Goal: Task Accomplishment & Management: Manage account settings

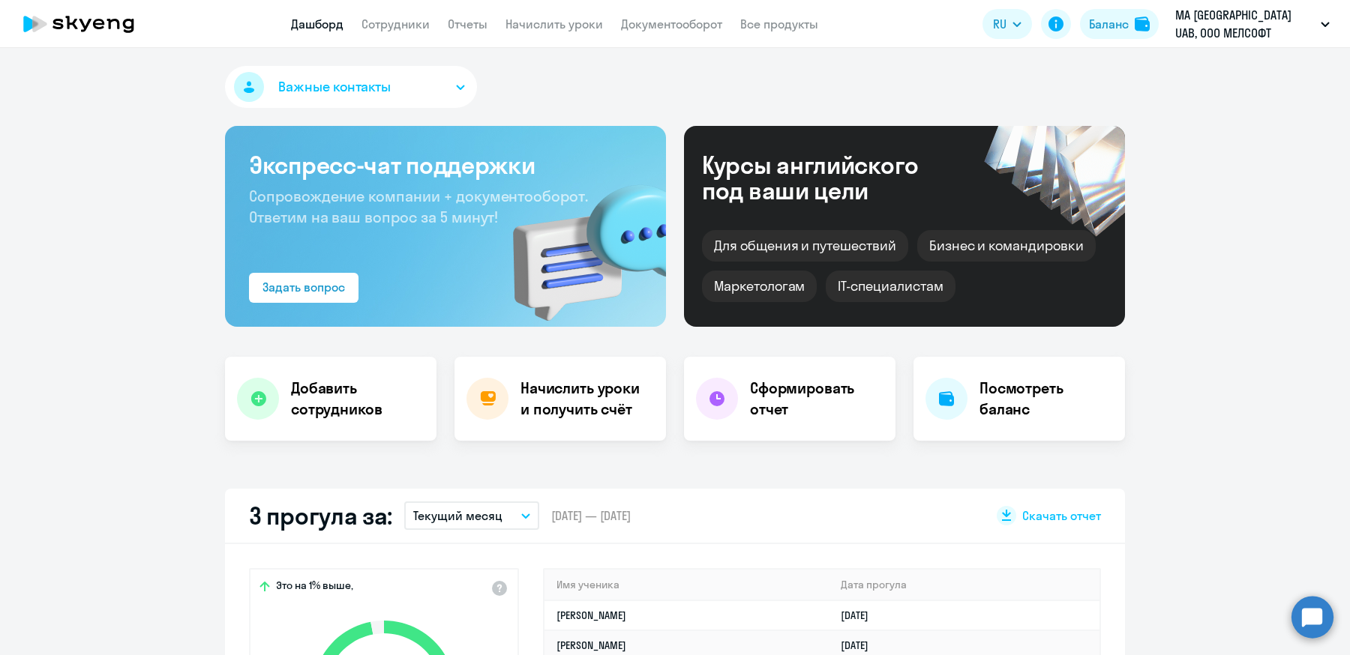
select select "30"
click at [1108, 31] on div "Баланс" at bounding box center [1109, 24] width 40 height 18
click at [1104, 31] on div "Баланс" at bounding box center [1109, 24] width 40 height 18
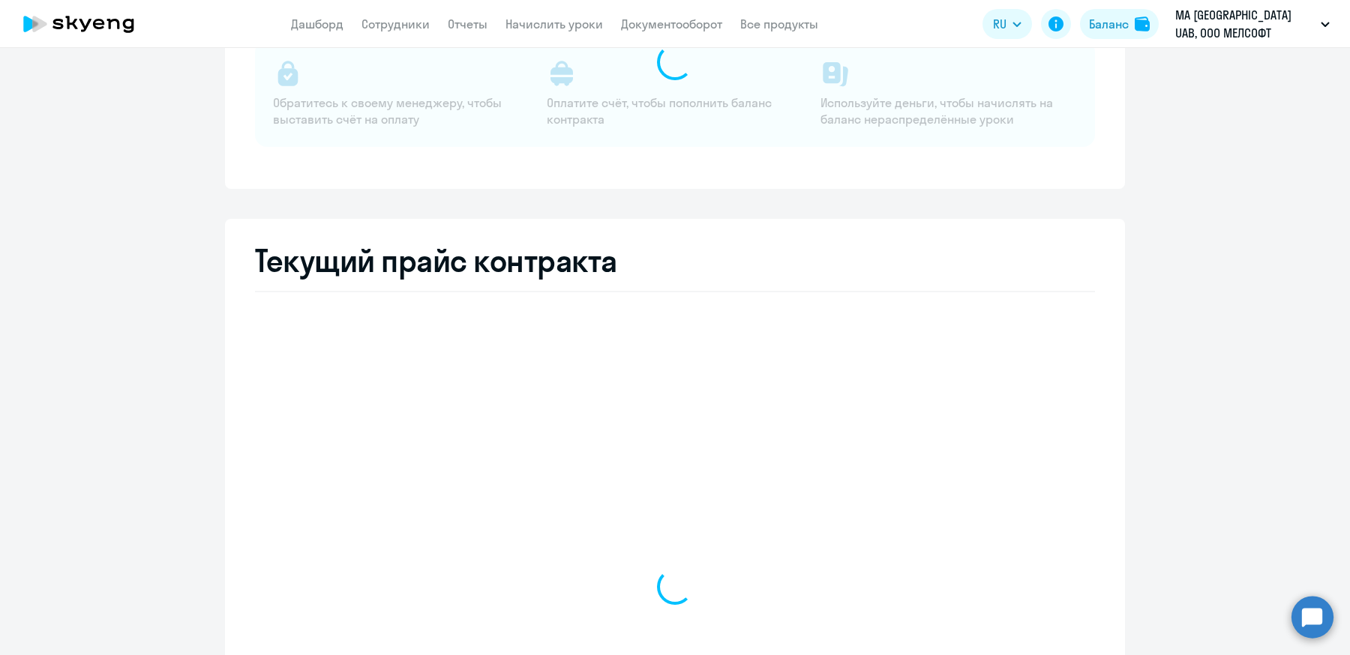
select select "english_adult_not_native_speaker"
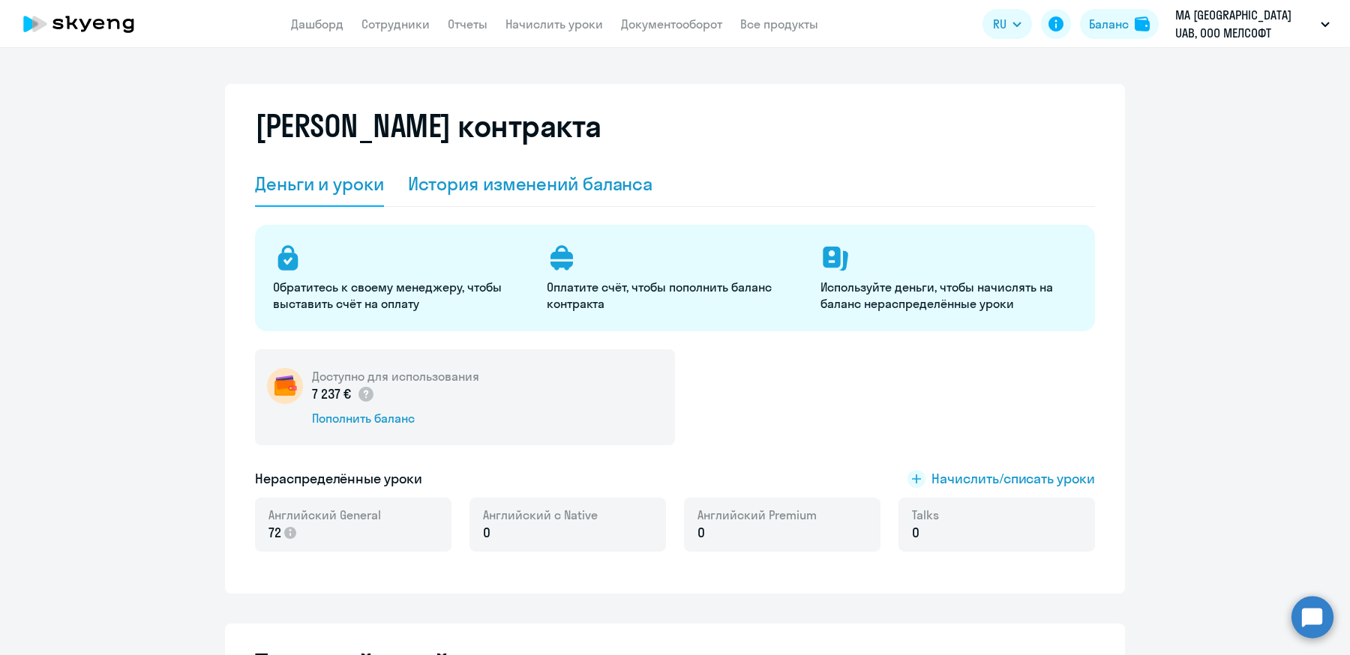
click at [529, 184] on div "История изменений баланса" at bounding box center [530, 184] width 245 height 24
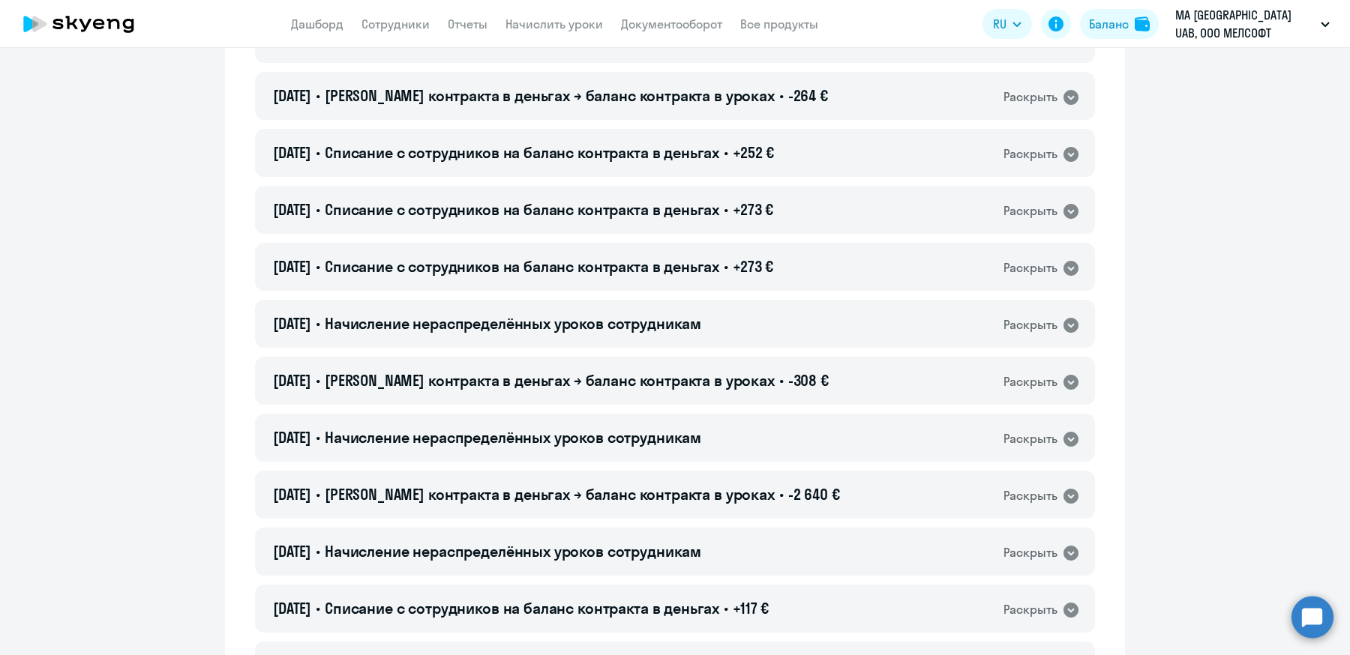
scroll to position [537, 0]
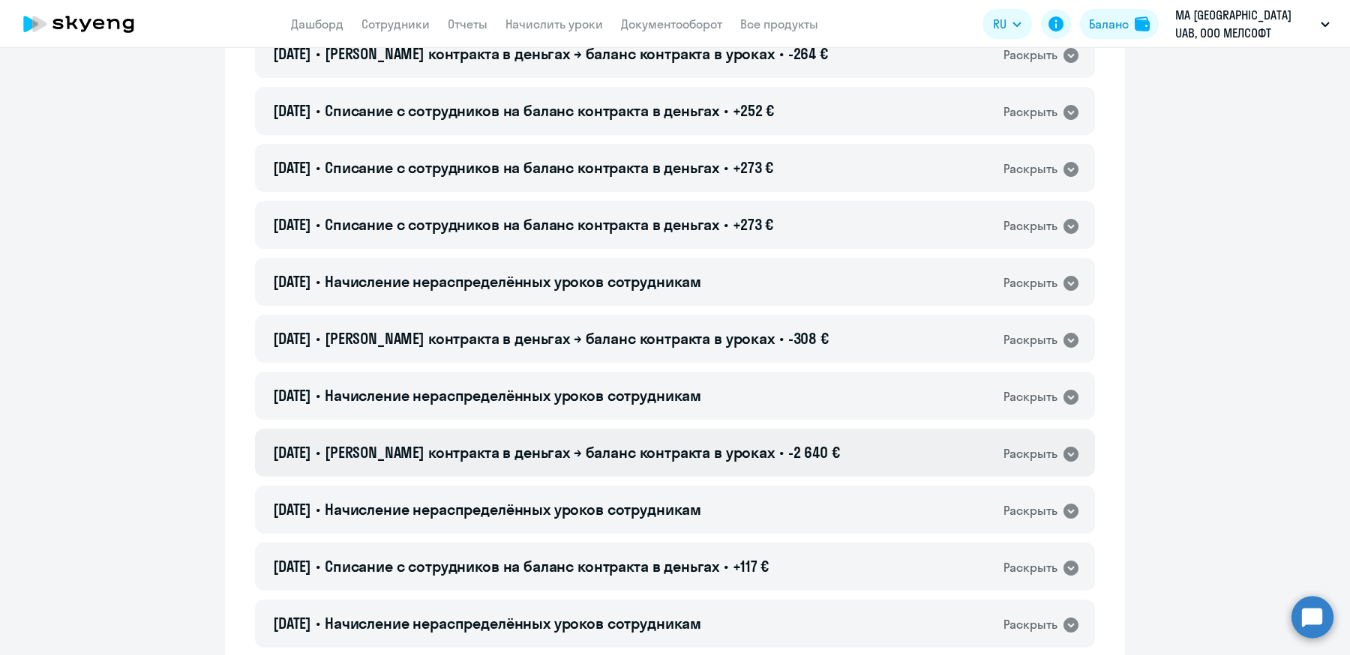
click at [907, 463] on div "02.06.2025 • Баланс контракта в деньгах → баланс контракта в уроках • -2 640 € …" at bounding box center [675, 453] width 840 height 48
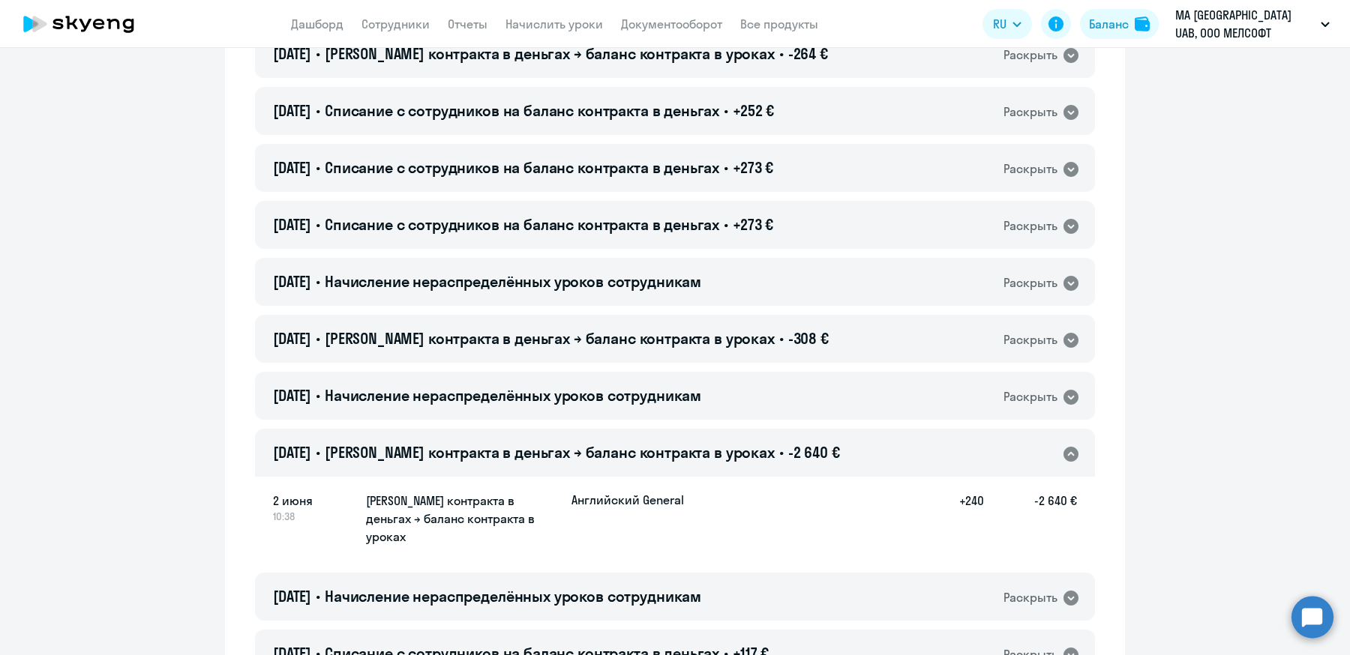
scroll to position [619, 0]
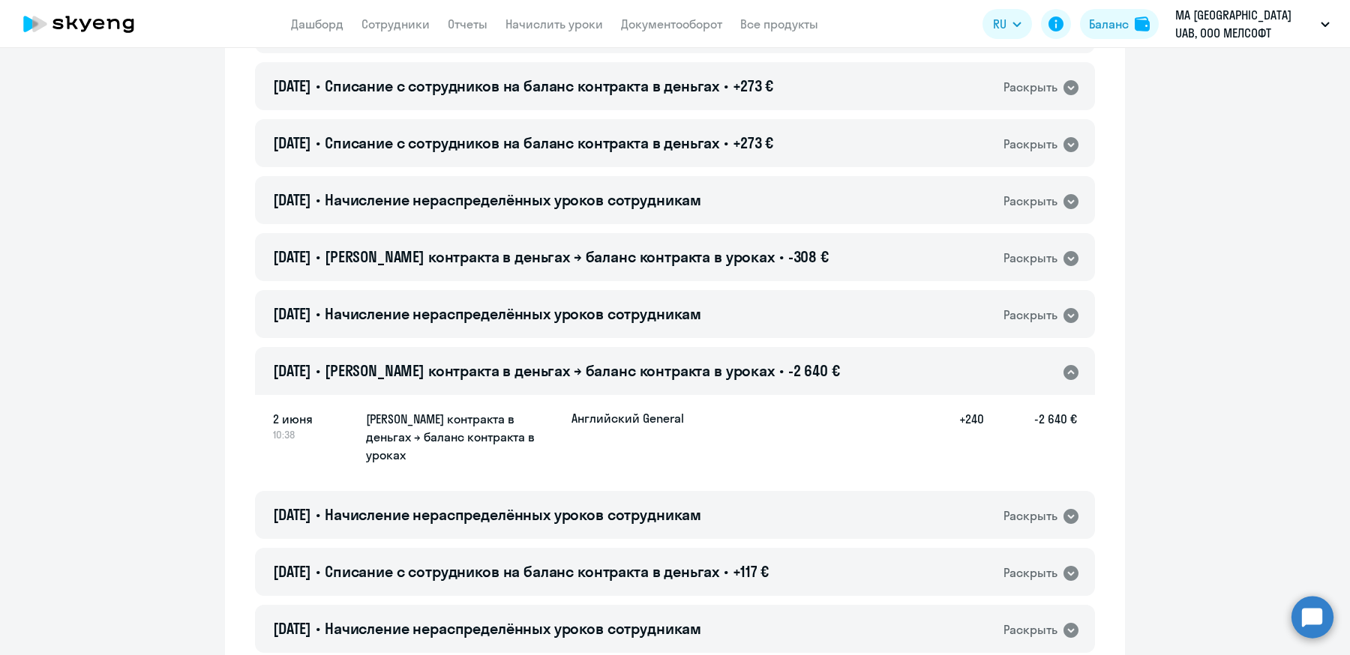
click at [862, 374] on div "02.06.2025 • Баланс контракта в деньгах → баланс контракта в уроках • -2 640 € …" at bounding box center [675, 371] width 840 height 48
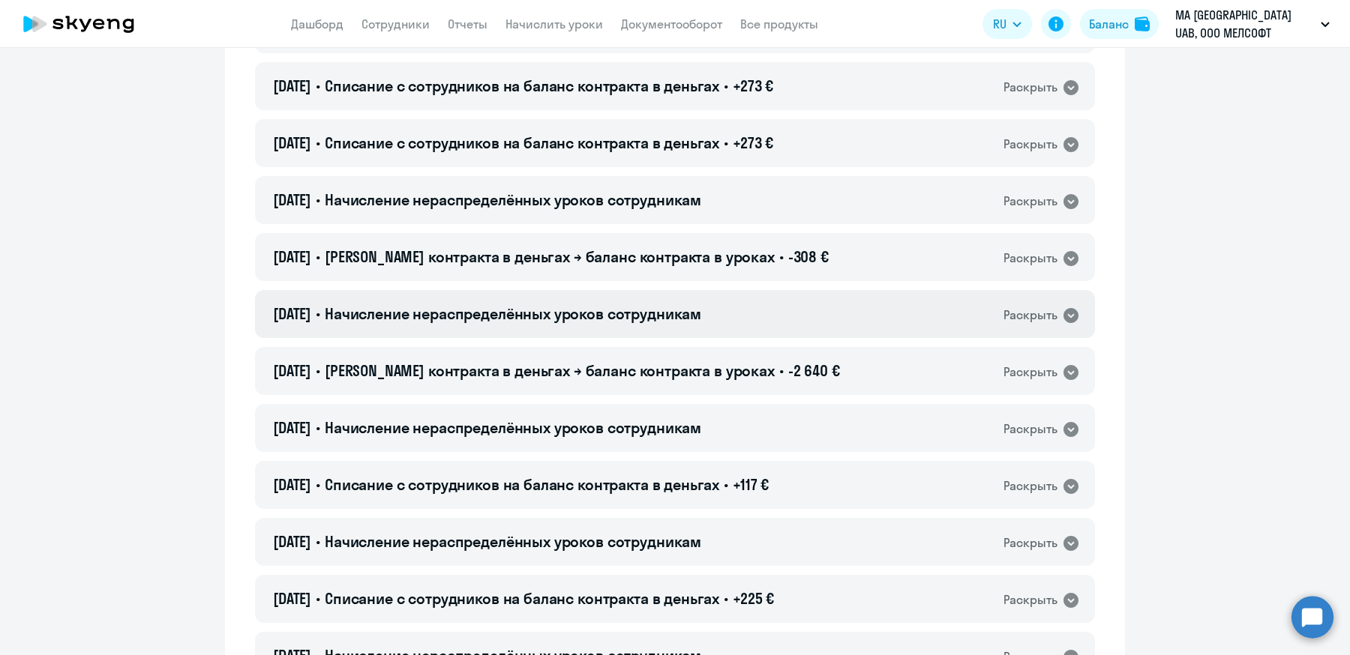
click at [838, 325] on div "02.06.2025 • Начисление нераспределённых уроков сотрудникам Раскрыть" at bounding box center [675, 314] width 840 height 48
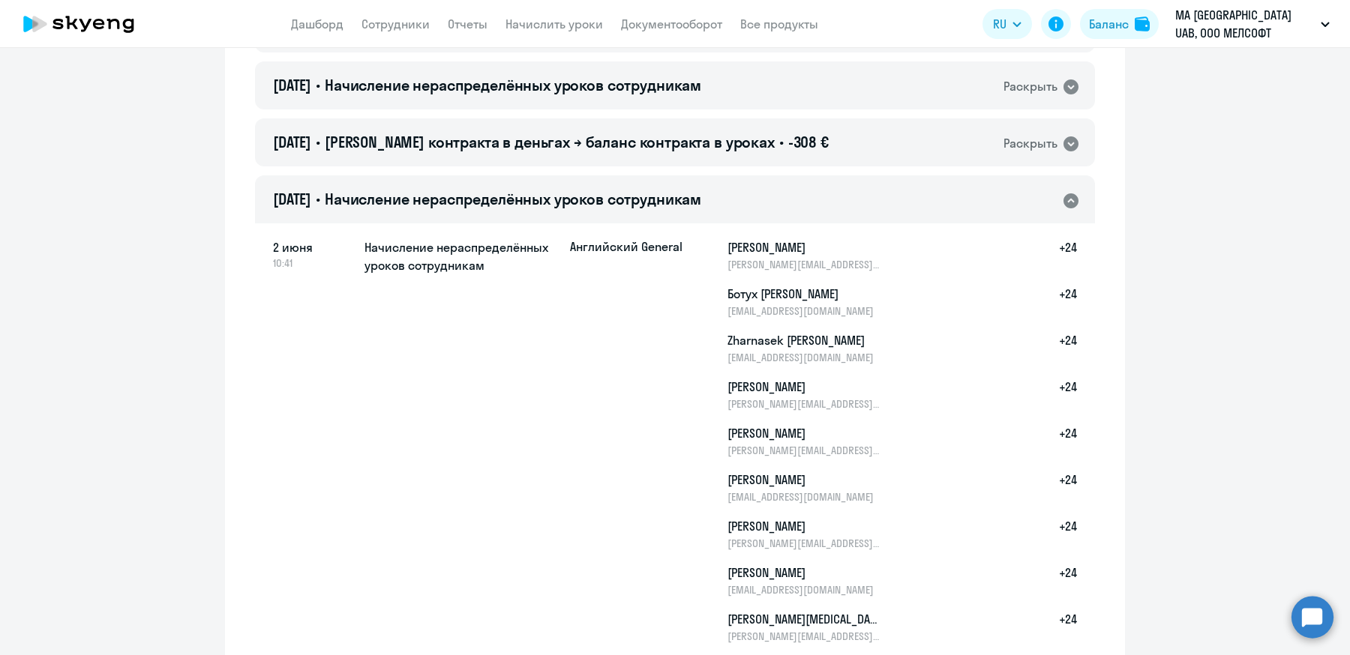
scroll to position [223, 0]
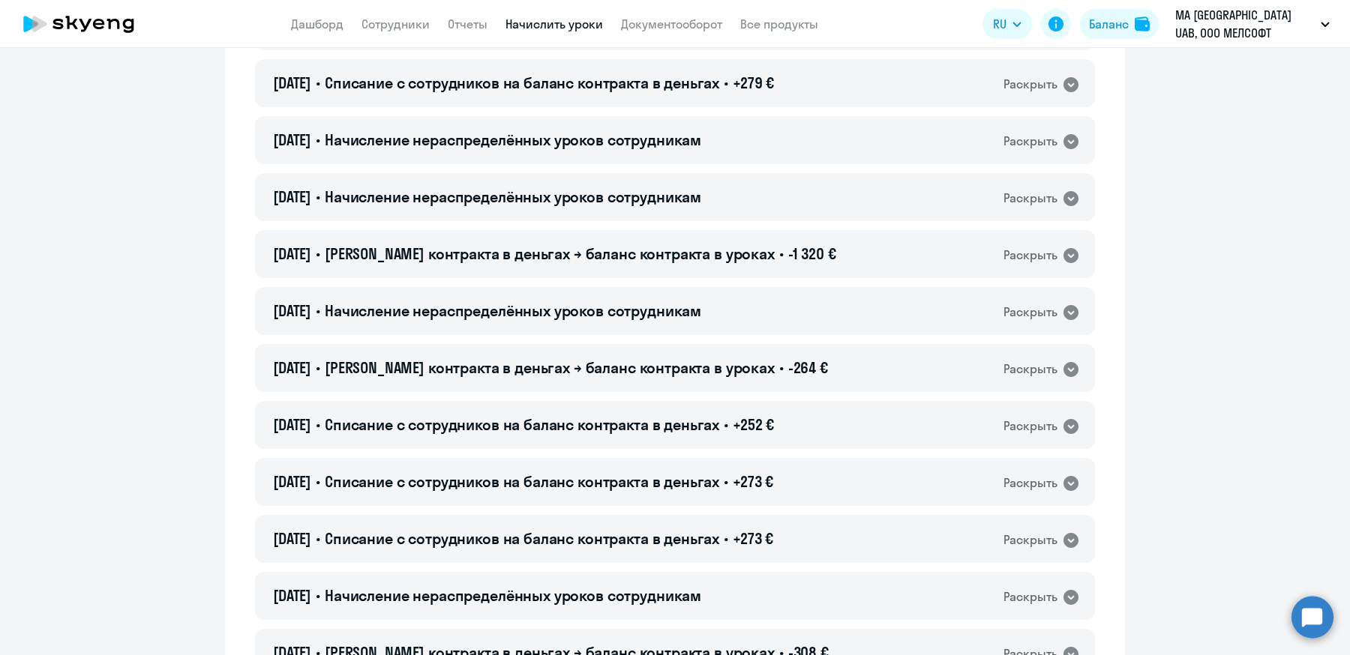
click at [574, 16] on link "Начислить уроки" at bounding box center [553, 23] width 97 height 15
click at [409, 18] on link "Сотрудники" at bounding box center [395, 23] width 68 height 15
click at [582, 26] on link "Начислить уроки" at bounding box center [553, 23] width 97 height 15
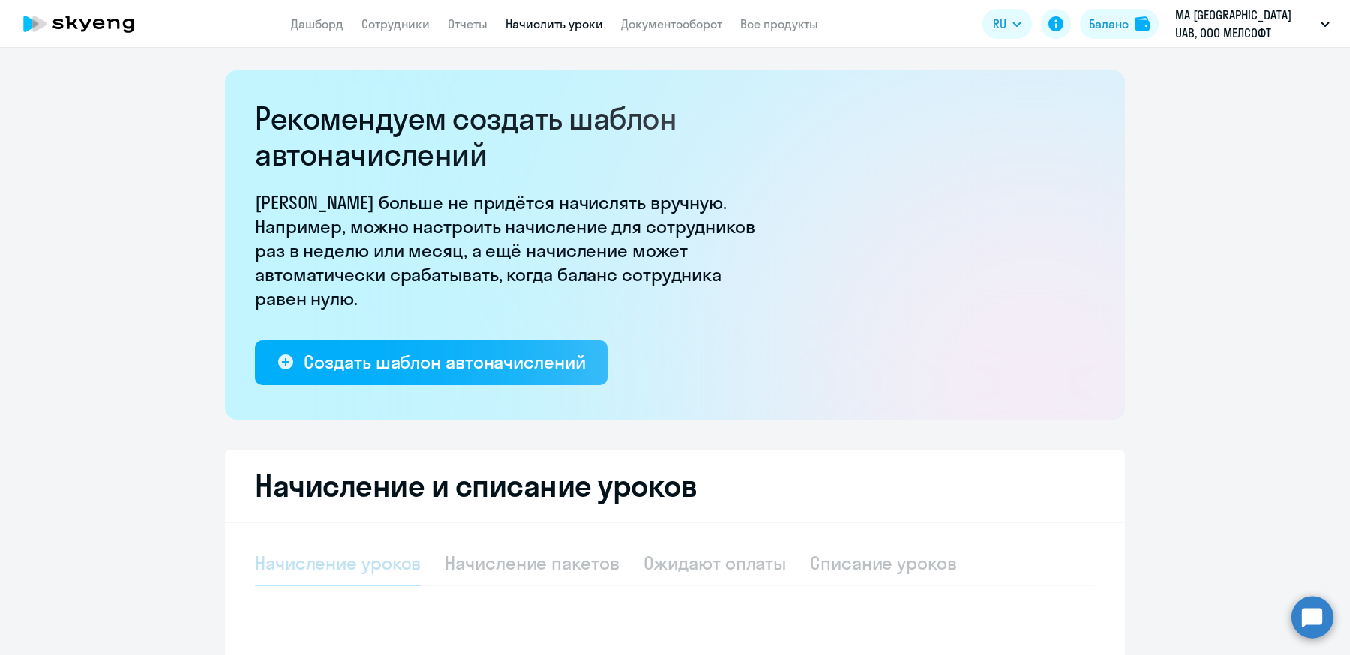
select select "10"
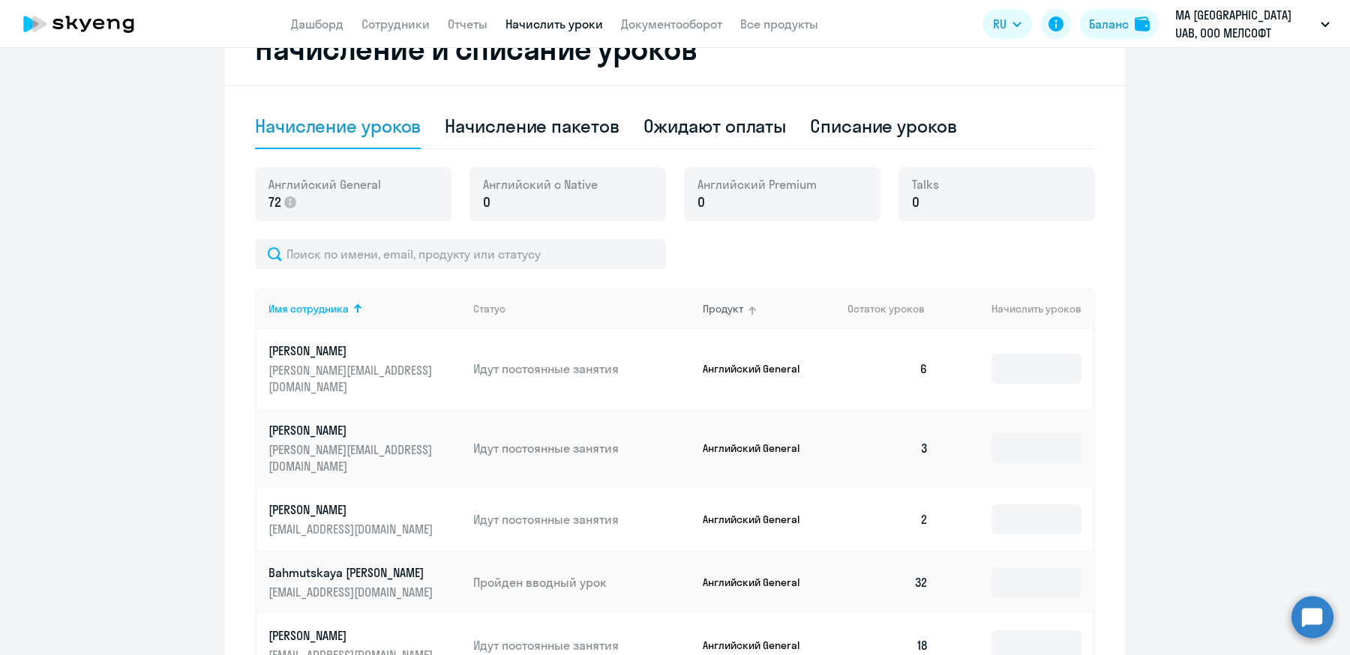
scroll to position [436, 0]
click at [902, 307] on span "Остаток уроков" at bounding box center [885, 309] width 77 height 13
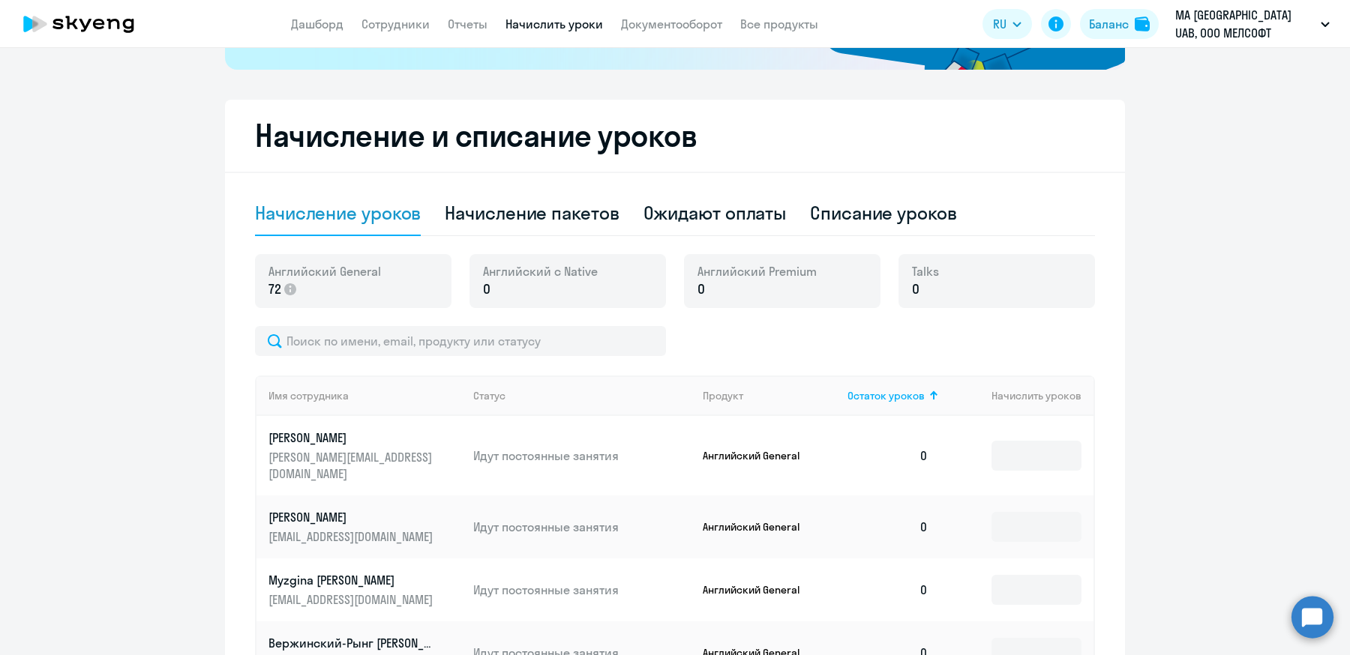
scroll to position [256, 0]
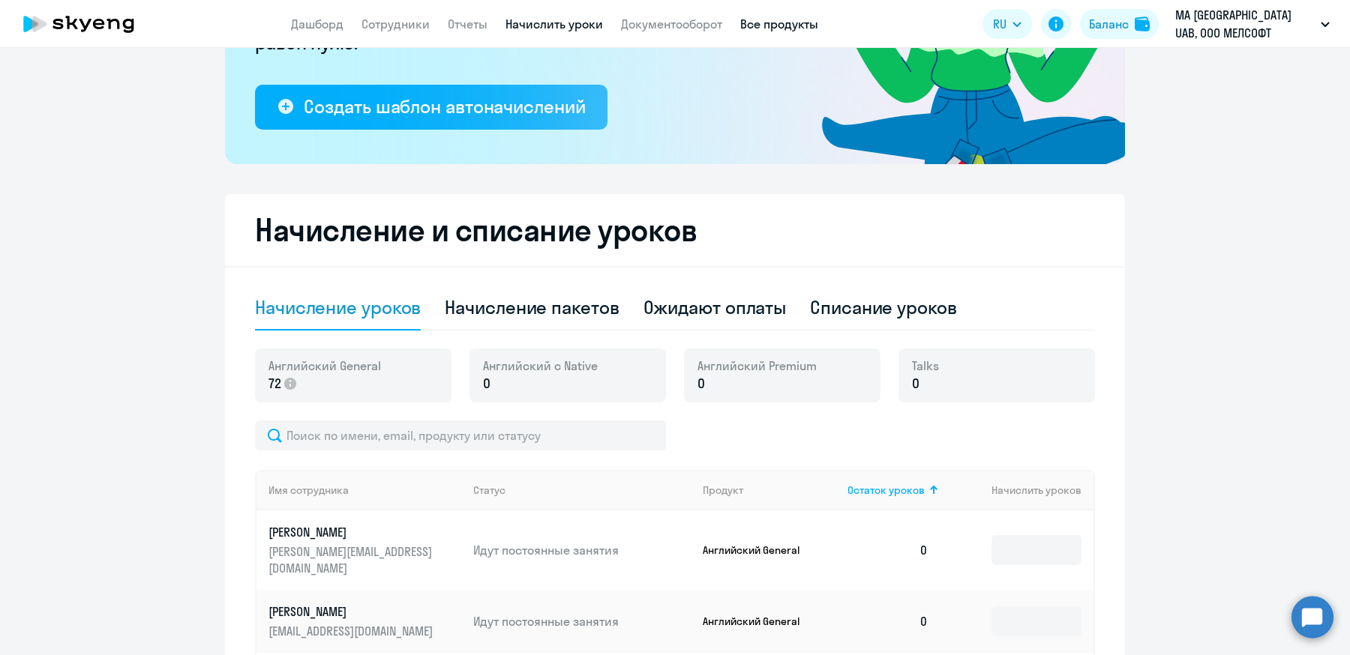
click at [797, 21] on link "Все продукты" at bounding box center [779, 23] width 78 height 15
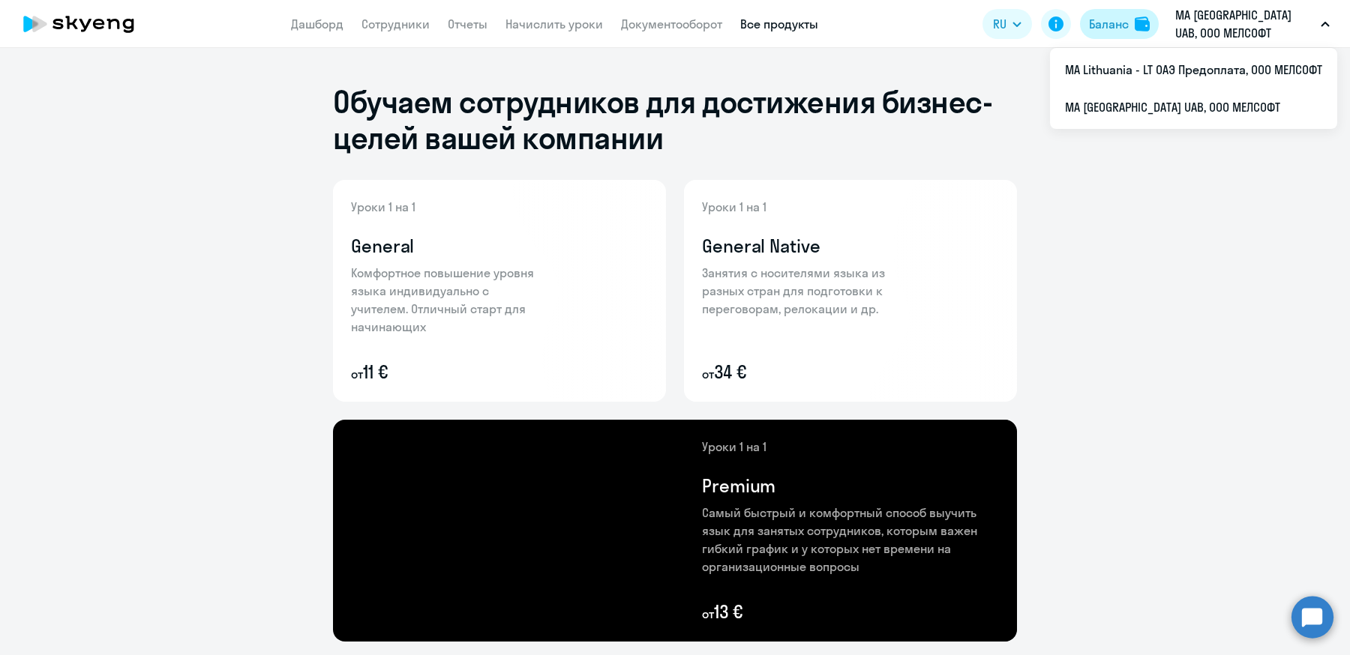
click at [1125, 25] on div "Баланс" at bounding box center [1109, 24] width 40 height 18
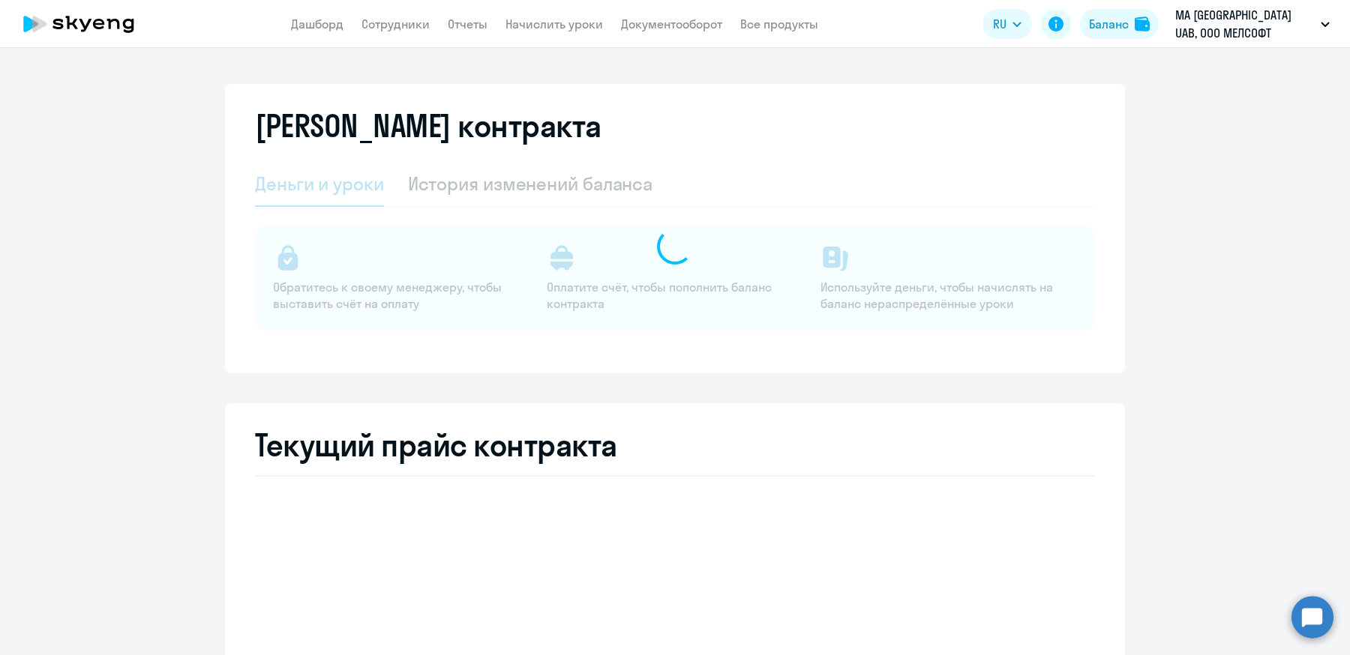
select select "english_adult_not_native_speaker"
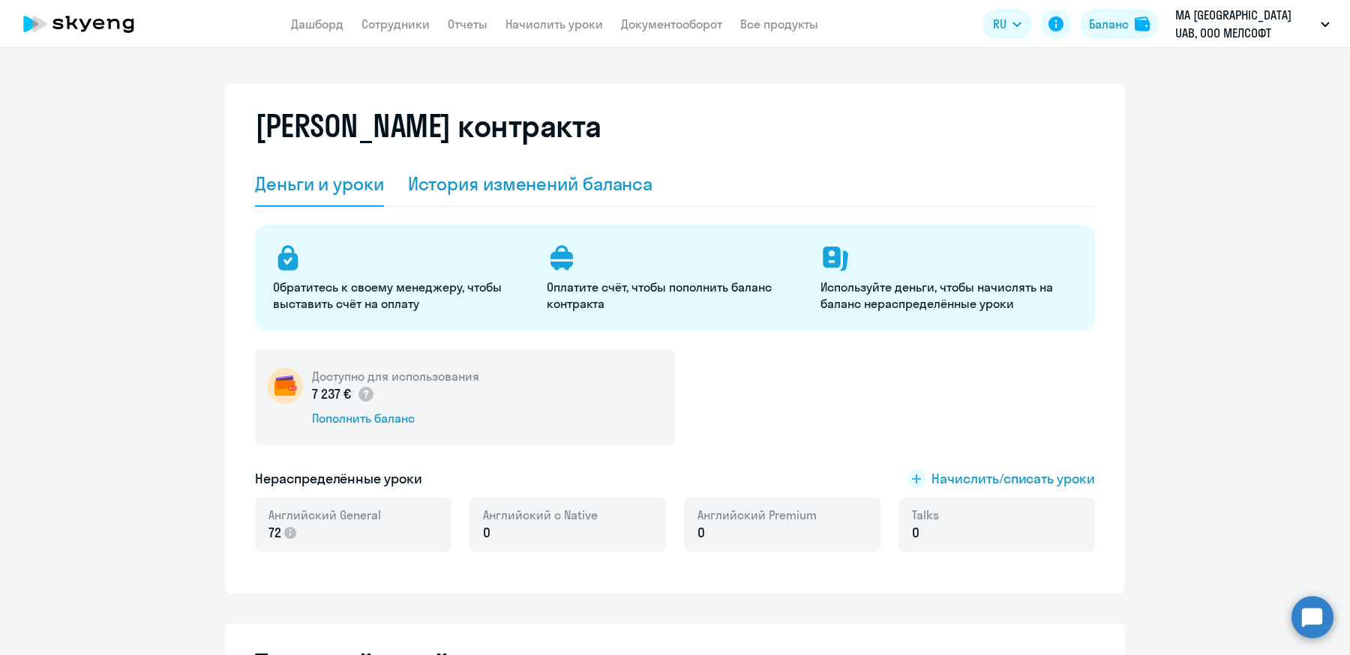
click at [568, 168] on div "История изменений баланса" at bounding box center [530, 184] width 245 height 45
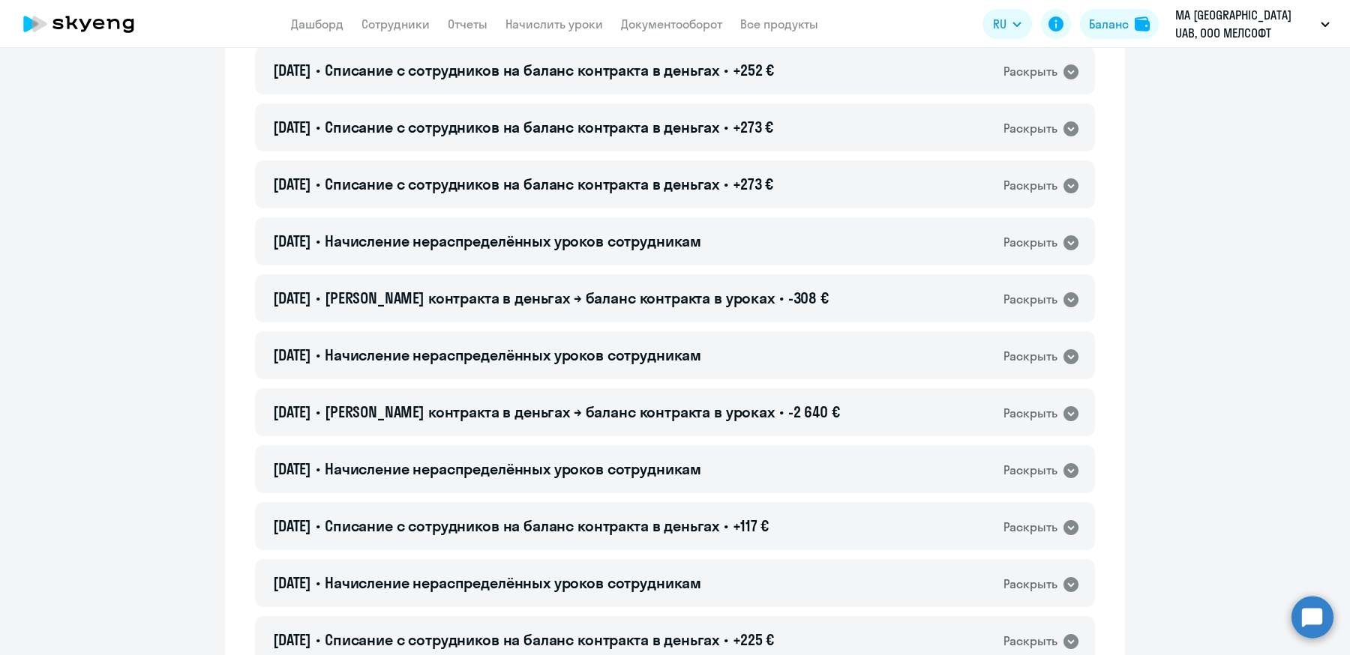
scroll to position [608, 0]
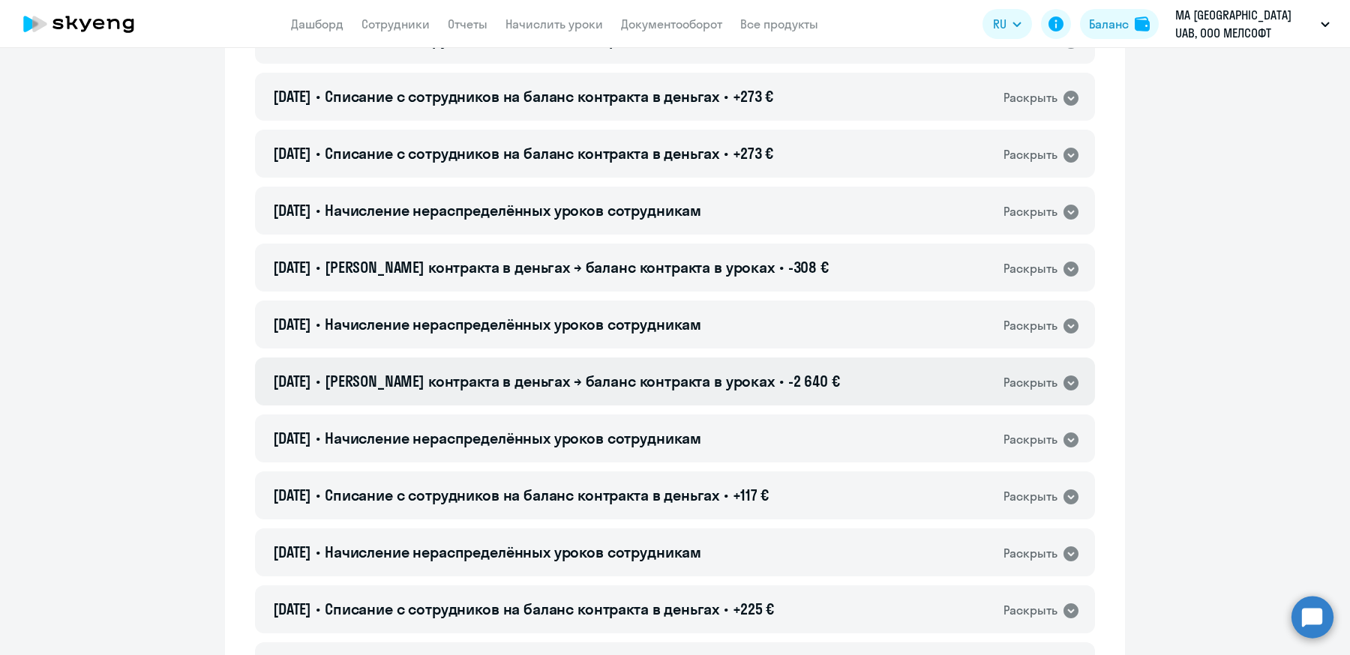
click at [1050, 385] on div "Раскрыть" at bounding box center [1030, 382] width 54 height 19
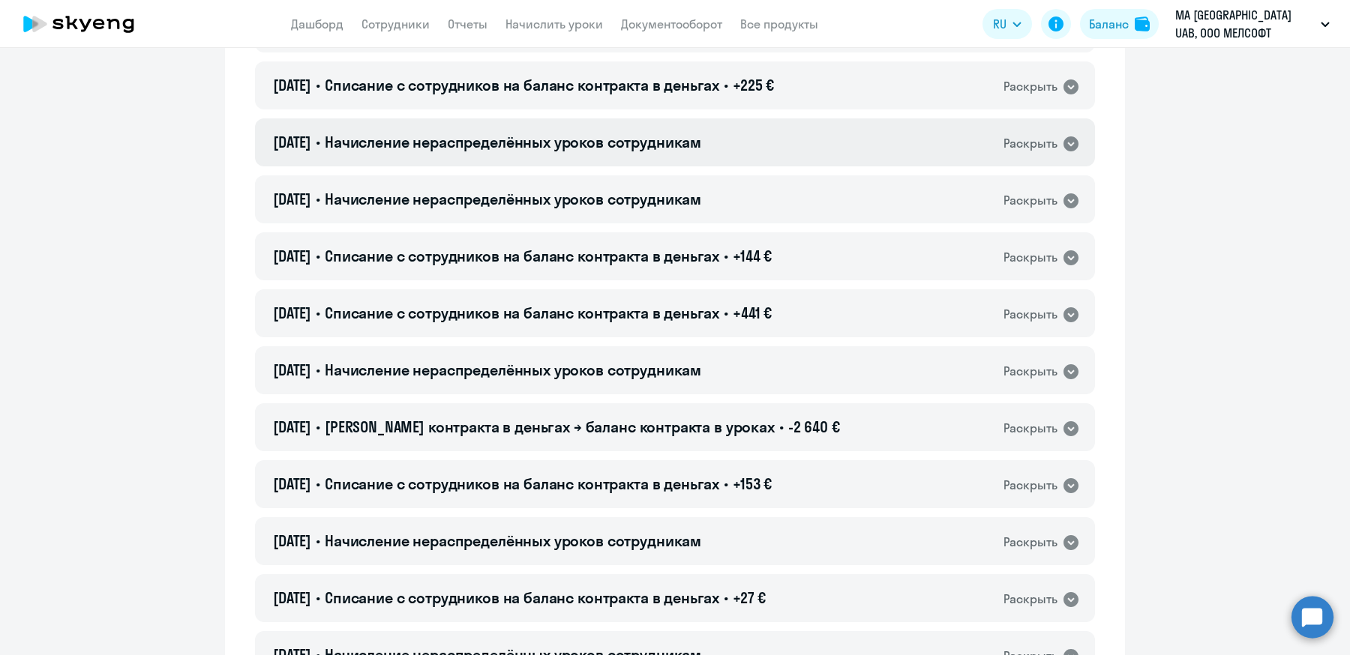
scroll to position [1228, 0]
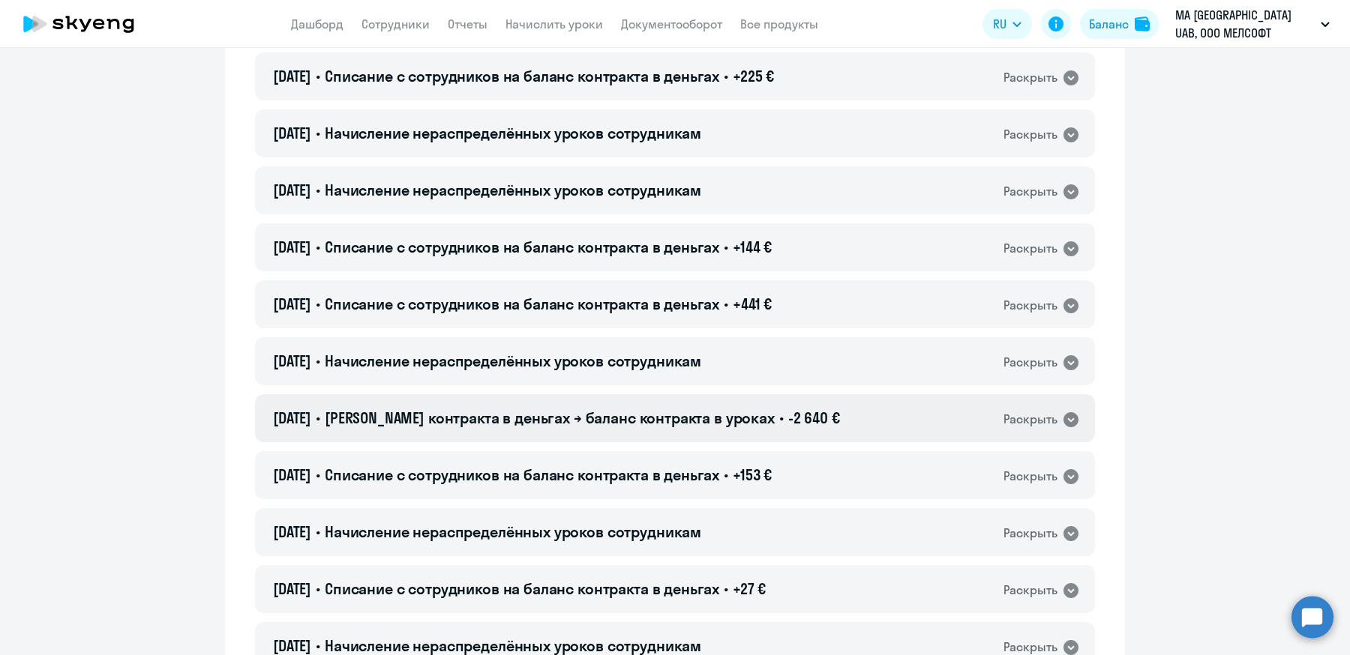
click at [1071, 412] on div "12.05.2025 • Баланс контракта в деньгах → баланс контракта в уроках • -2 640 € …" at bounding box center [675, 418] width 840 height 48
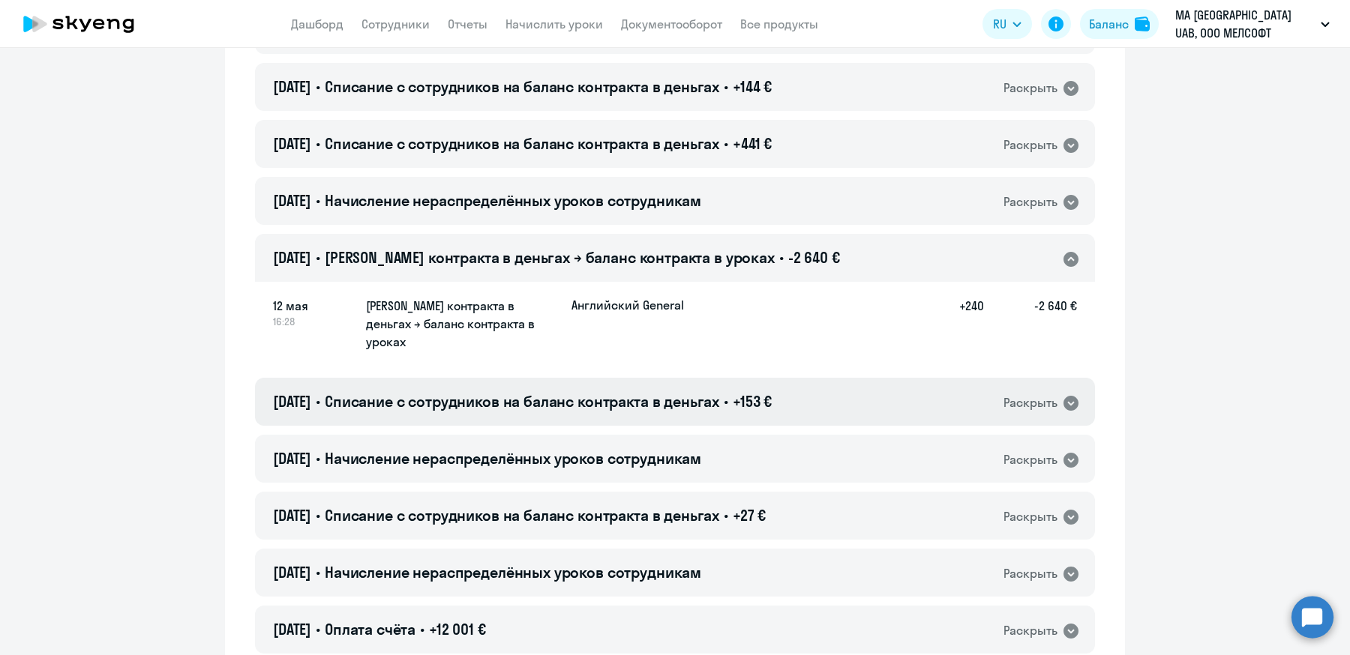
scroll to position [1403, 0]
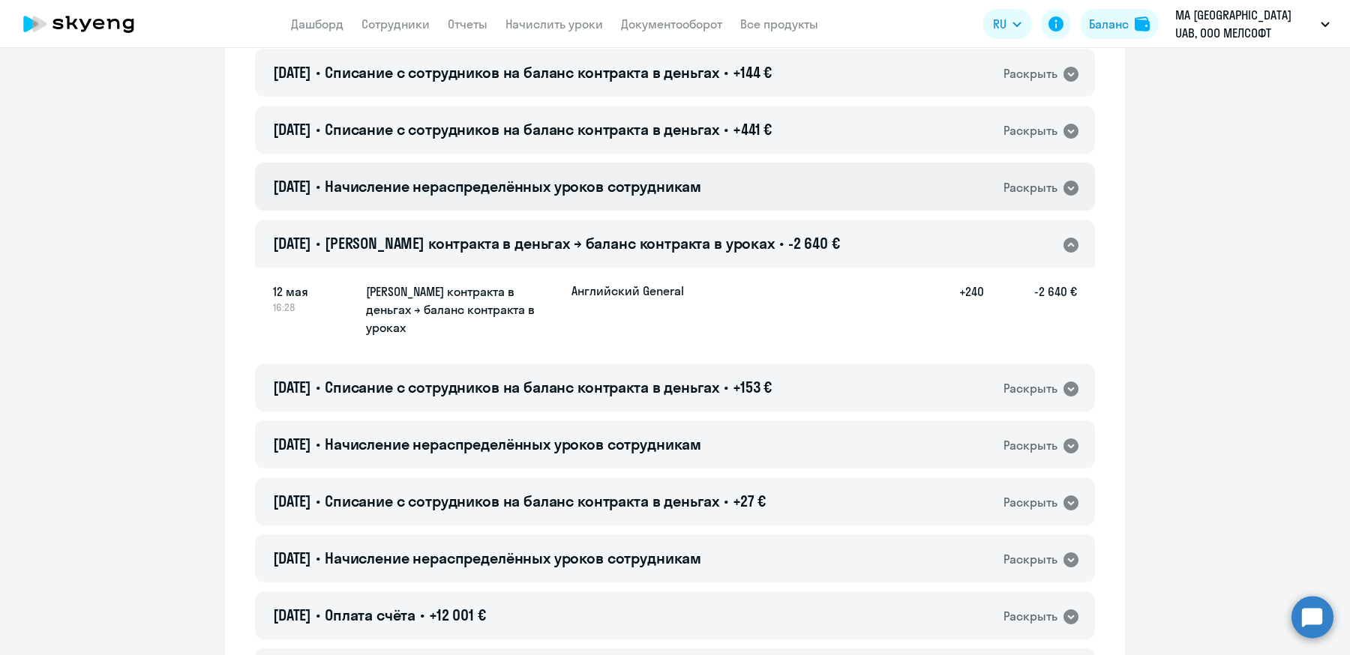
click at [1033, 178] on div "Раскрыть" at bounding box center [1030, 187] width 54 height 19
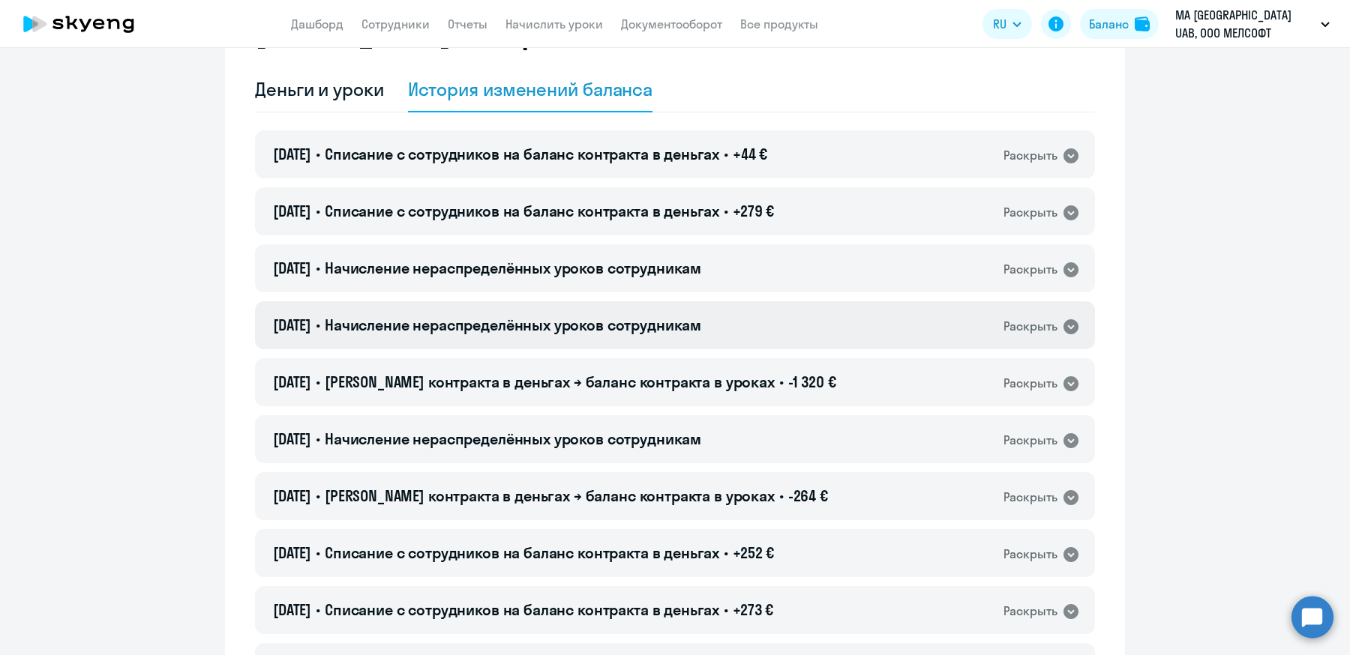
scroll to position [0, 0]
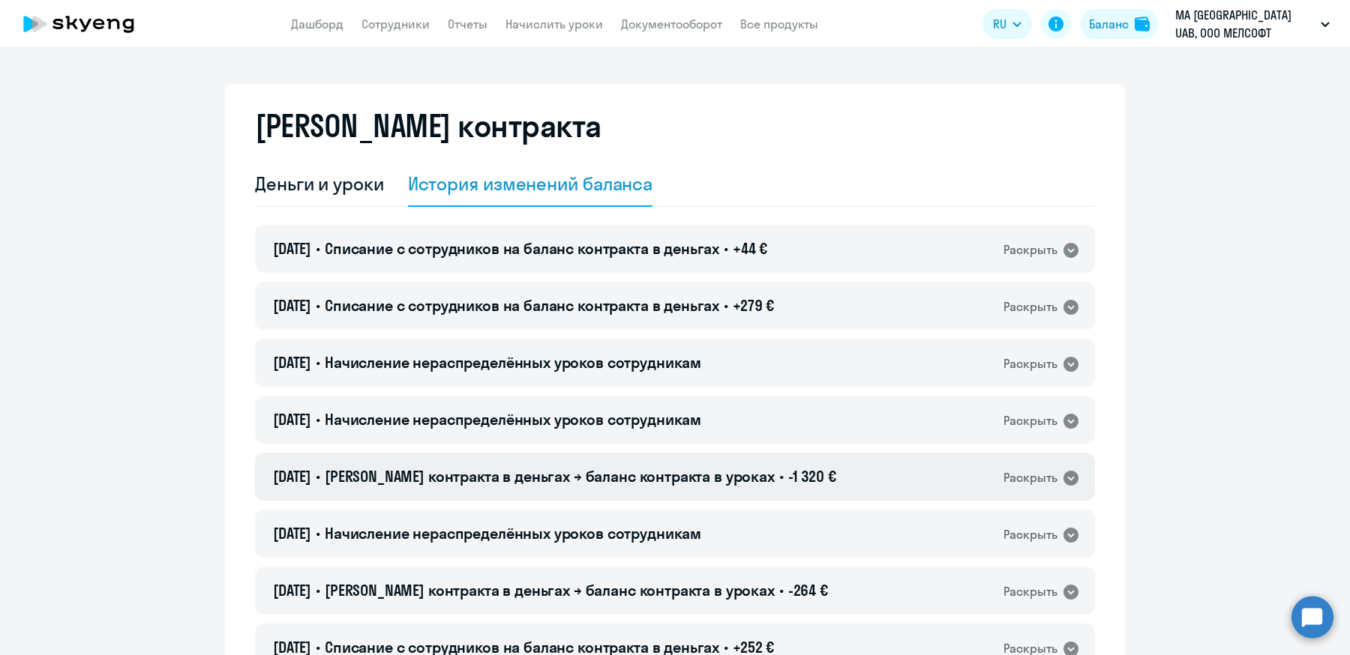
click at [1026, 479] on div "Раскрыть" at bounding box center [1030, 478] width 54 height 19
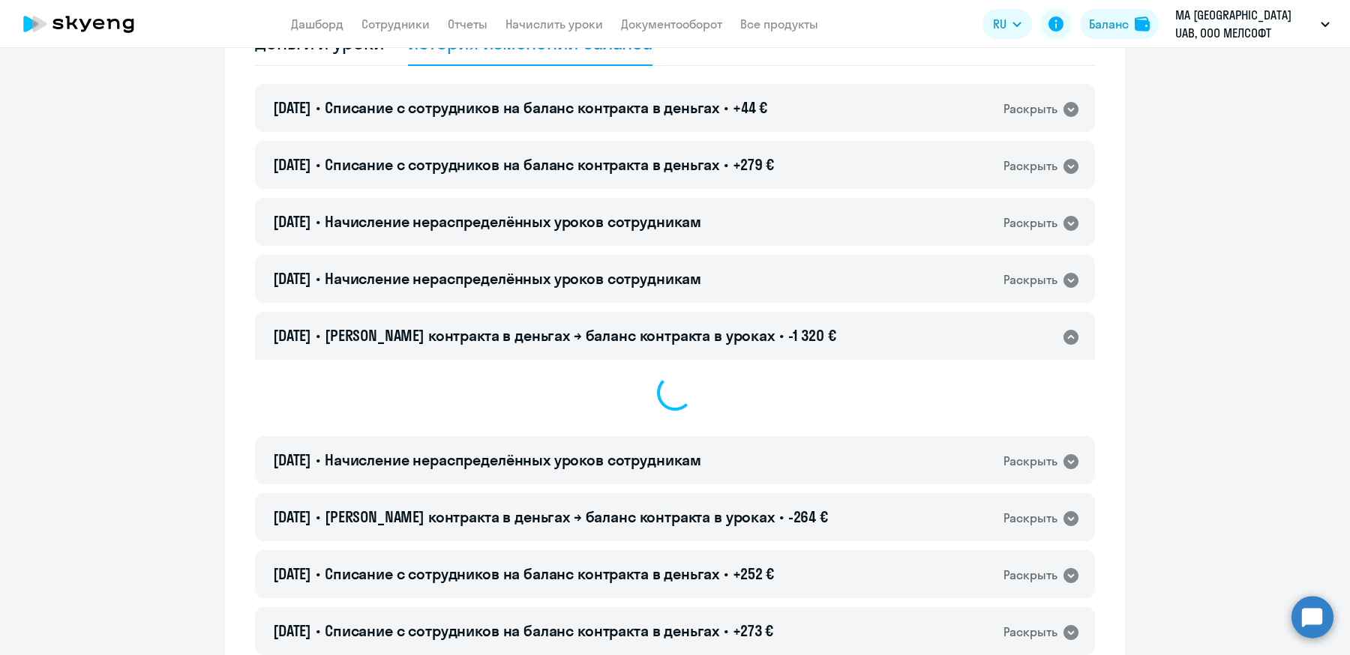
scroll to position [144, 0]
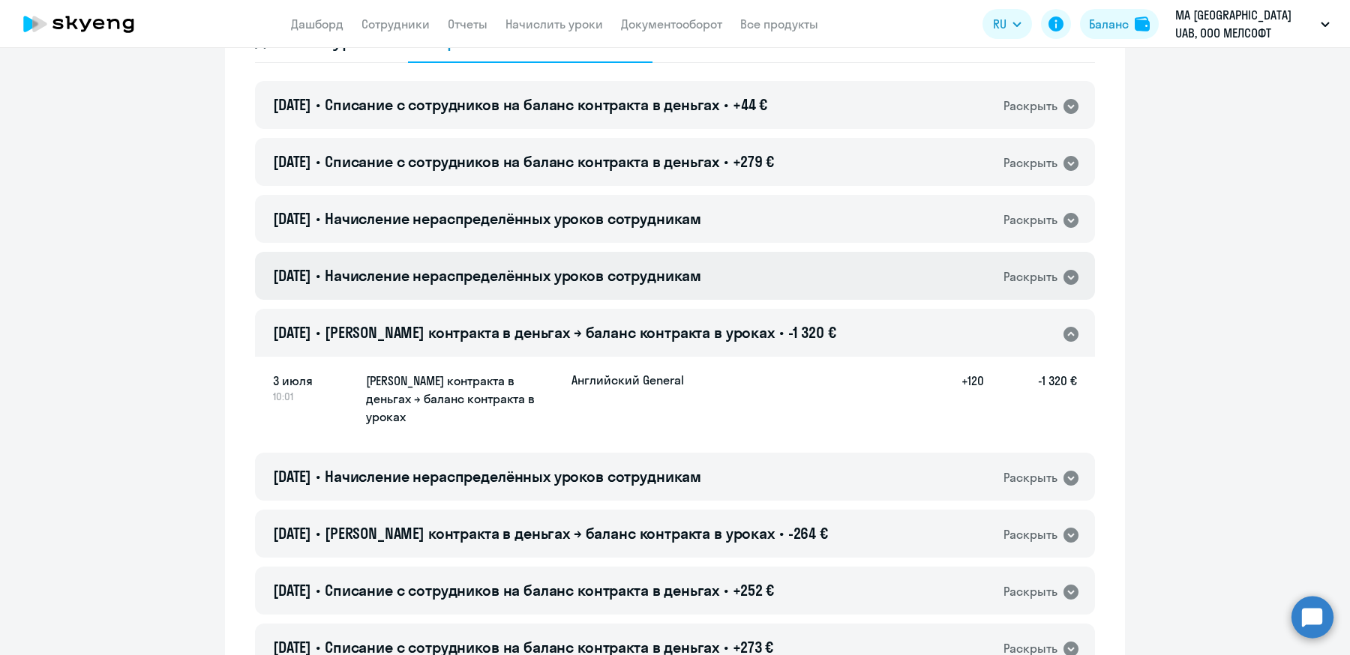
click at [844, 289] on div "07.07.2025 • Начисление нераспределённых уроков сотрудникам Раскрыть" at bounding box center [675, 276] width 840 height 48
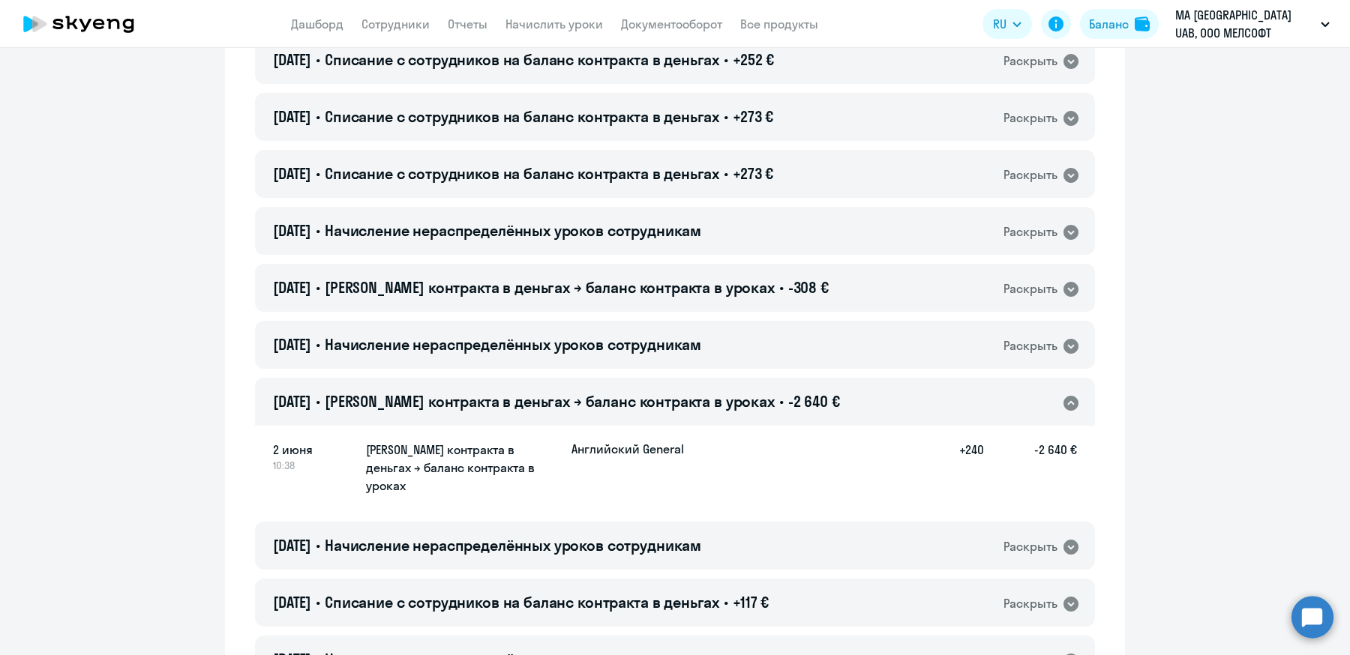
scroll to position [746, 0]
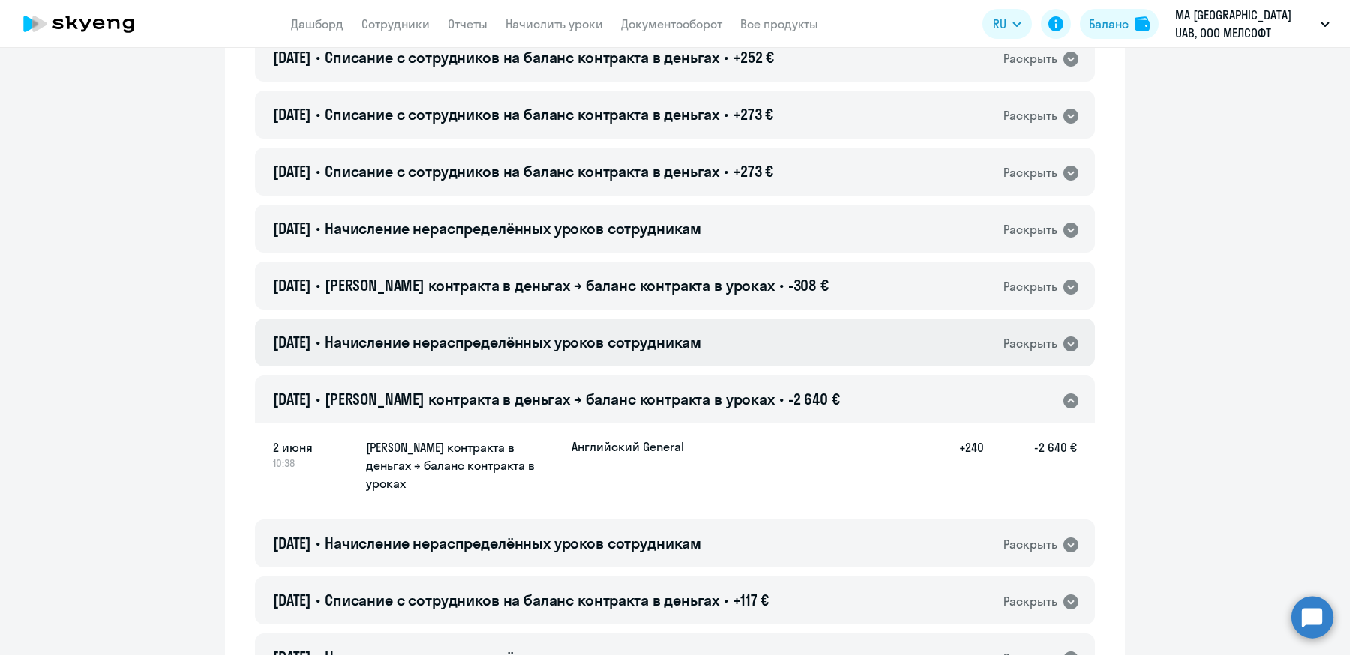
click at [847, 337] on div "02.06.2025 • Начисление нераспределённых уроков сотрудникам Раскрыть" at bounding box center [675, 343] width 840 height 48
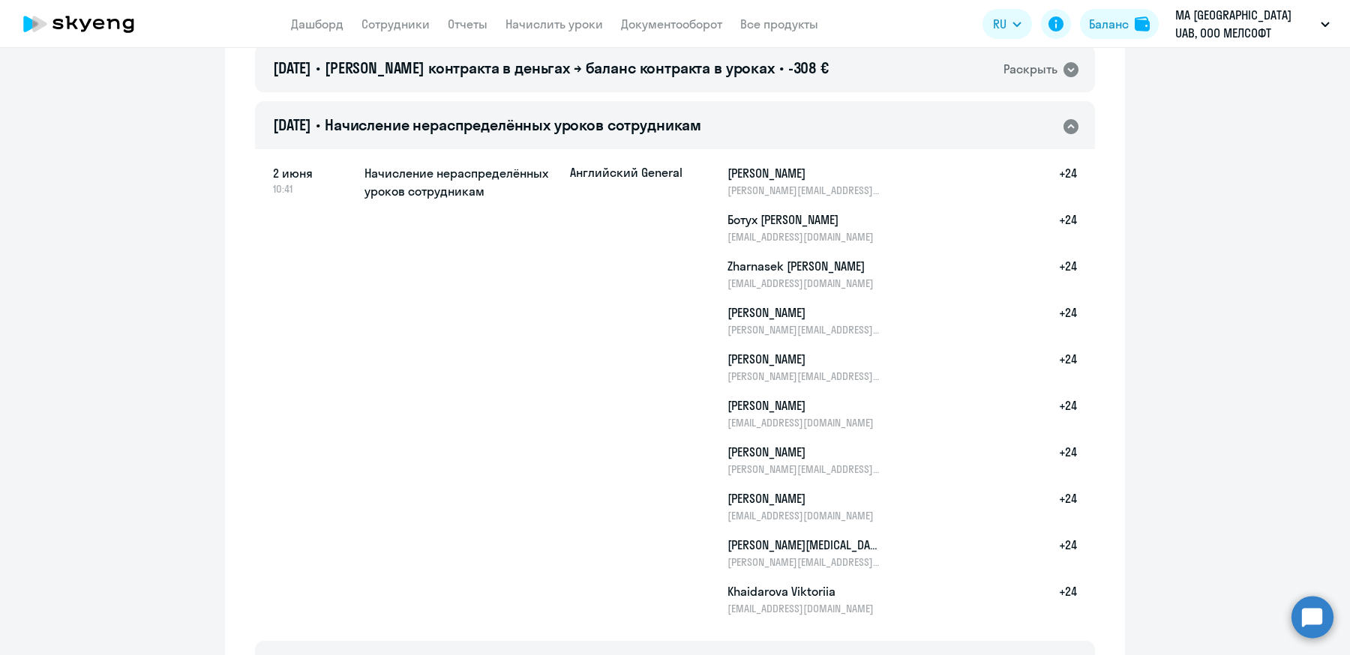
scroll to position [965, 0]
click at [874, 508] on p "[EMAIL_ADDRESS][DOMAIN_NAME]" at bounding box center [804, 514] width 154 height 13
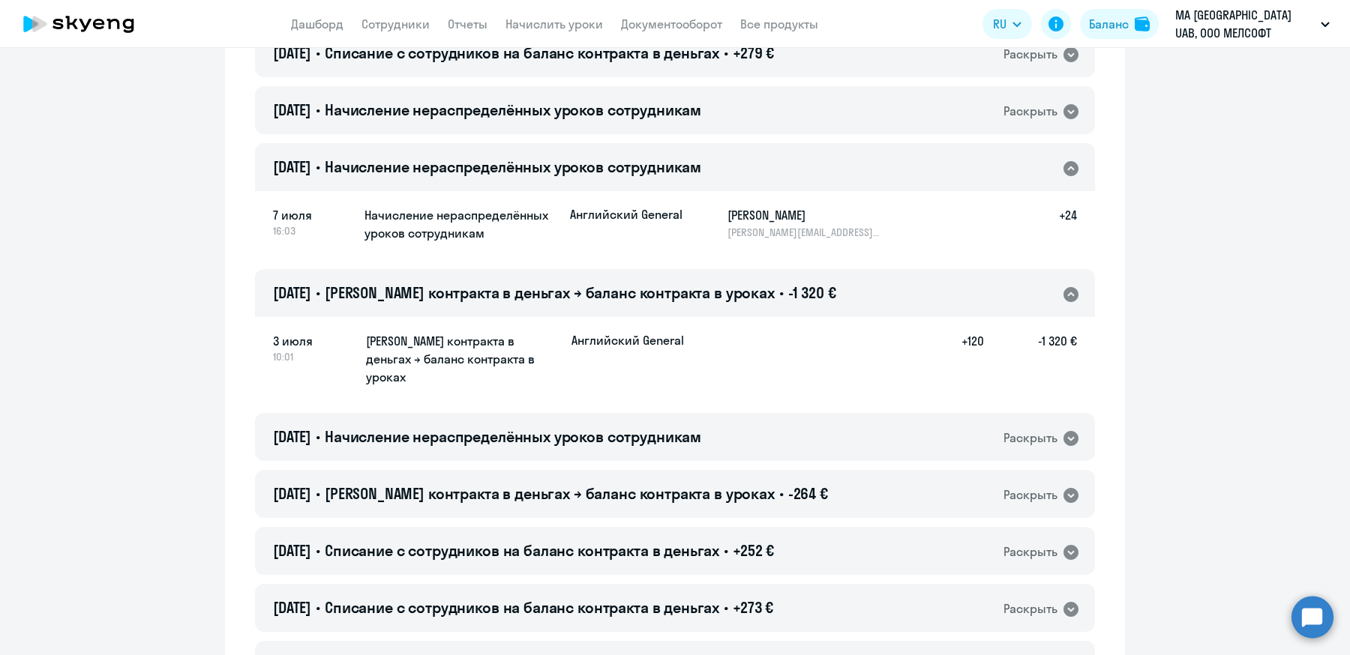
scroll to position [0, 0]
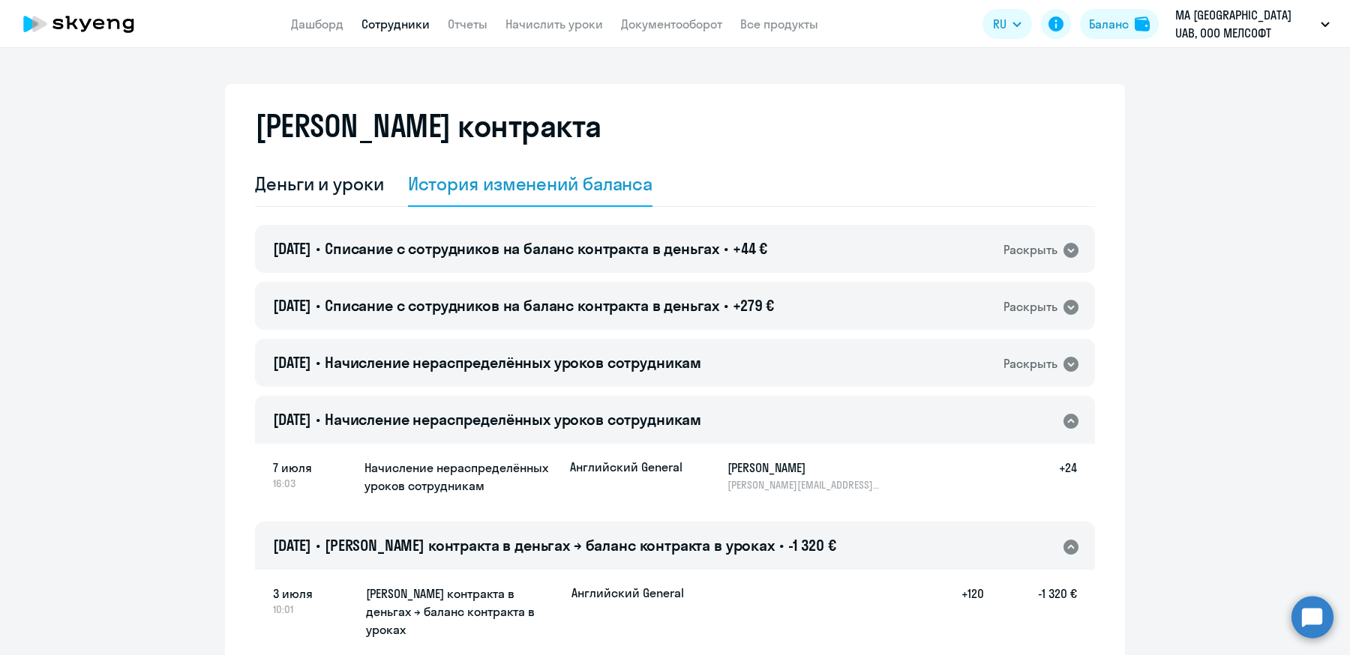
click at [399, 25] on link "Сотрудники" at bounding box center [395, 23] width 68 height 15
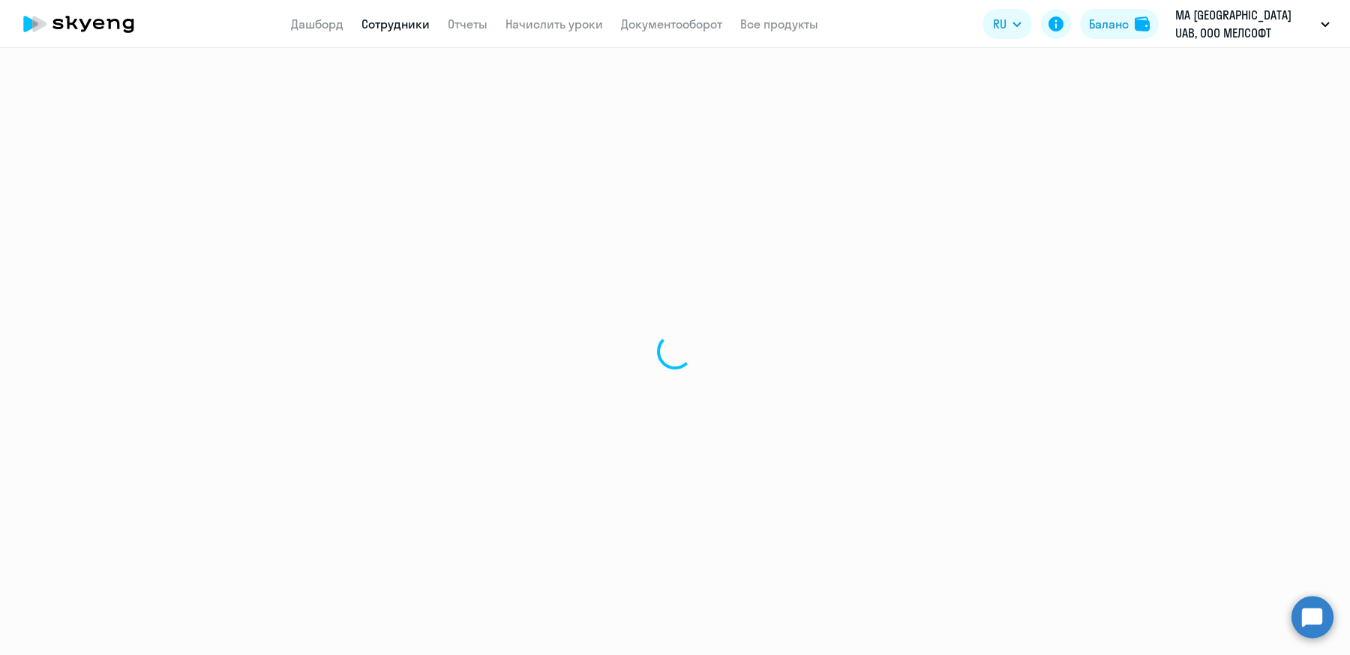
select select "30"
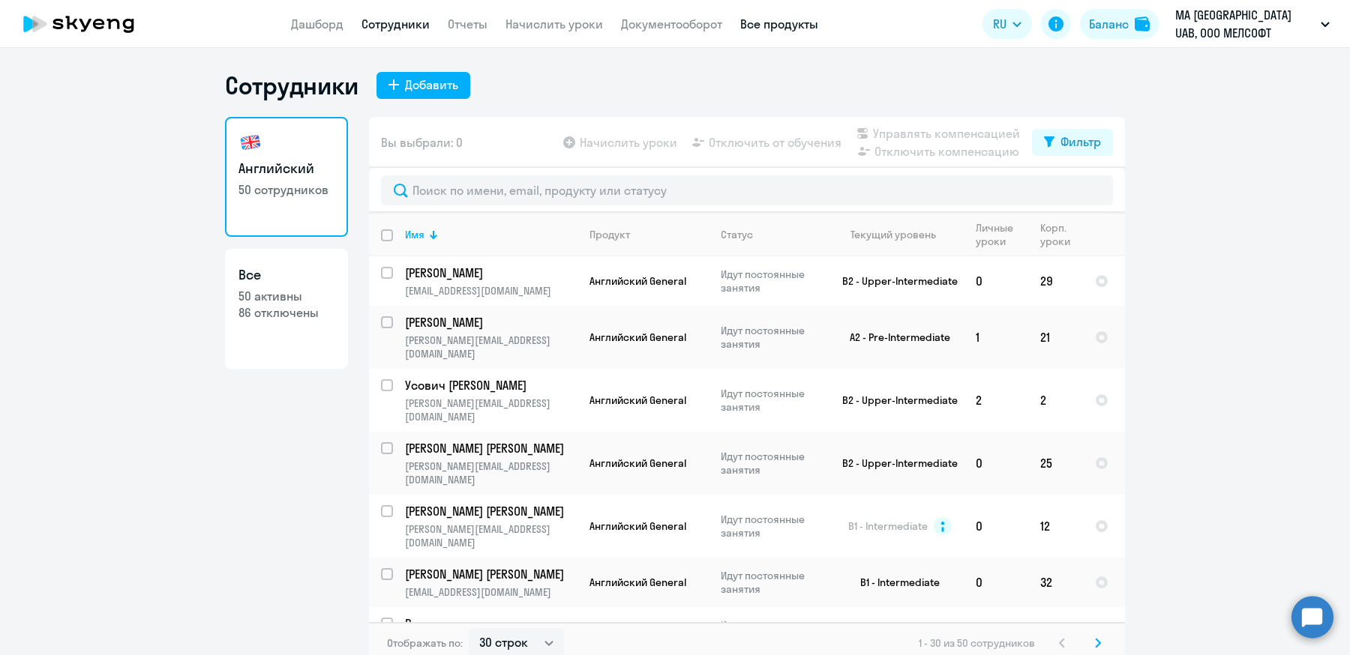
click at [776, 23] on link "Все продукты" at bounding box center [779, 23] width 78 height 15
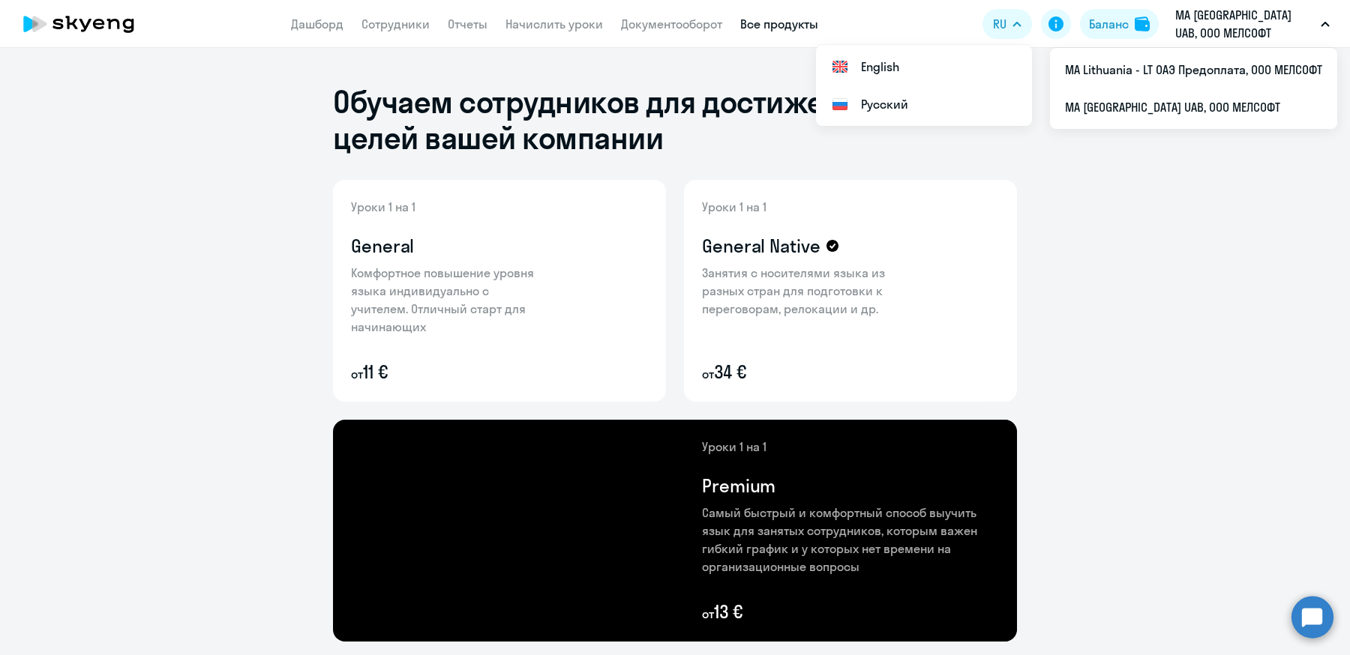
click at [778, 19] on link "Все продукты" at bounding box center [779, 23] width 78 height 15
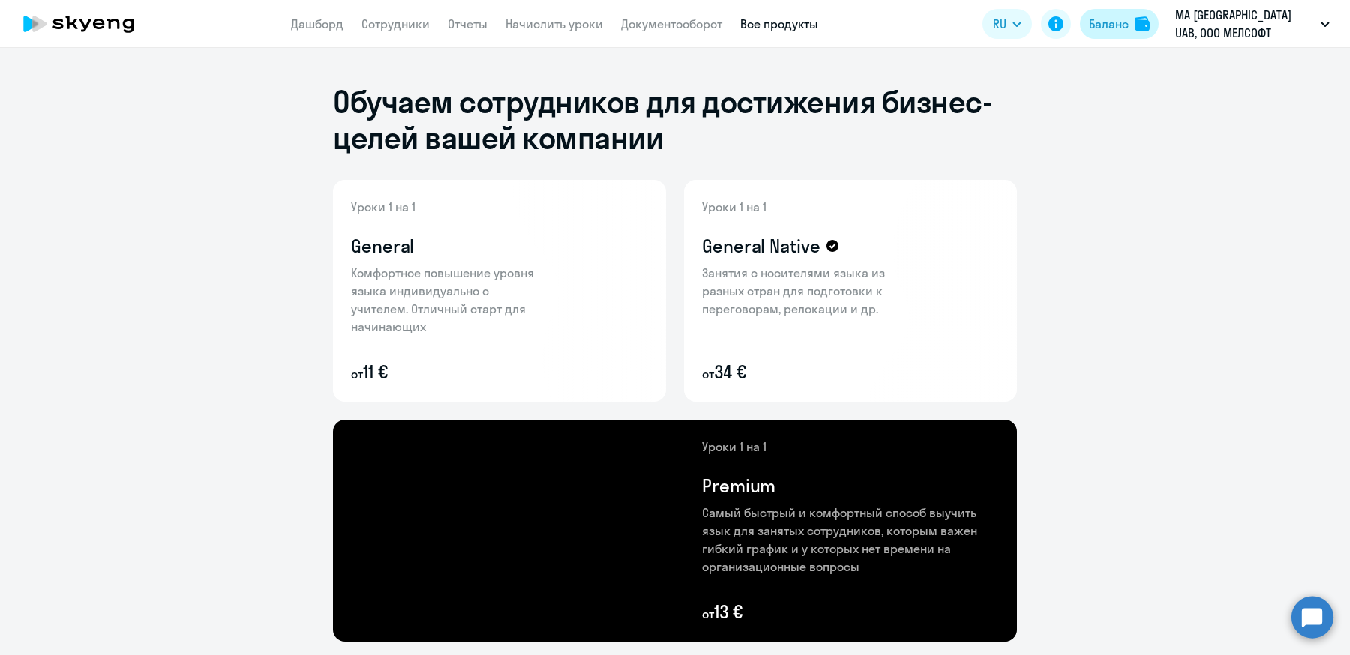
click at [1117, 22] on div "Баланс" at bounding box center [1109, 24] width 40 height 18
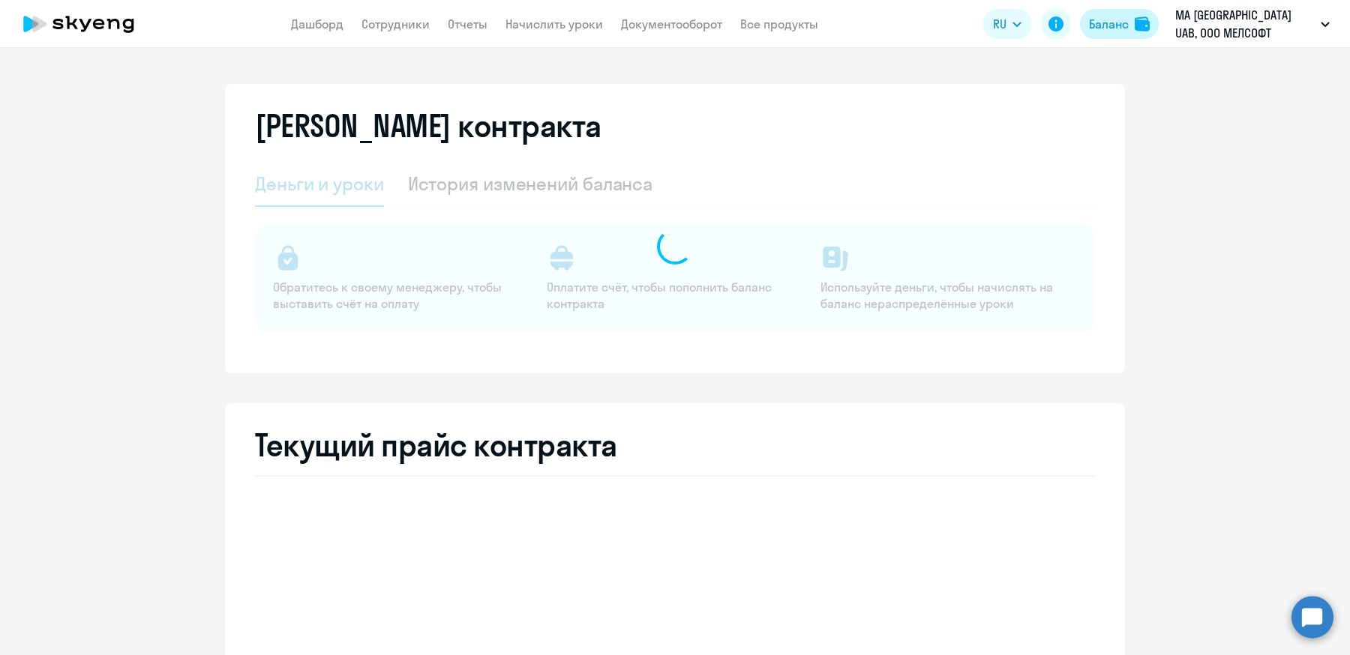
select select "english_adult_not_native_speaker"
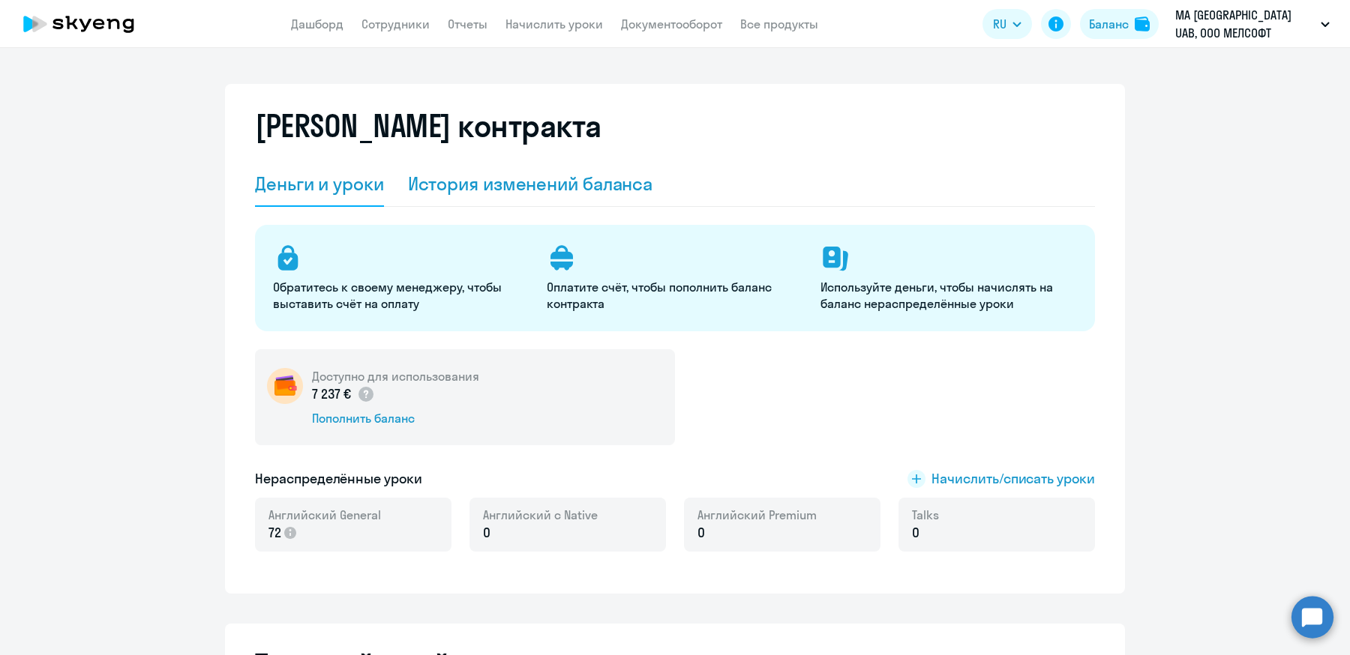
click at [511, 184] on div "История изменений баланса" at bounding box center [530, 184] width 245 height 24
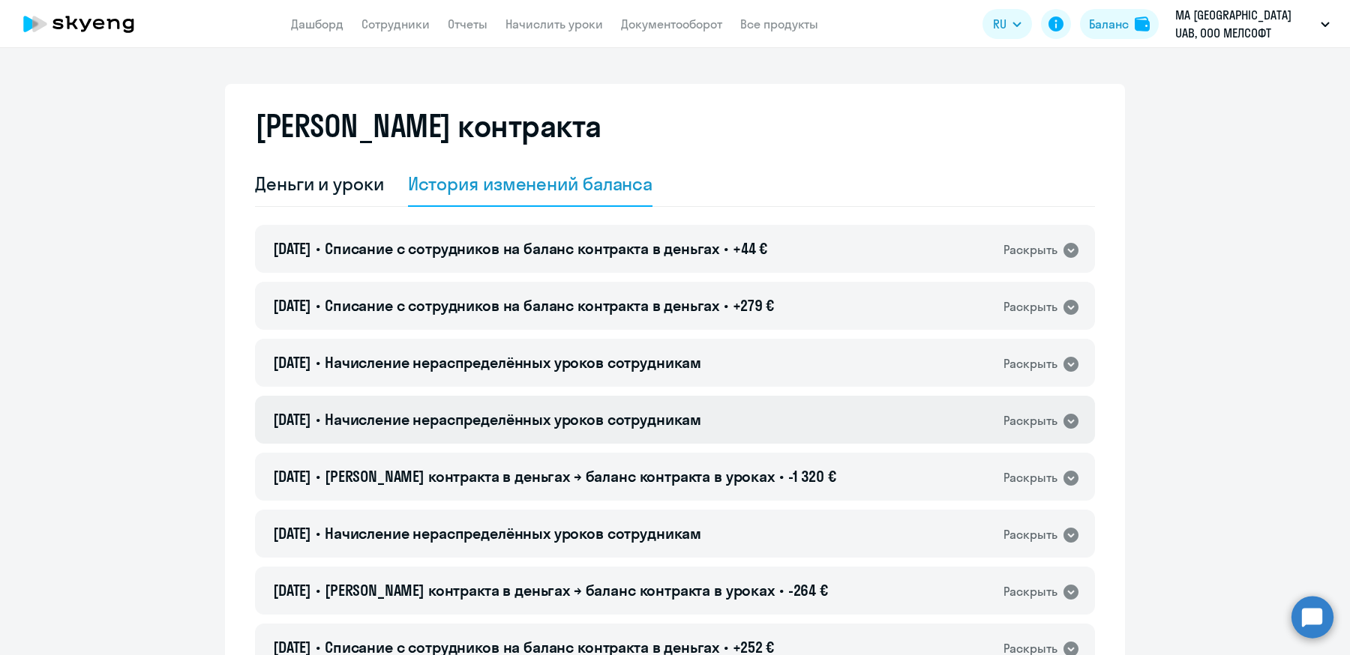
click at [666, 429] on h4 "07.07.2025 • Начисление нераспределённых уроков сотрудникам" at bounding box center [487, 419] width 428 height 21
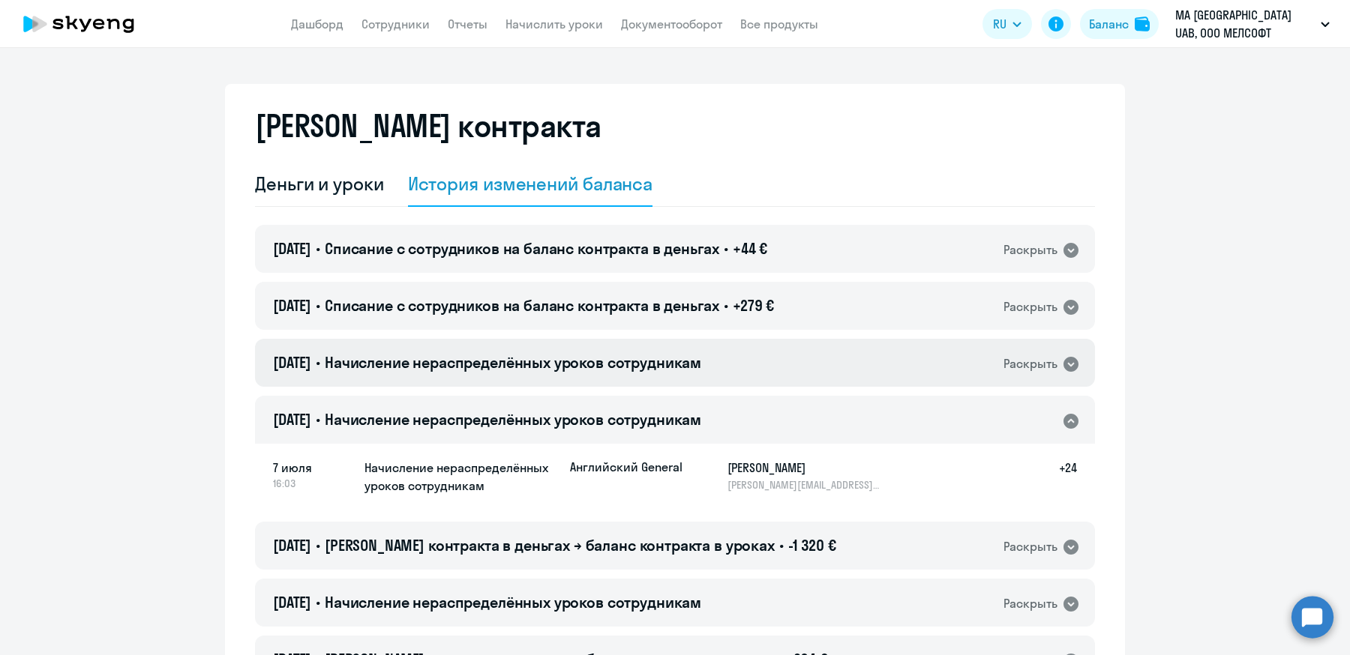
click at [693, 361] on span "Начисление нераспределённых уроков сотрудникам" at bounding box center [513, 362] width 376 height 19
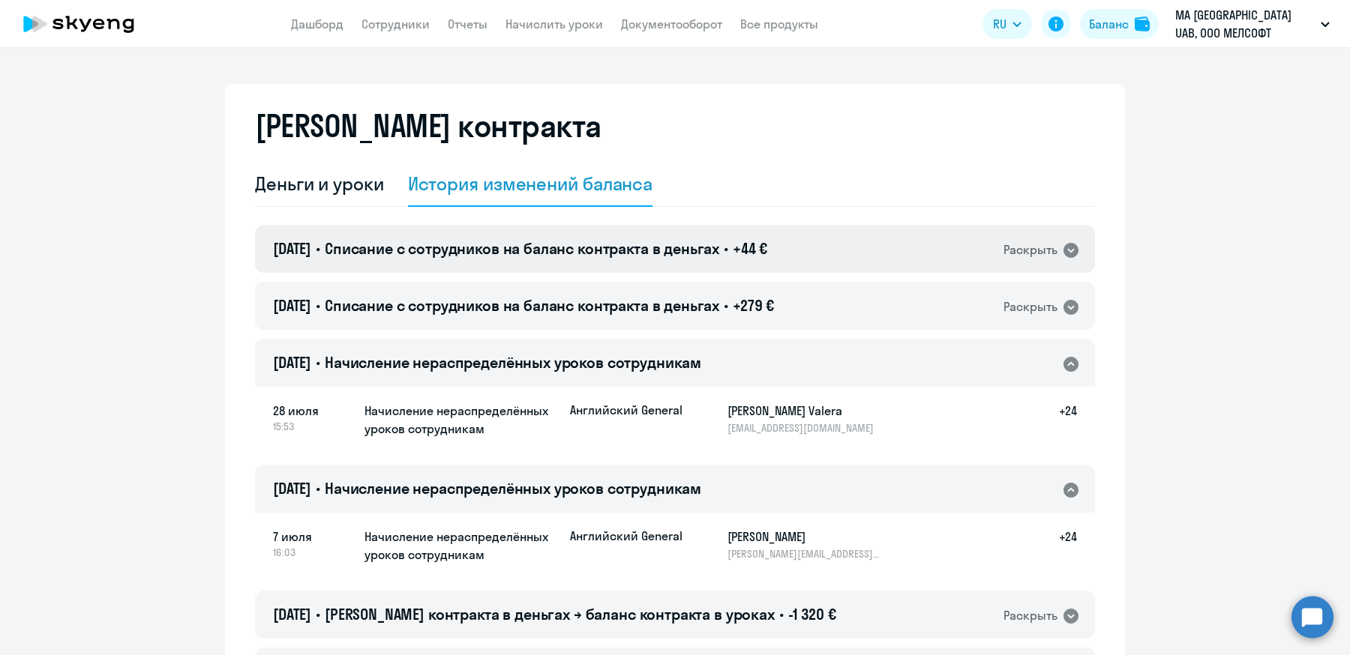
click at [747, 241] on h4 "29.07.2025 • Списание с сотрудников на баланс контракта в деньгах • +44 €" at bounding box center [520, 248] width 494 height 21
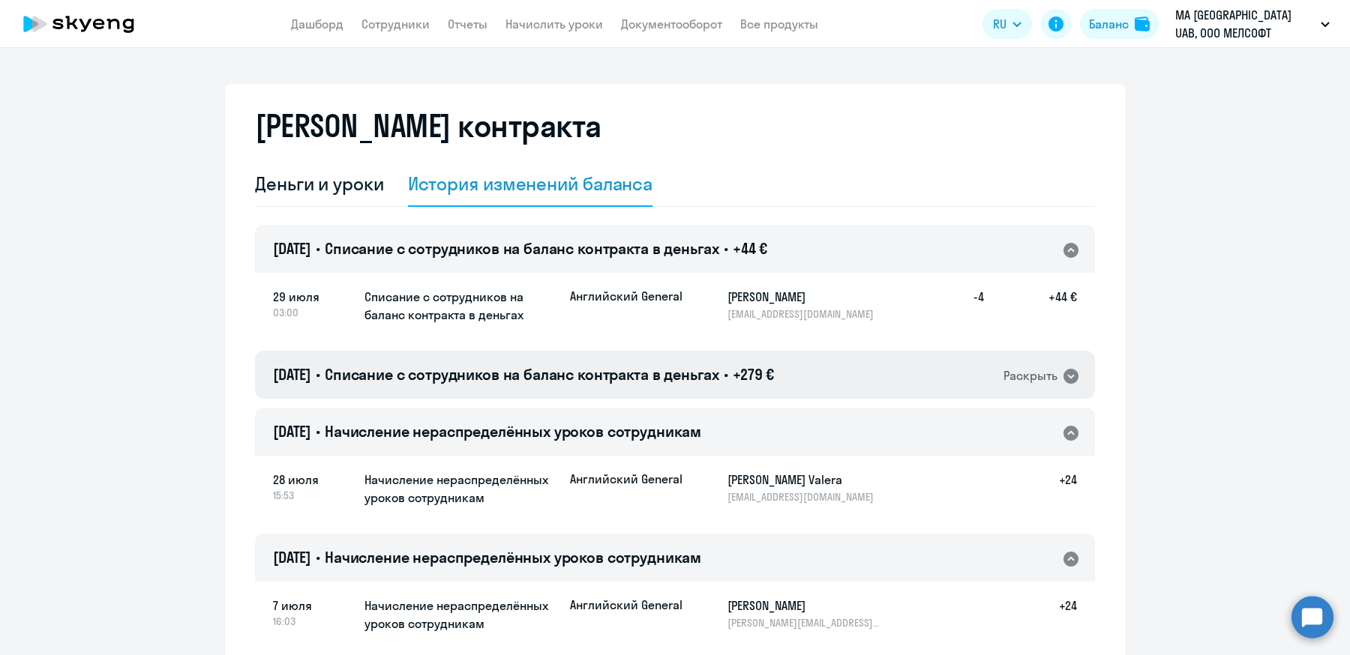
click at [705, 382] on span "Списание с сотрудников на баланс контракта в деньгах" at bounding box center [522, 374] width 394 height 19
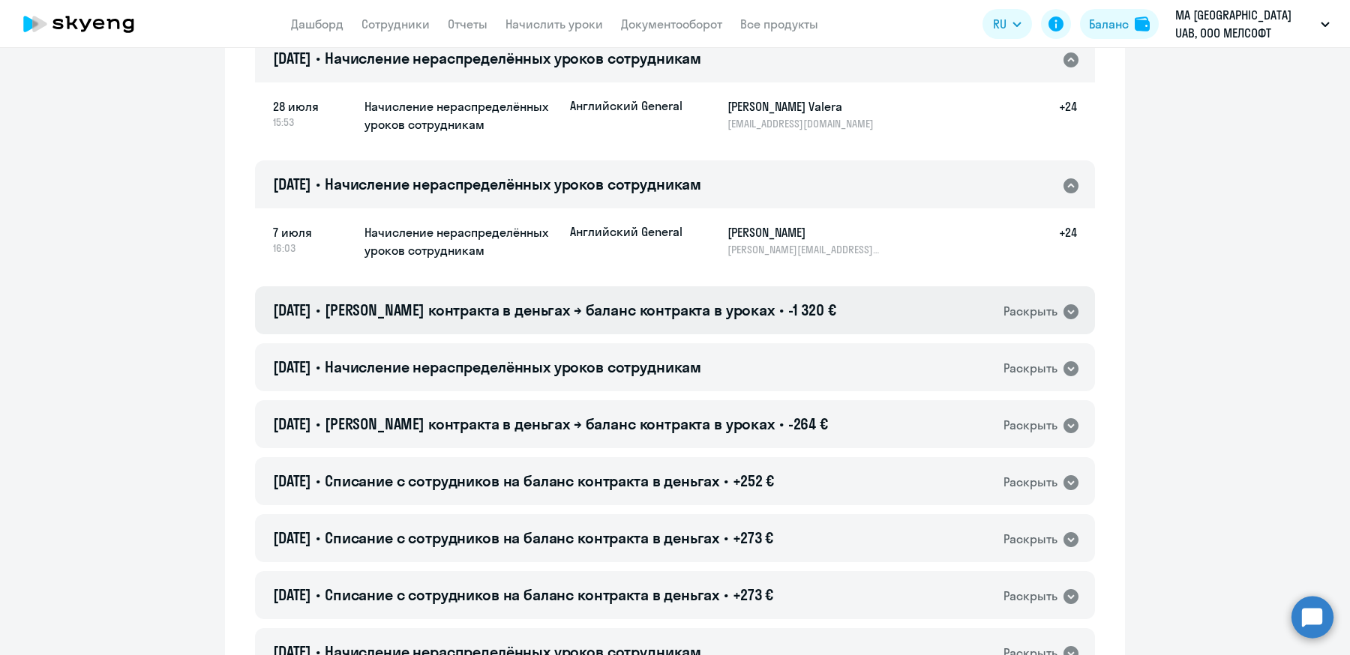
scroll to position [445, 0]
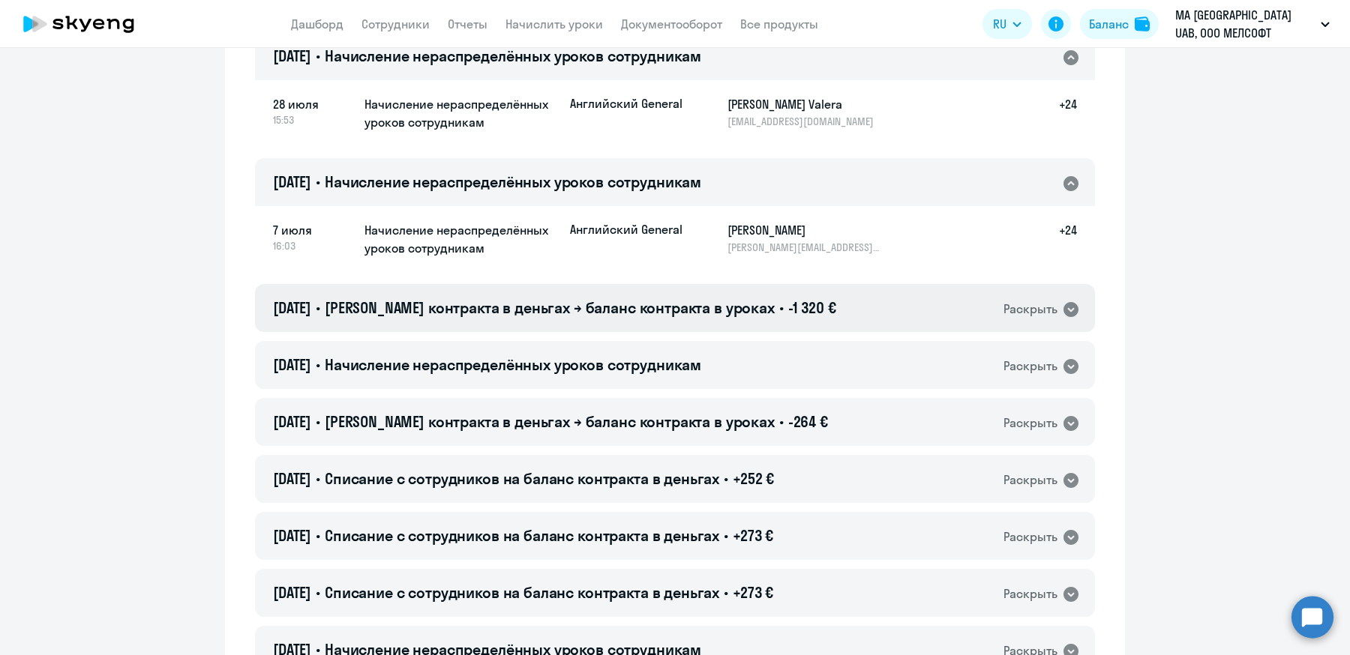
click at [789, 307] on span "-1 320 €" at bounding box center [812, 307] width 48 height 19
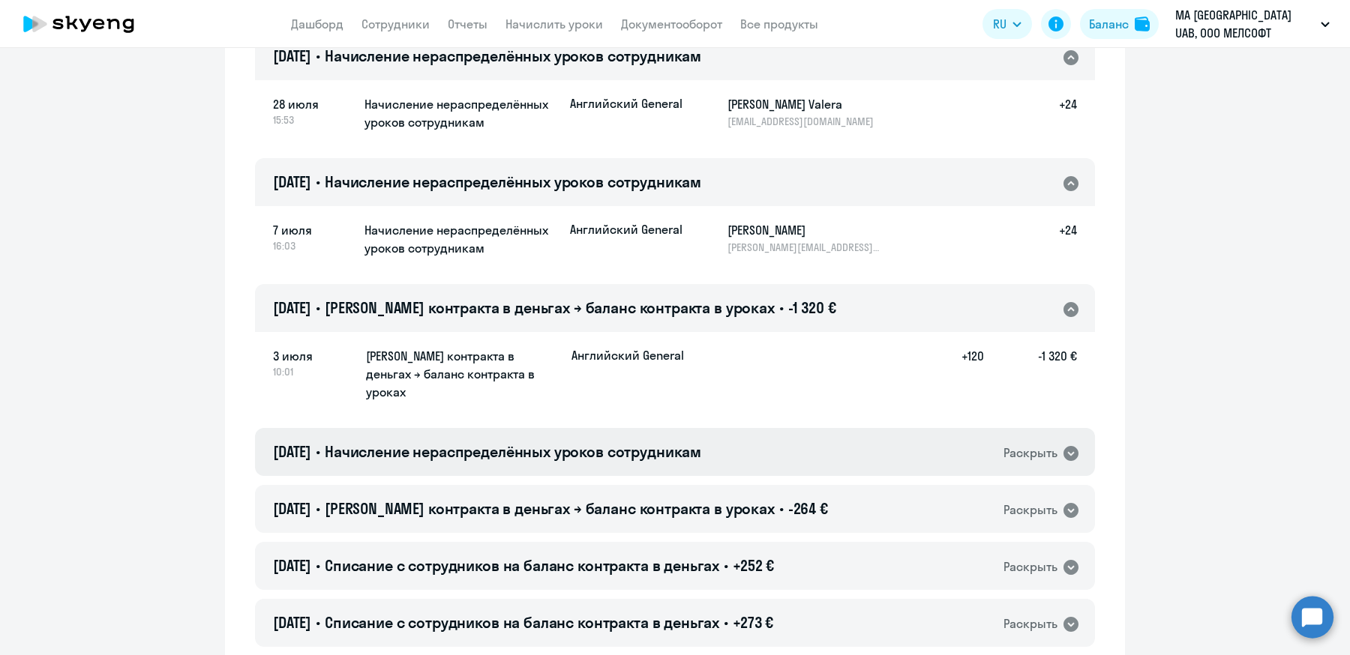
click at [682, 442] on span "Начисление нераспределённых уроков сотрудникам" at bounding box center [513, 451] width 376 height 19
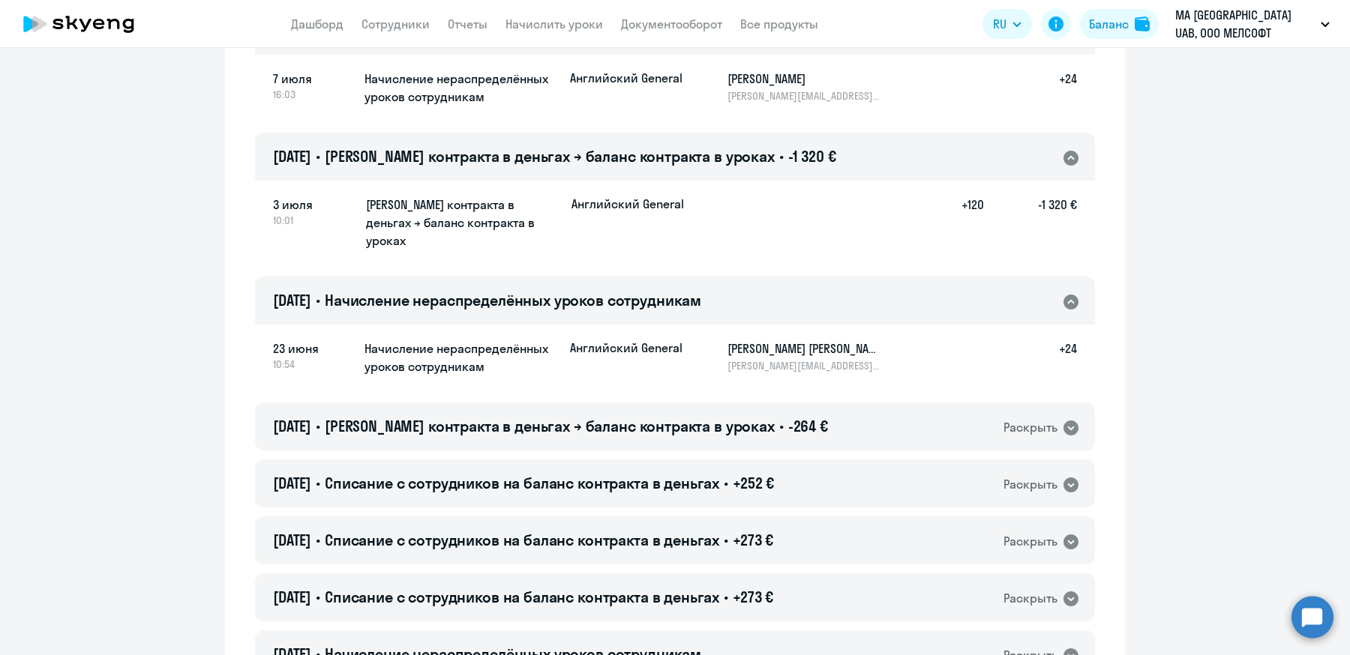
scroll to position [601, 0]
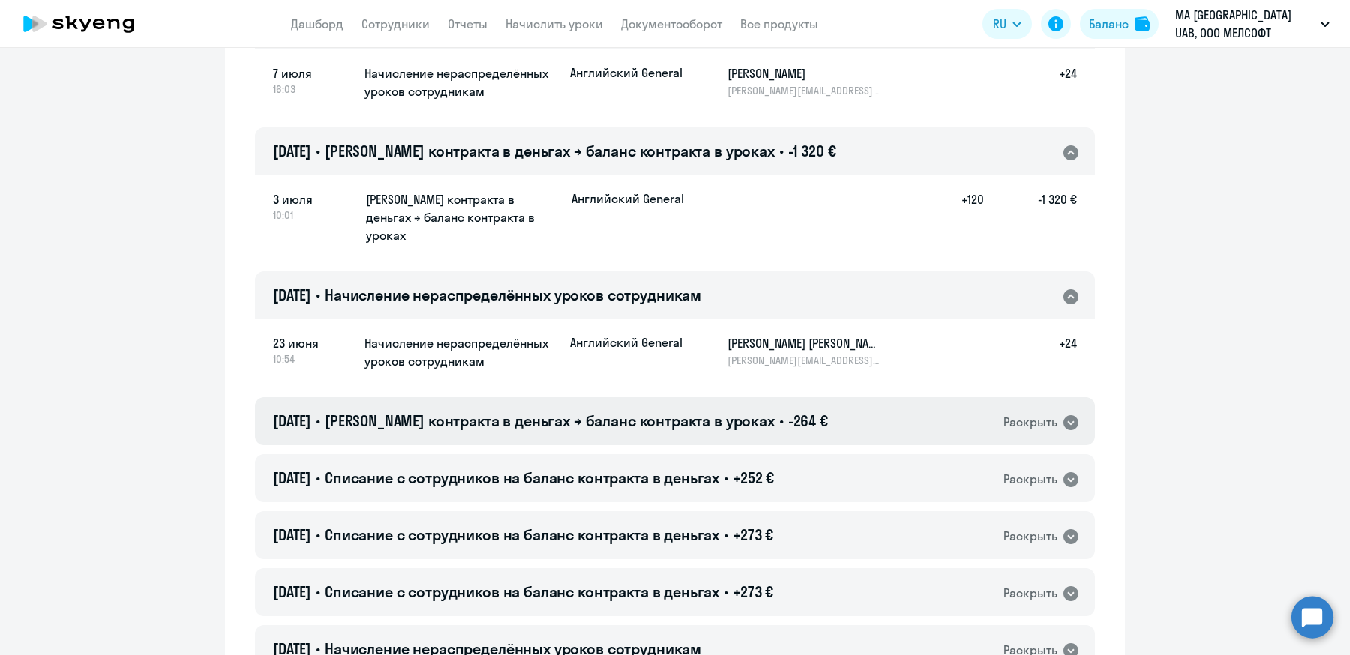
click at [700, 412] on span "Баланс контракта в деньгах → баланс контракта в уроках" at bounding box center [550, 421] width 450 height 19
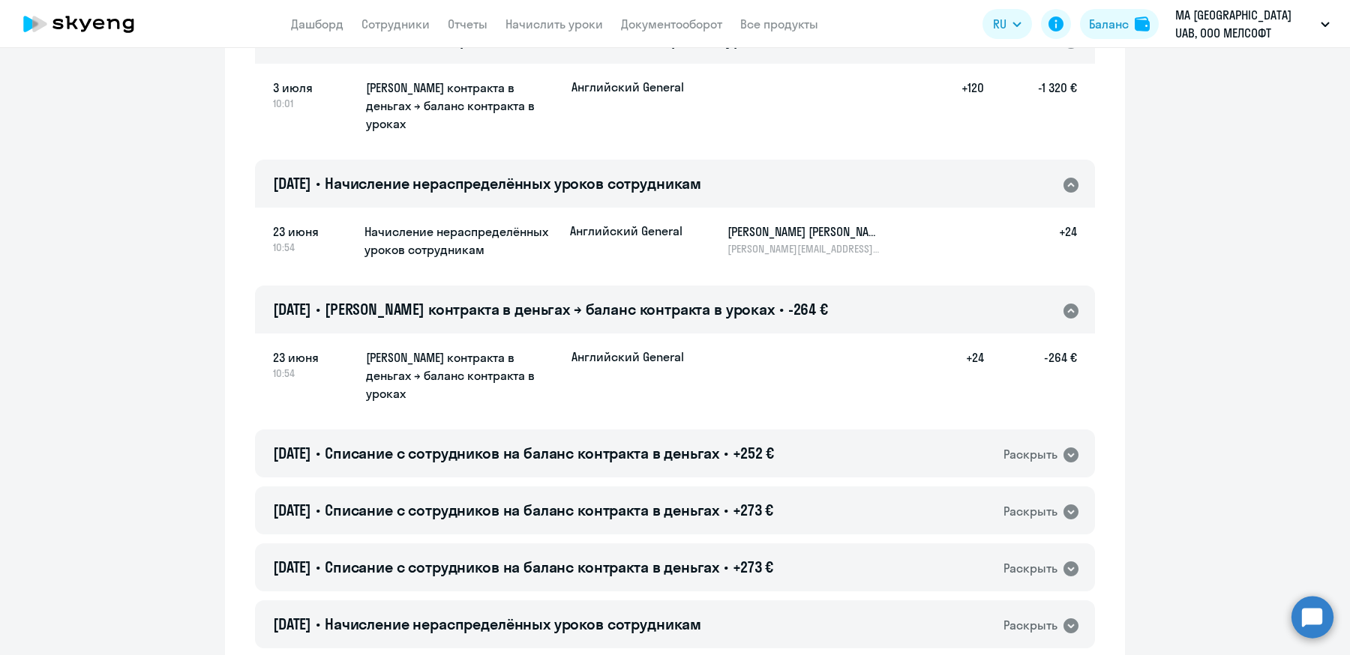
scroll to position [747, 0]
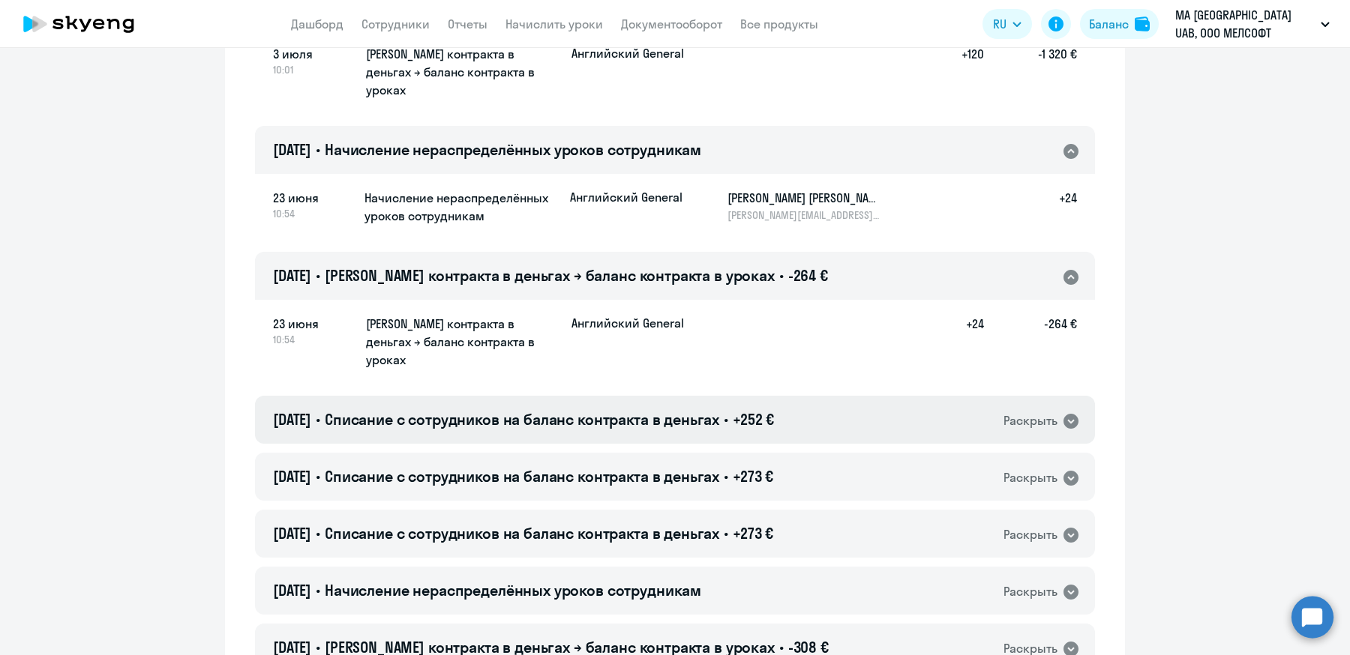
click at [688, 410] on span "Списание с сотрудников на баланс контракта в деньгах" at bounding box center [522, 419] width 394 height 19
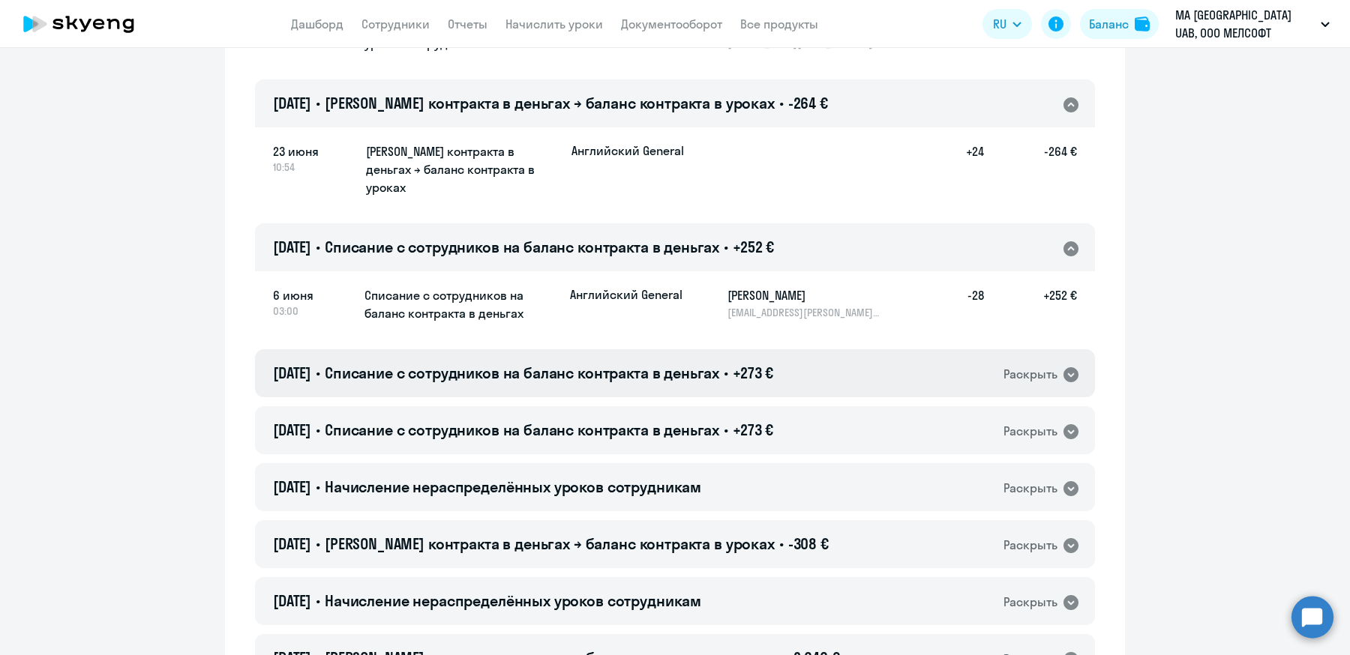
scroll to position [920, 0]
click at [700, 363] on span "Списание с сотрудников на баланс контракта в деньгах" at bounding box center [522, 372] width 394 height 19
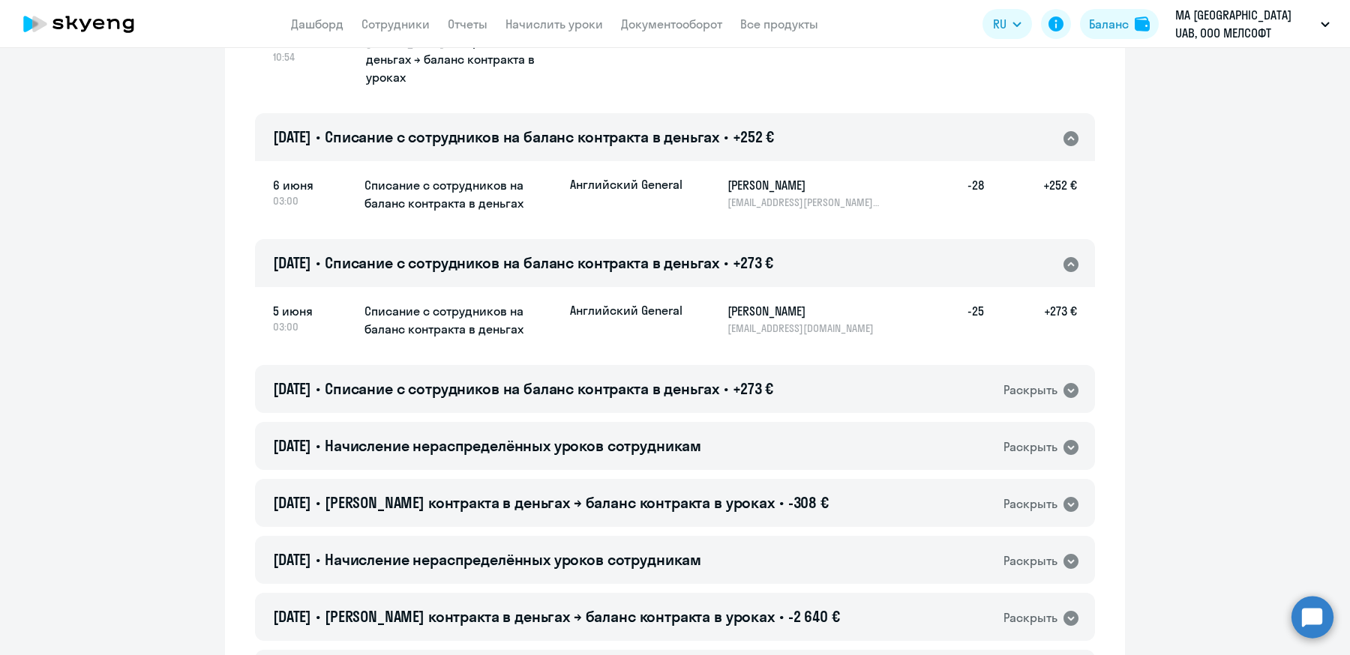
scroll to position [1090, 0]
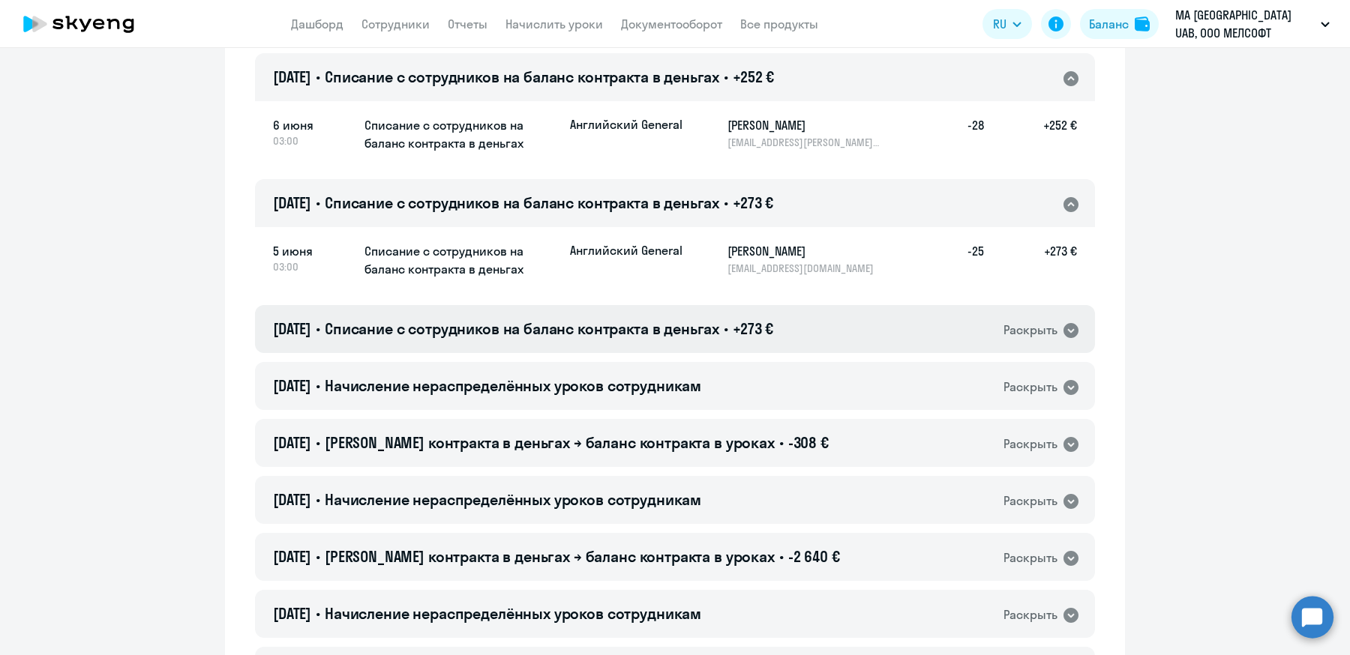
click at [694, 319] on span "Списание с сотрудников на баланс контракта в деньгах" at bounding box center [522, 328] width 394 height 19
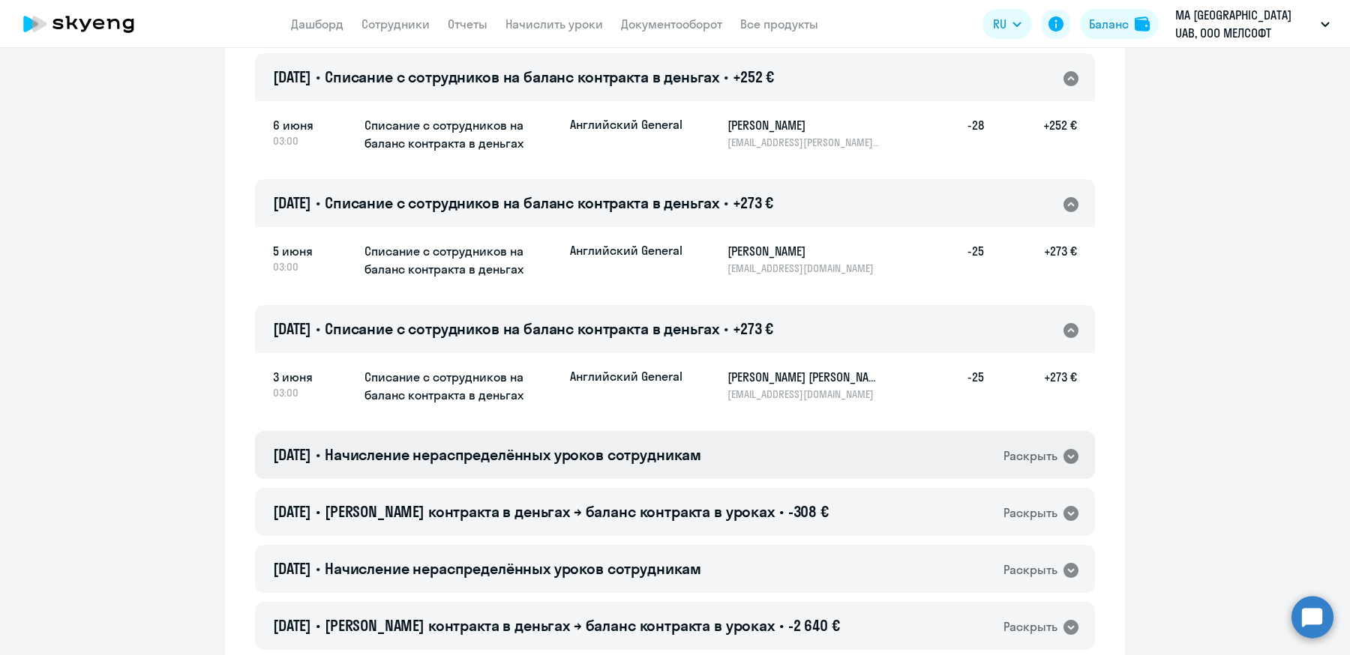
click at [630, 434] on div "02.06.2025 • Начисление нераспределённых уроков сотрудникам Раскрыть" at bounding box center [675, 455] width 840 height 48
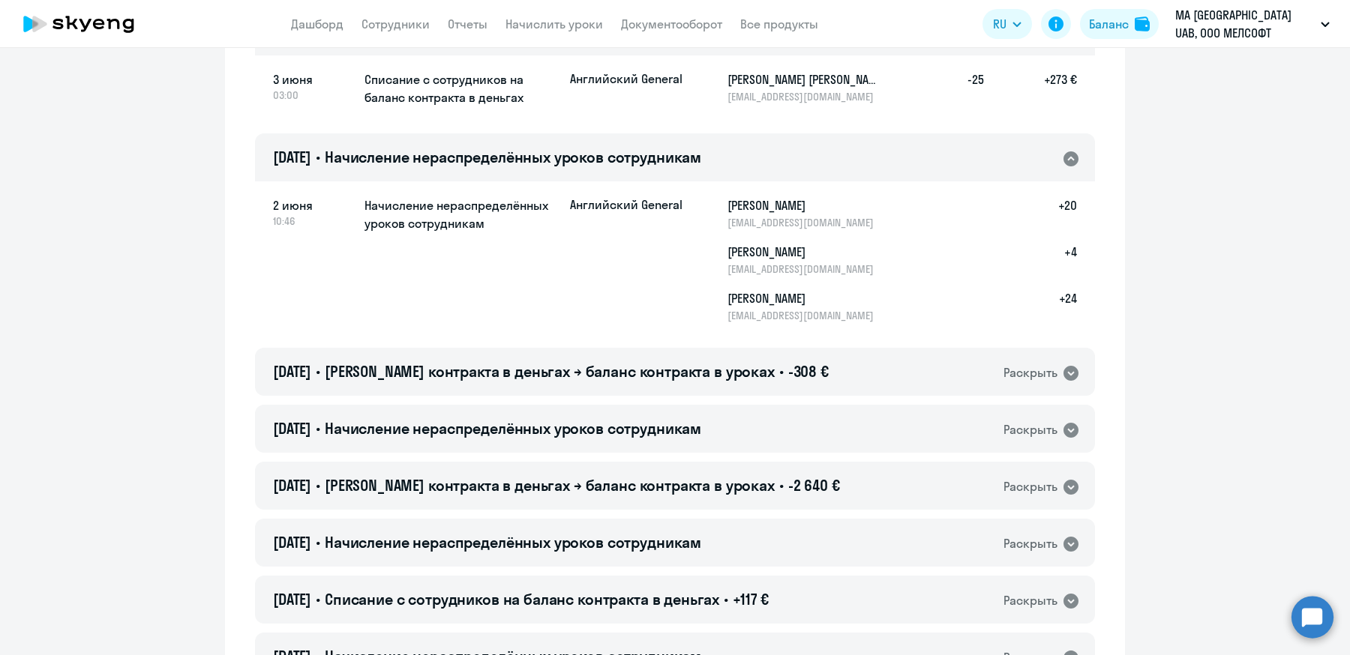
scroll to position [1403, 0]
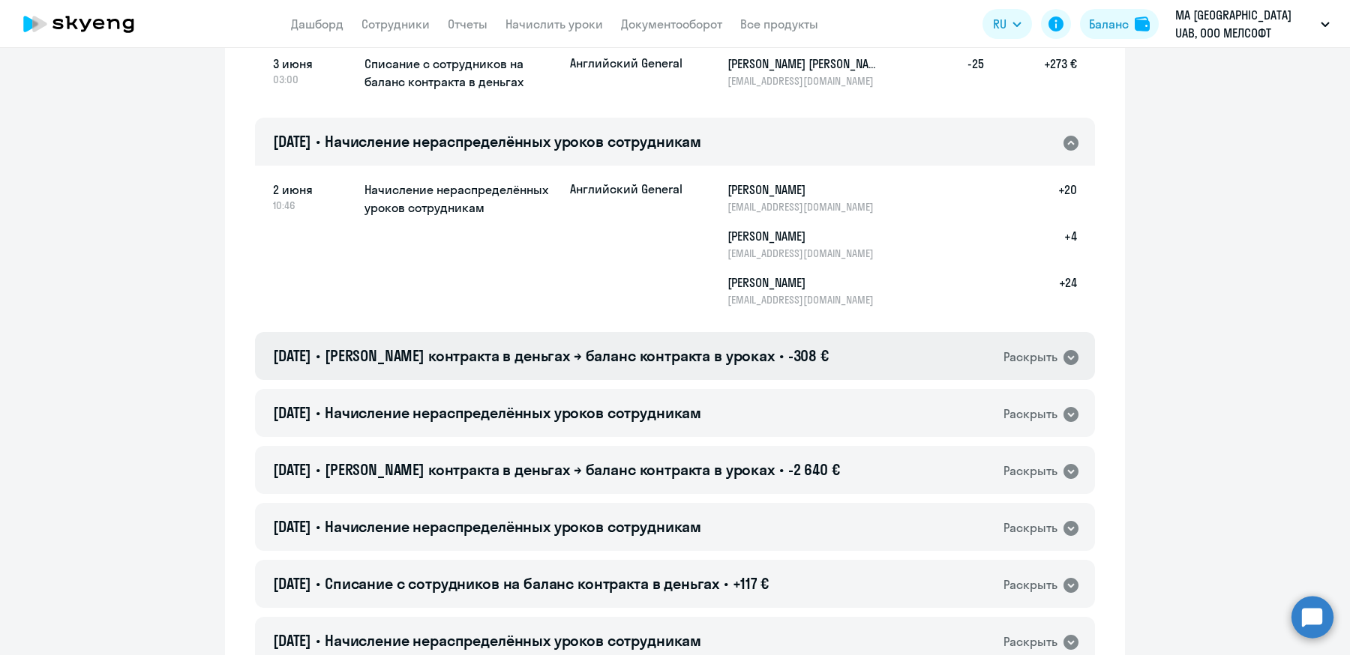
click at [658, 334] on div "02.06.2025 • Баланс контракта в деньгах → баланс контракта в уроках • -308 € Ра…" at bounding box center [675, 356] width 840 height 48
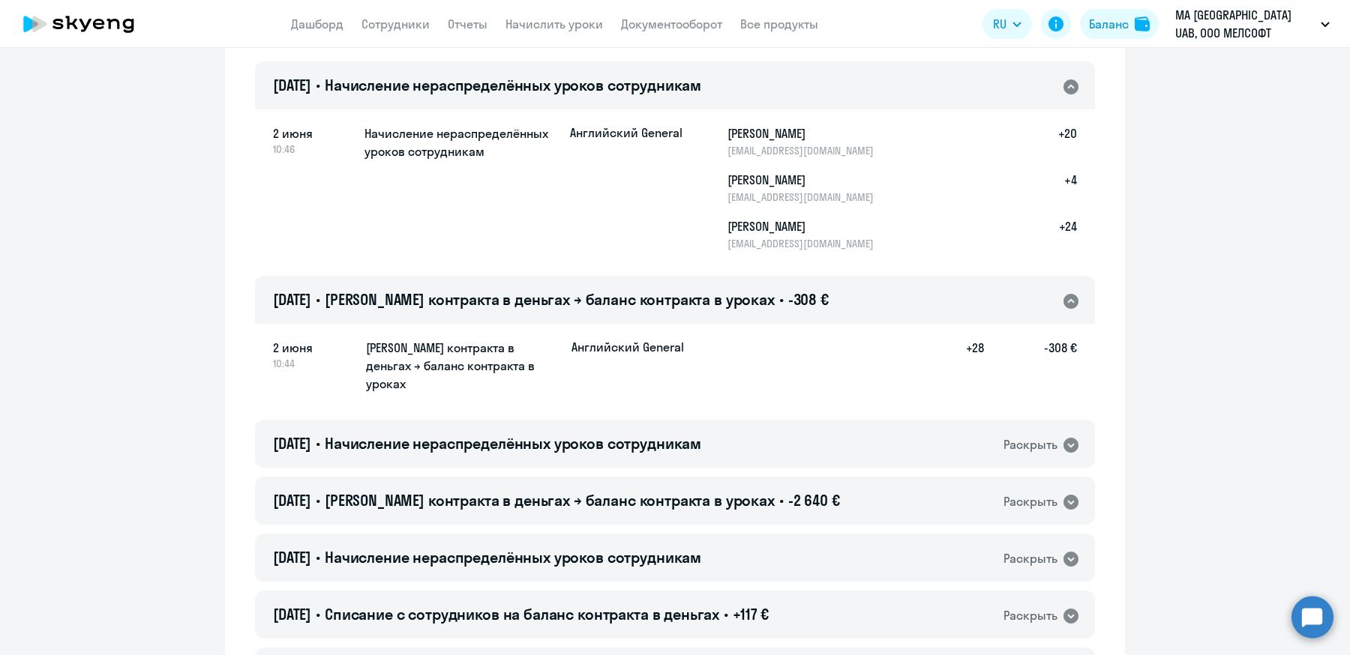
scroll to position [1464, 0]
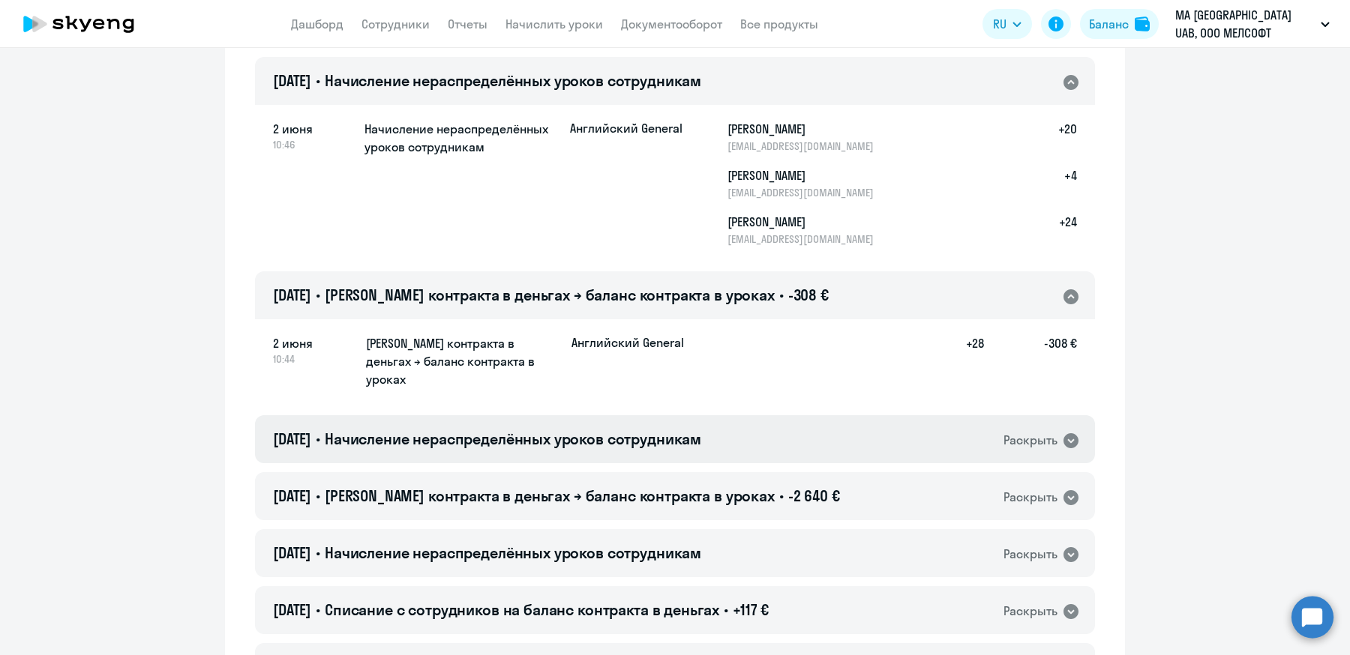
click at [631, 430] on span "Начисление нераспределённых уроков сотрудникам" at bounding box center [513, 439] width 376 height 19
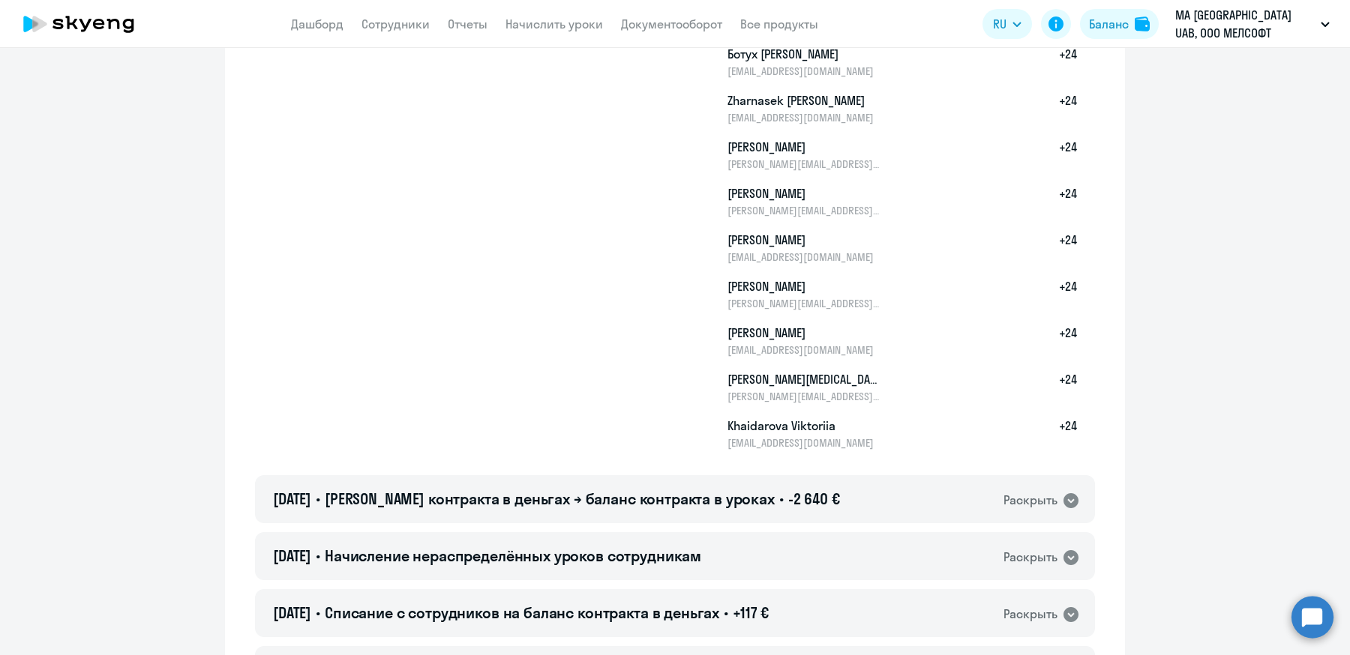
scroll to position [1960, 0]
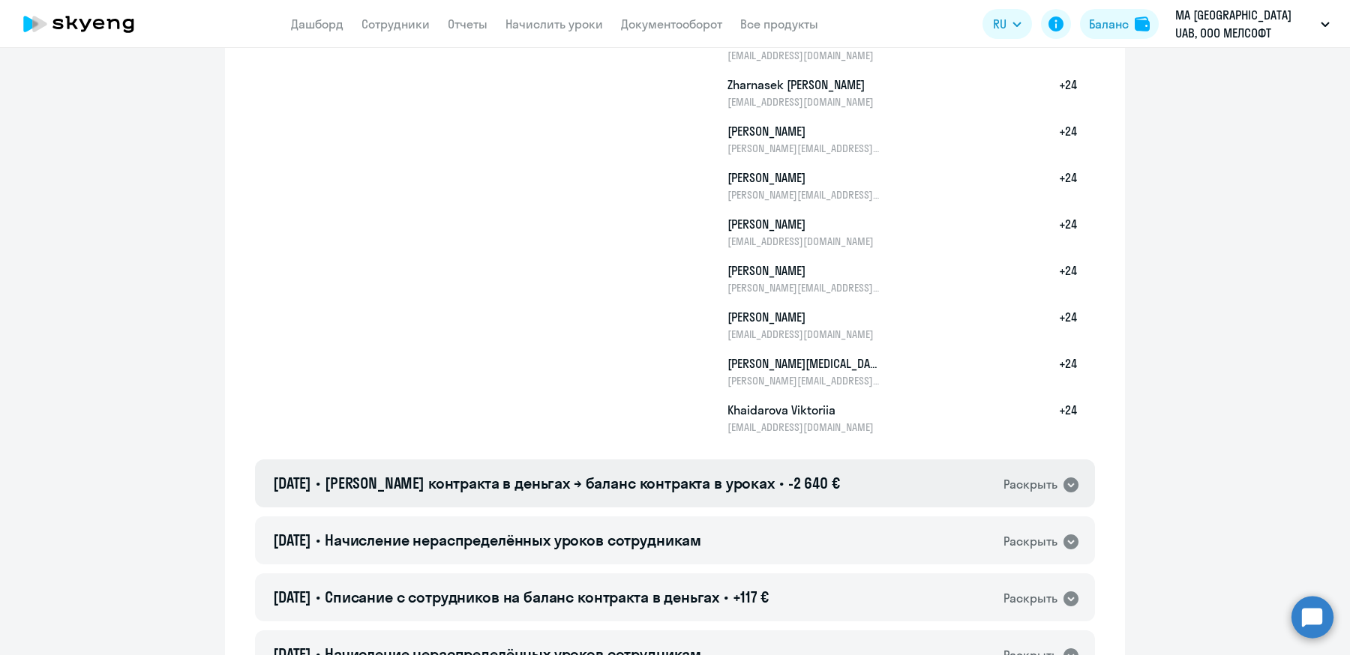
click at [580, 474] on span "Баланс контракта в деньгах → баланс контракта в уроках" at bounding box center [550, 483] width 450 height 19
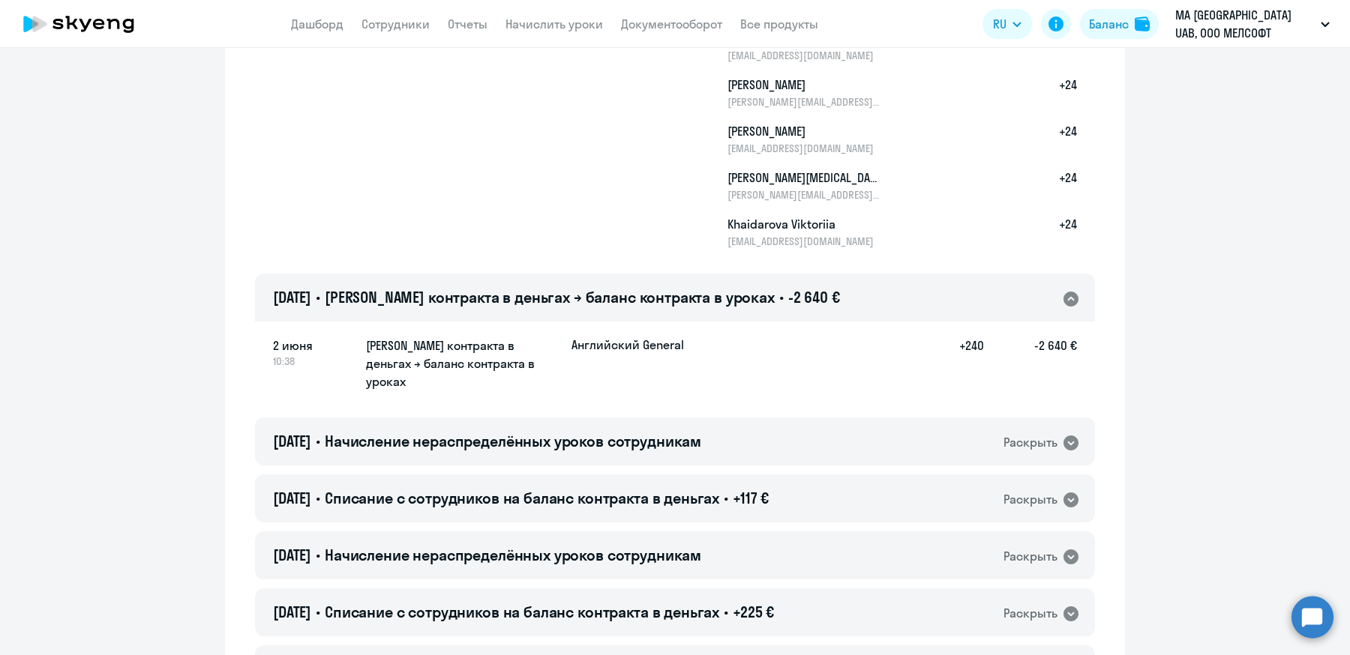
scroll to position [2173, 0]
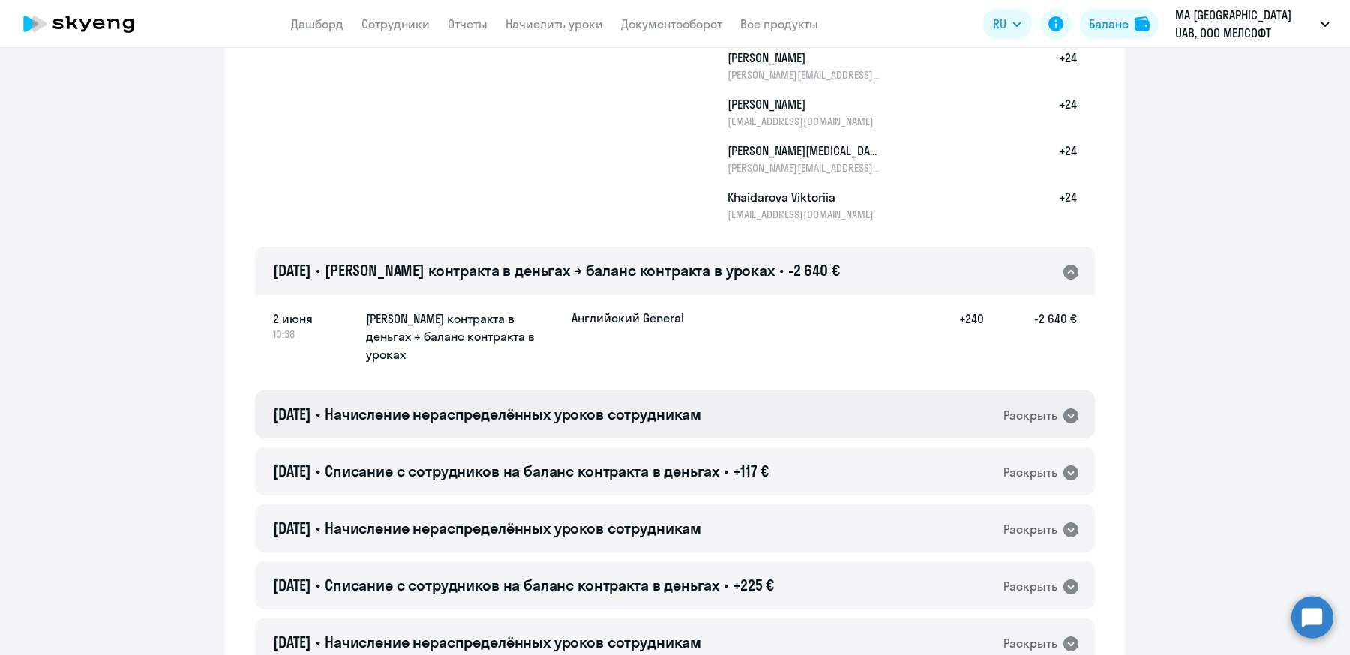
click at [615, 405] on span "Начисление нераспределённых уроков сотрудникам" at bounding box center [513, 414] width 376 height 19
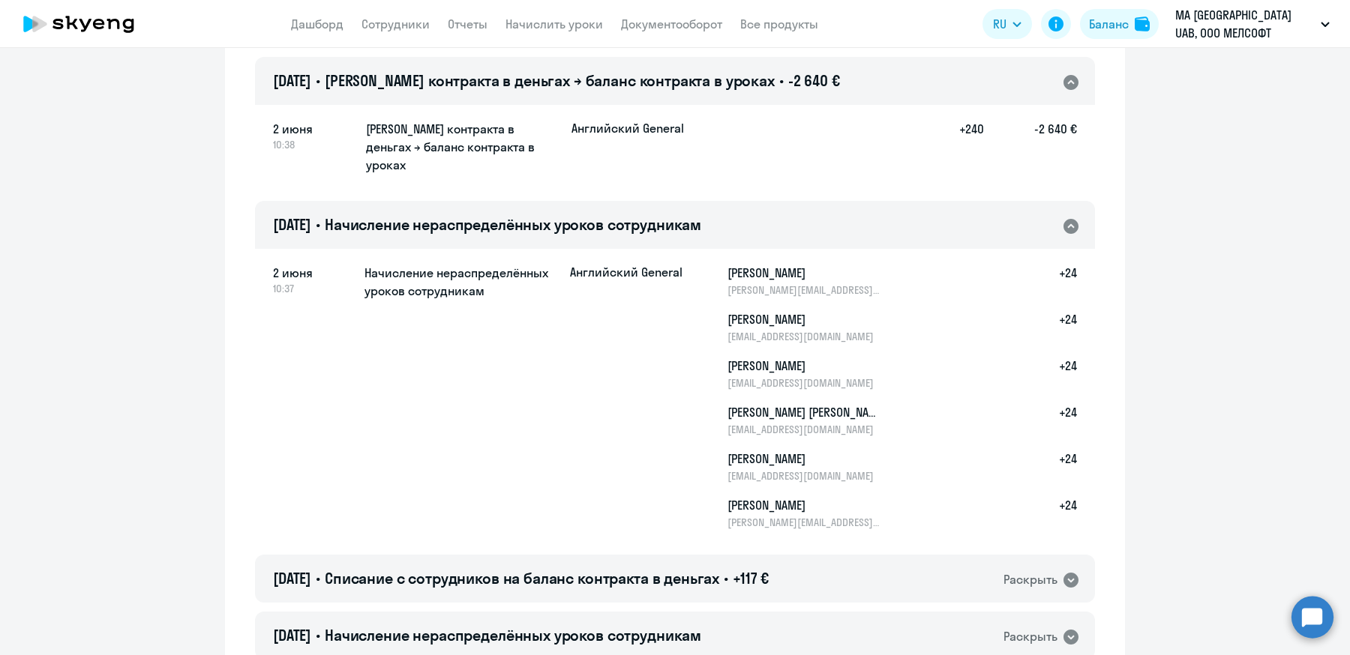
scroll to position [2364, 0]
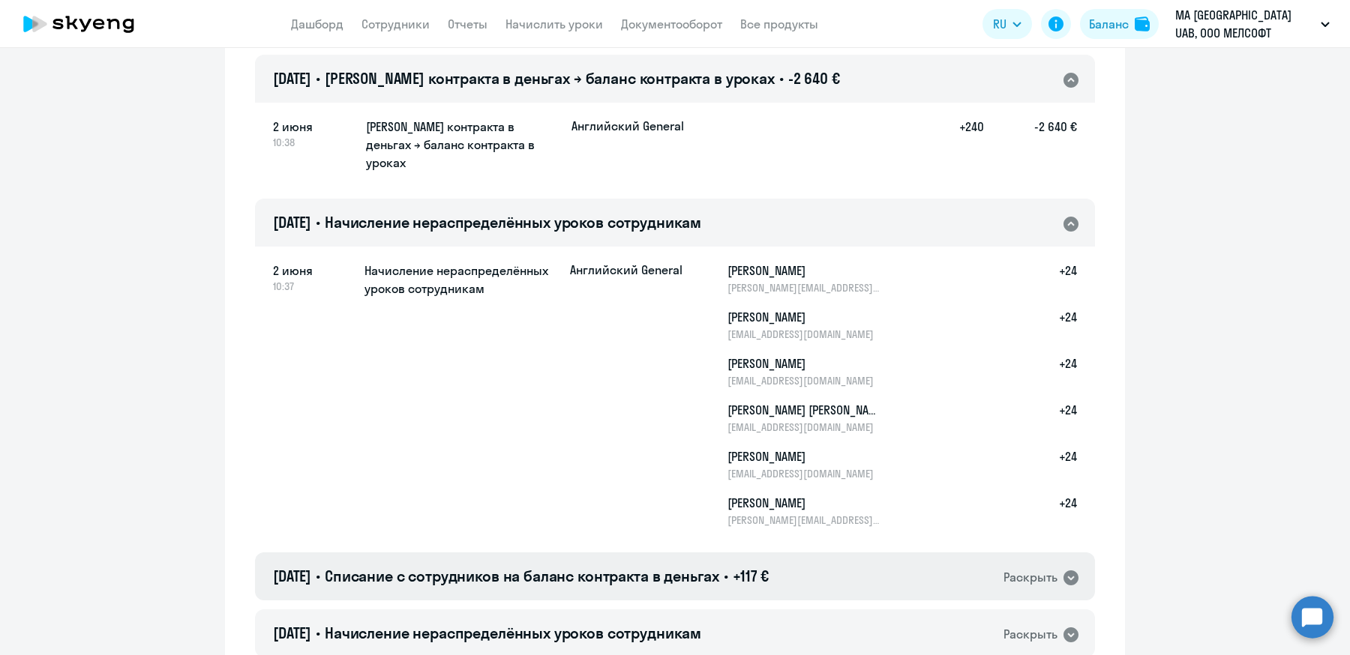
click at [634, 567] on span "Списание с сотрудников на баланс контракта в деньгах" at bounding box center [522, 576] width 394 height 19
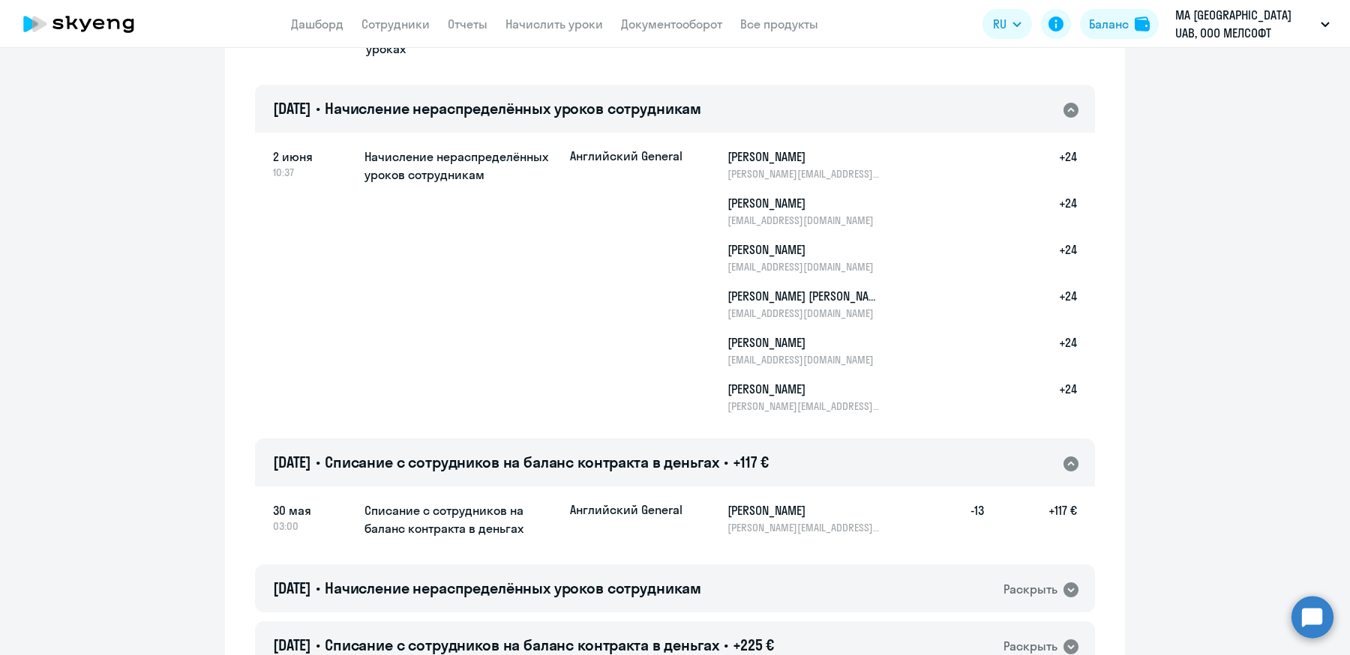
scroll to position [2479, 0]
click at [634, 578] on span "Начисление нераспределённых уроков сотрудникам" at bounding box center [513, 587] width 376 height 19
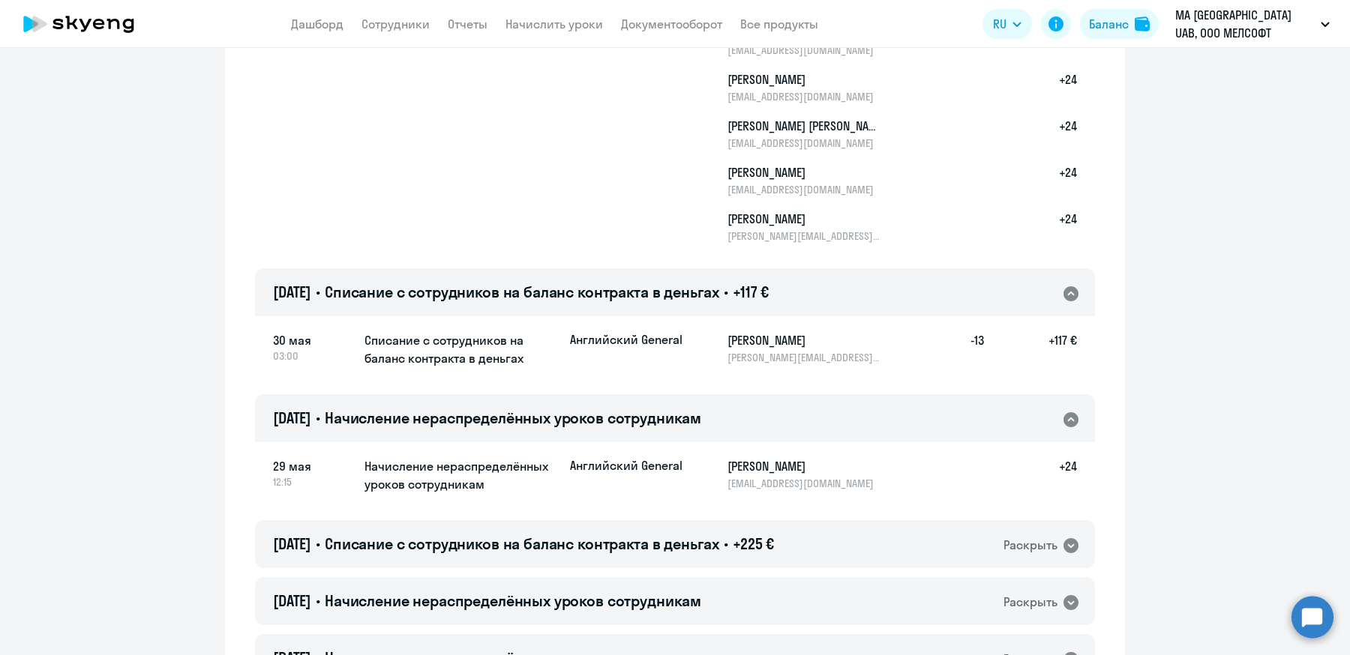
scroll to position [2652, 0]
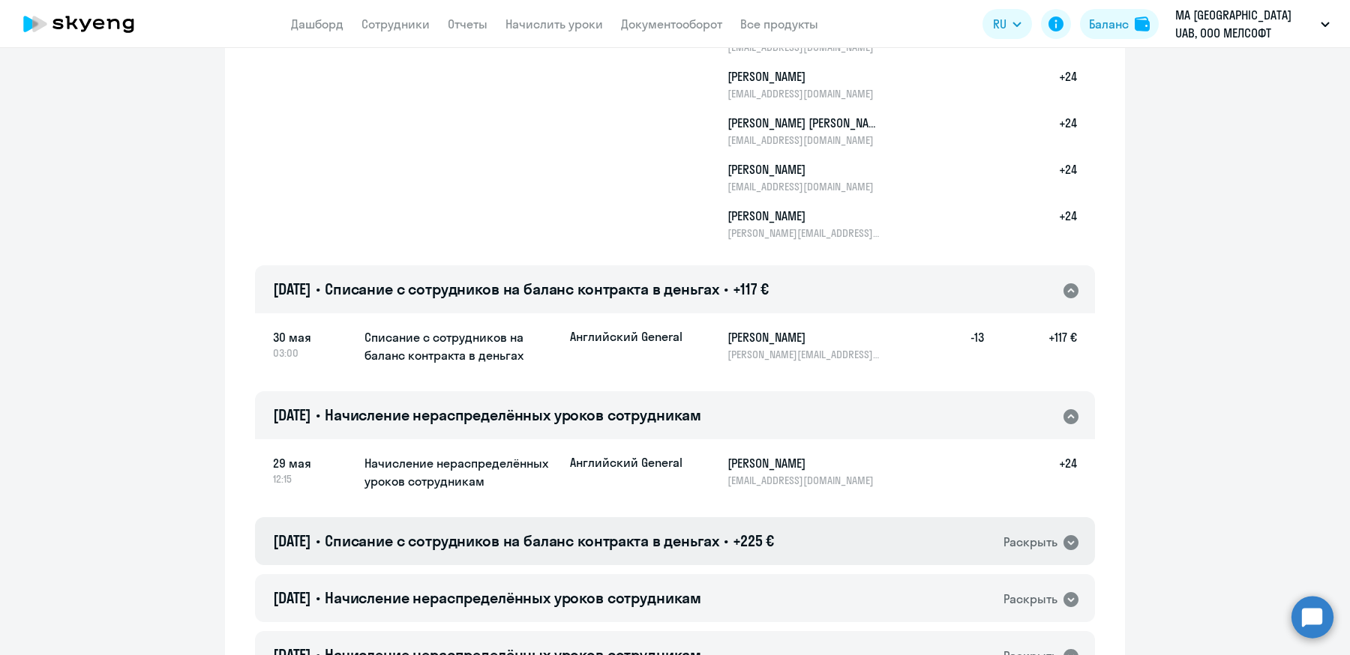
click at [635, 532] on span "Списание с сотрудников на баланс контракта в деньгах" at bounding box center [522, 541] width 394 height 19
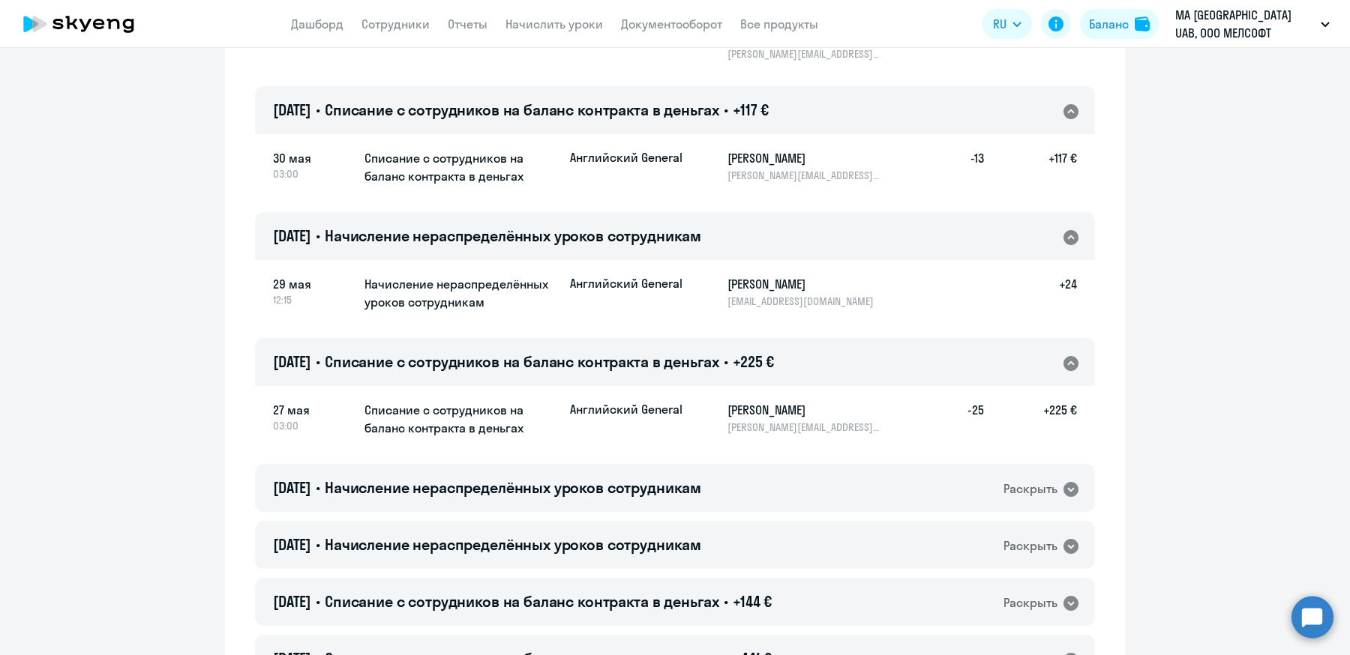
scroll to position [2832, 0]
click at [635, 463] on div "23.05.2025 • Начисление нераспределённых уроков сотрудникам Раскрыть" at bounding box center [675, 487] width 840 height 48
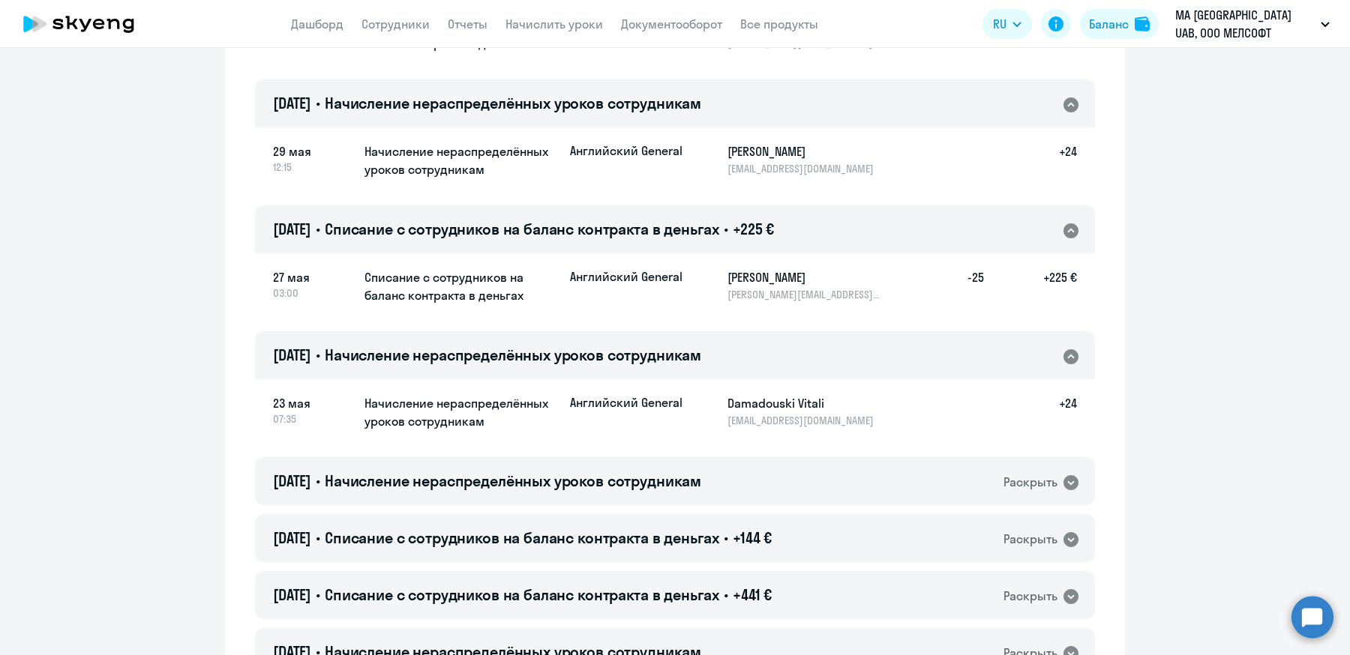
scroll to position [2966, 0]
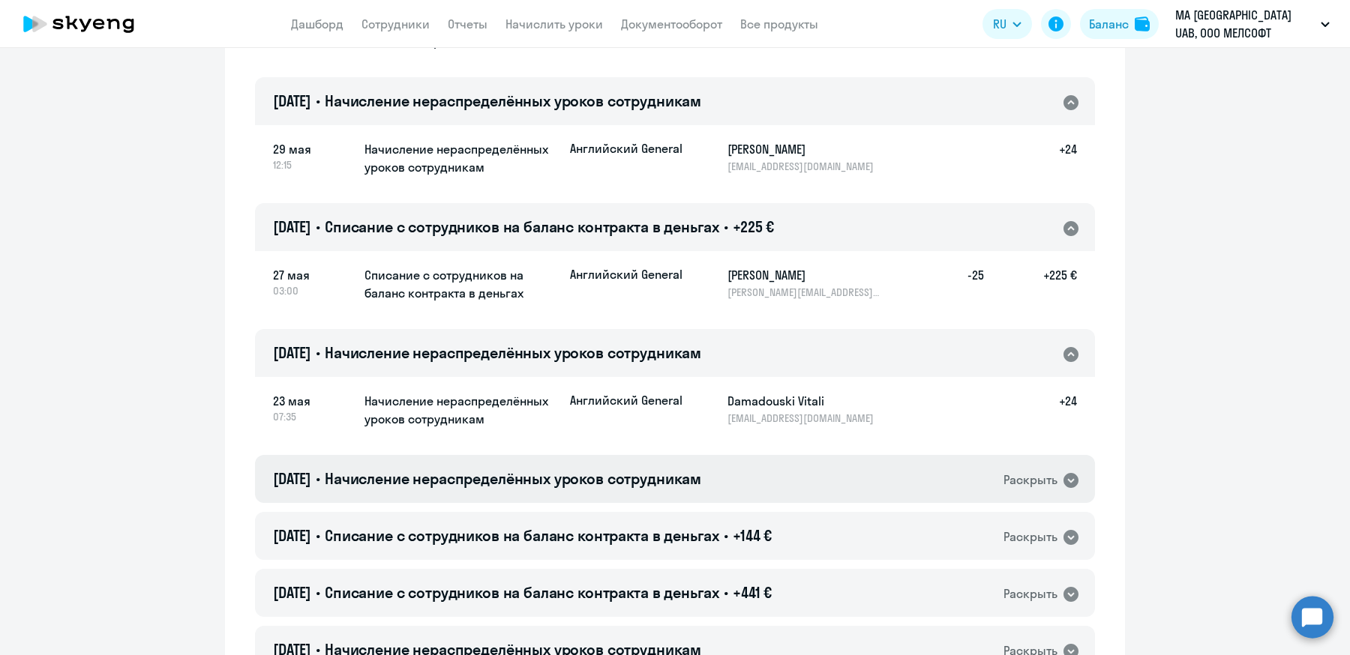
click at [654, 469] on span "Начисление нераспределённых уроков сотрудникам" at bounding box center [513, 478] width 376 height 19
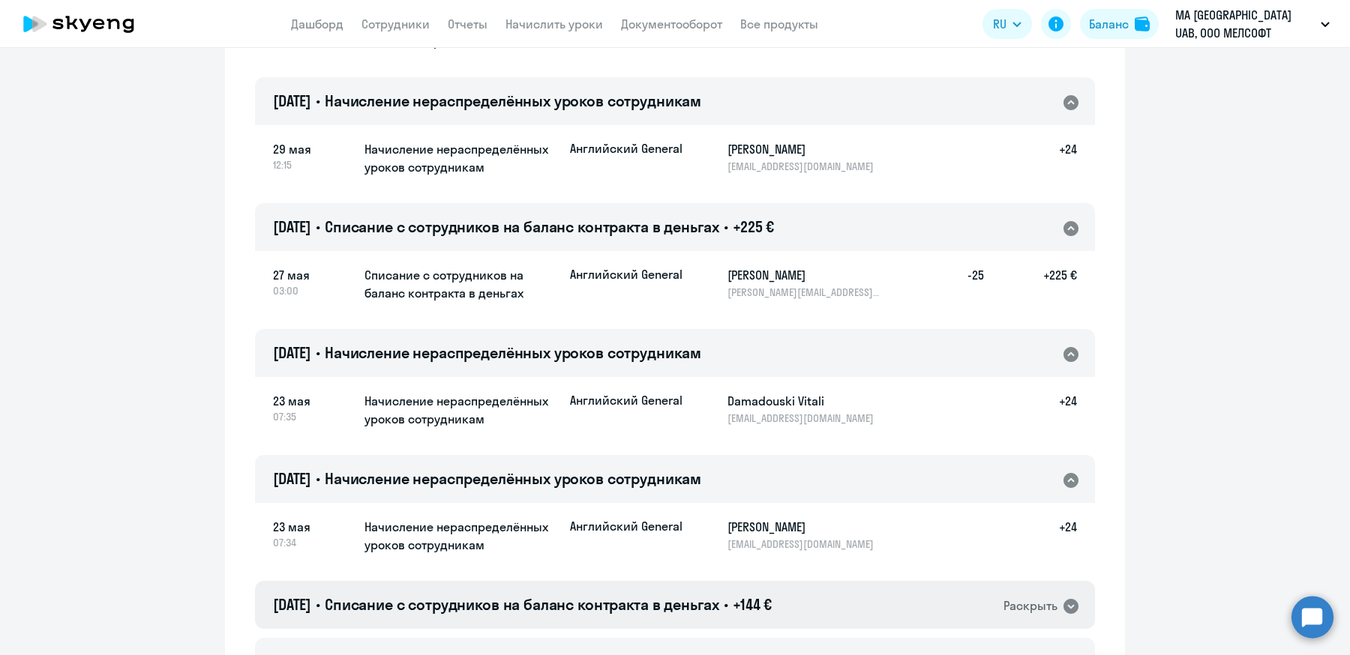
click at [598, 581] on div "13.05.2025 • Списание с сотрудников на баланс контракта в деньгах • +144 € Раск…" at bounding box center [675, 605] width 840 height 48
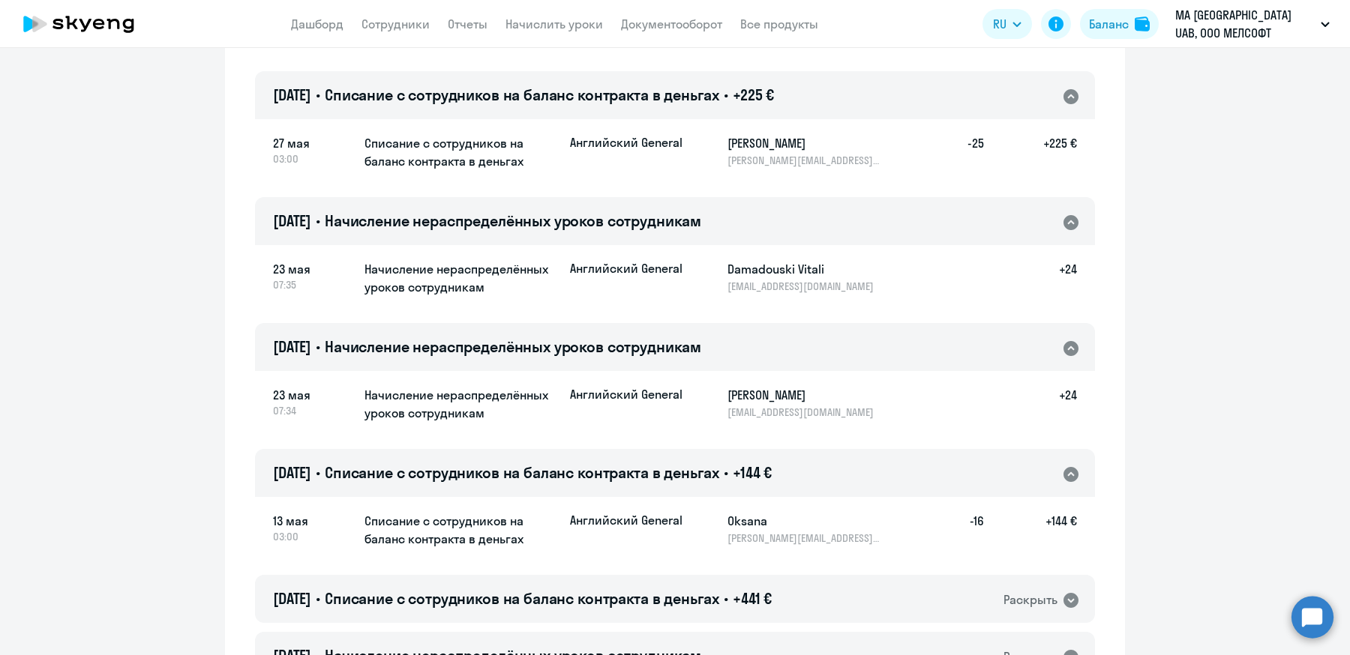
scroll to position [3144, 0]
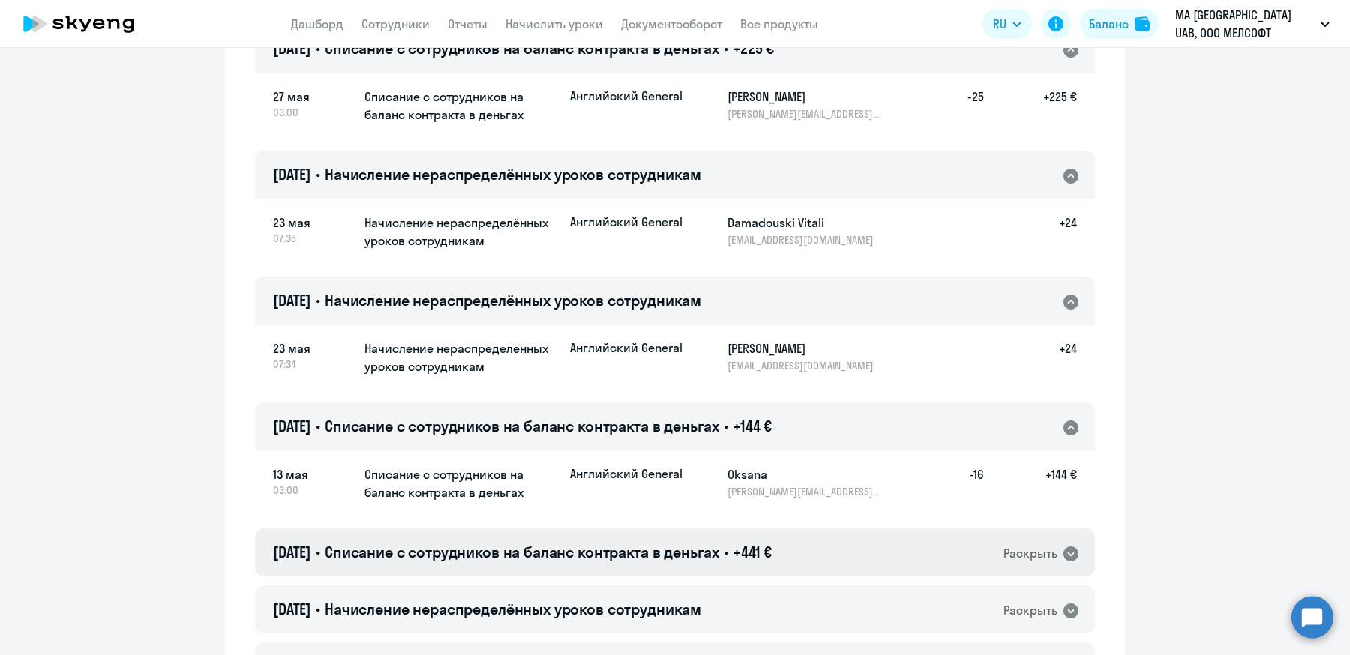
click at [616, 543] on span "Списание с сотрудников на баланс контракта в деньгах" at bounding box center [522, 552] width 394 height 19
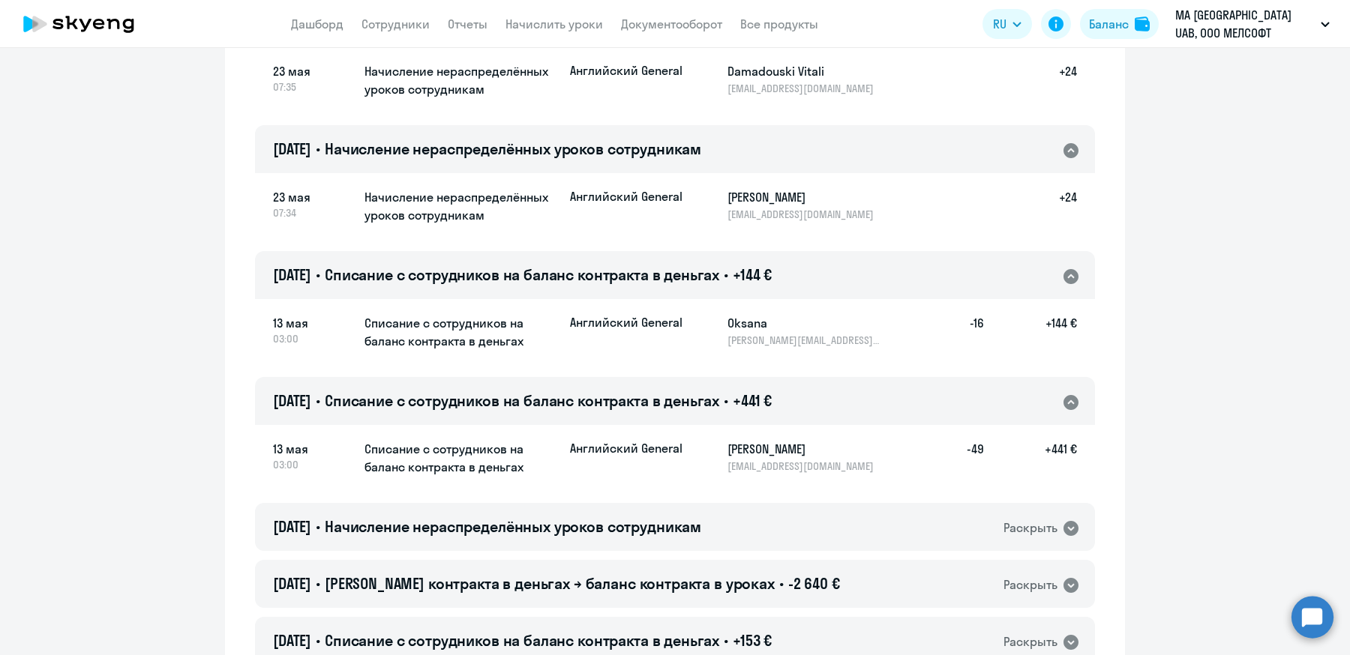
scroll to position [3300, 0]
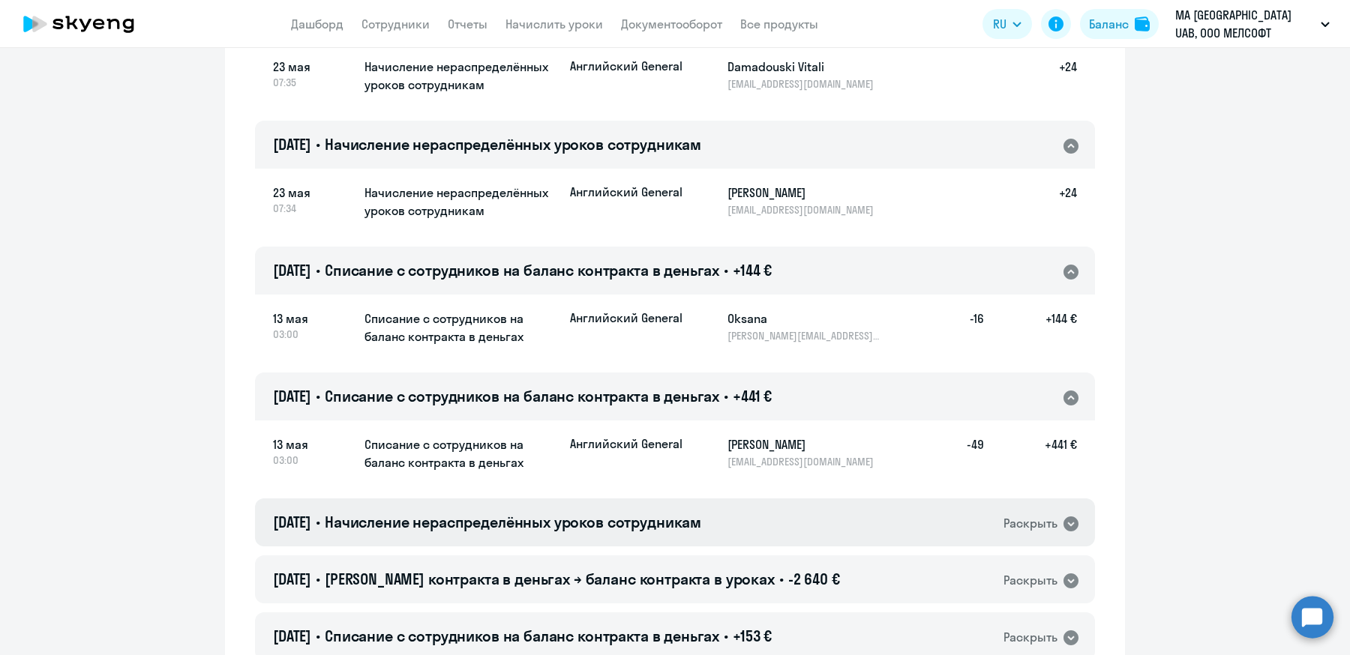
click at [625, 499] on div "12.05.2025 • Начисление нераспределённых уроков сотрудникам Раскрыть" at bounding box center [675, 523] width 840 height 48
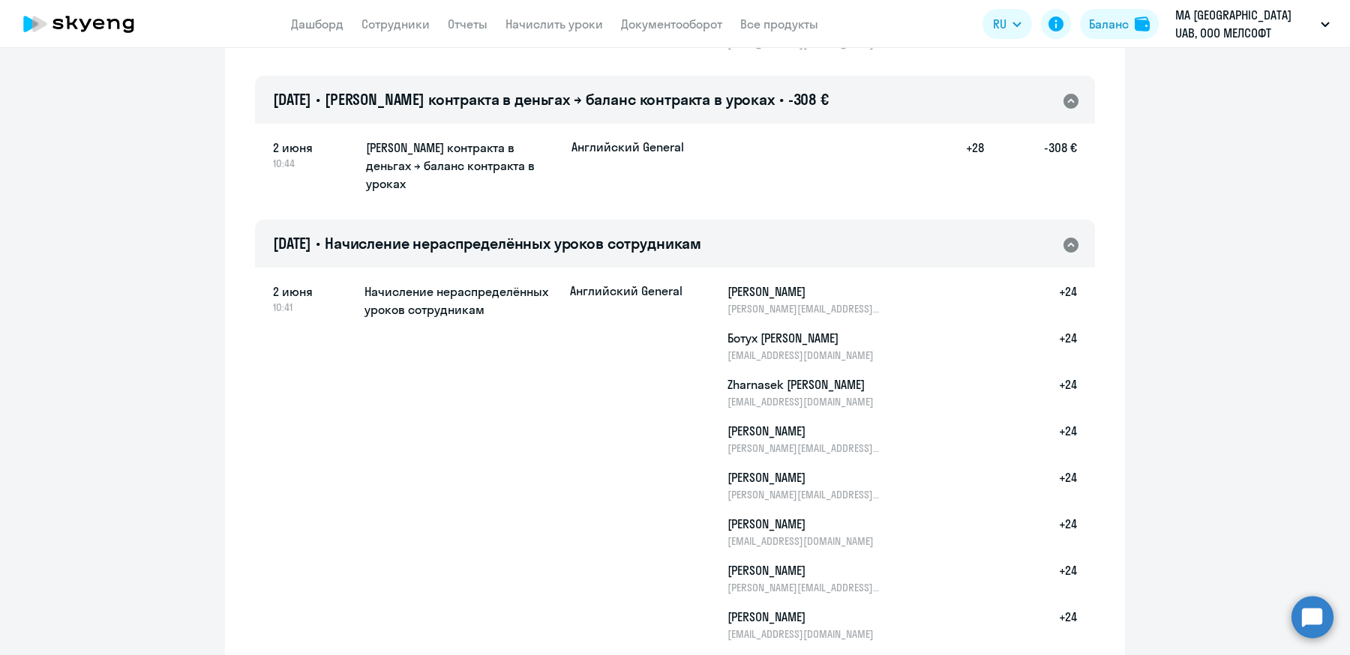
scroll to position [931, 0]
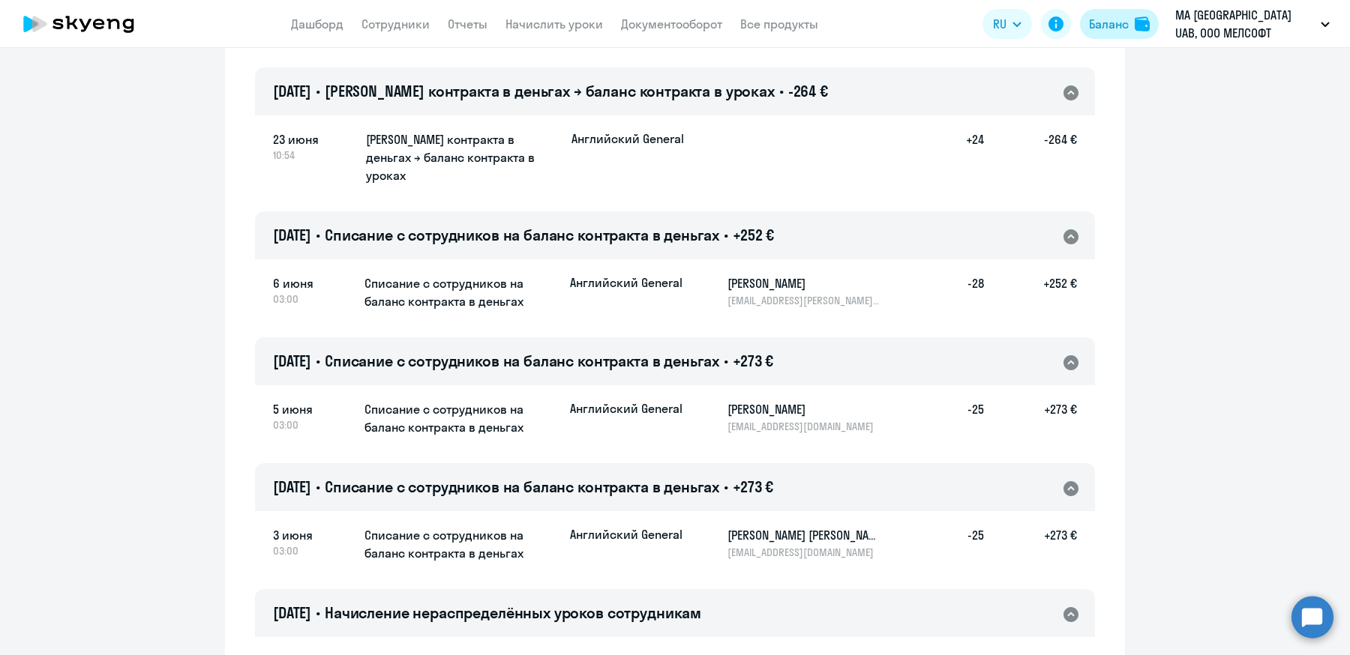
click at [1119, 27] on div "Баланс" at bounding box center [1109, 24] width 40 height 18
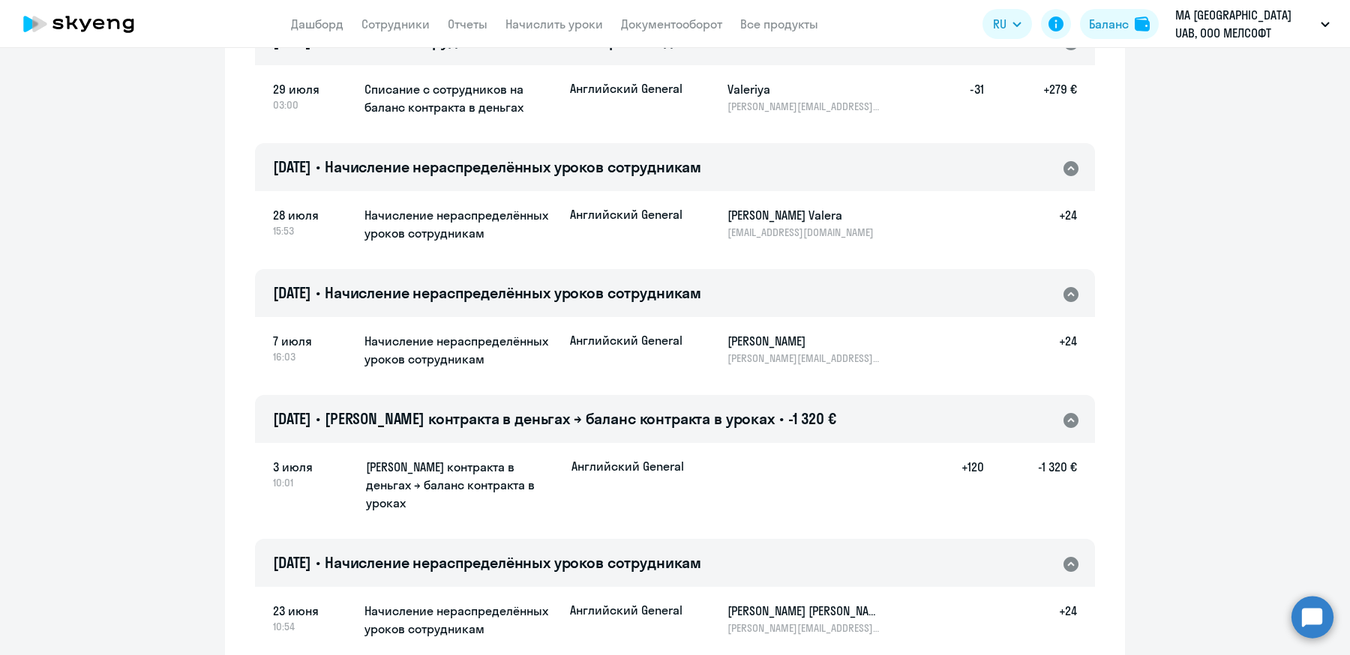
scroll to position [0, 0]
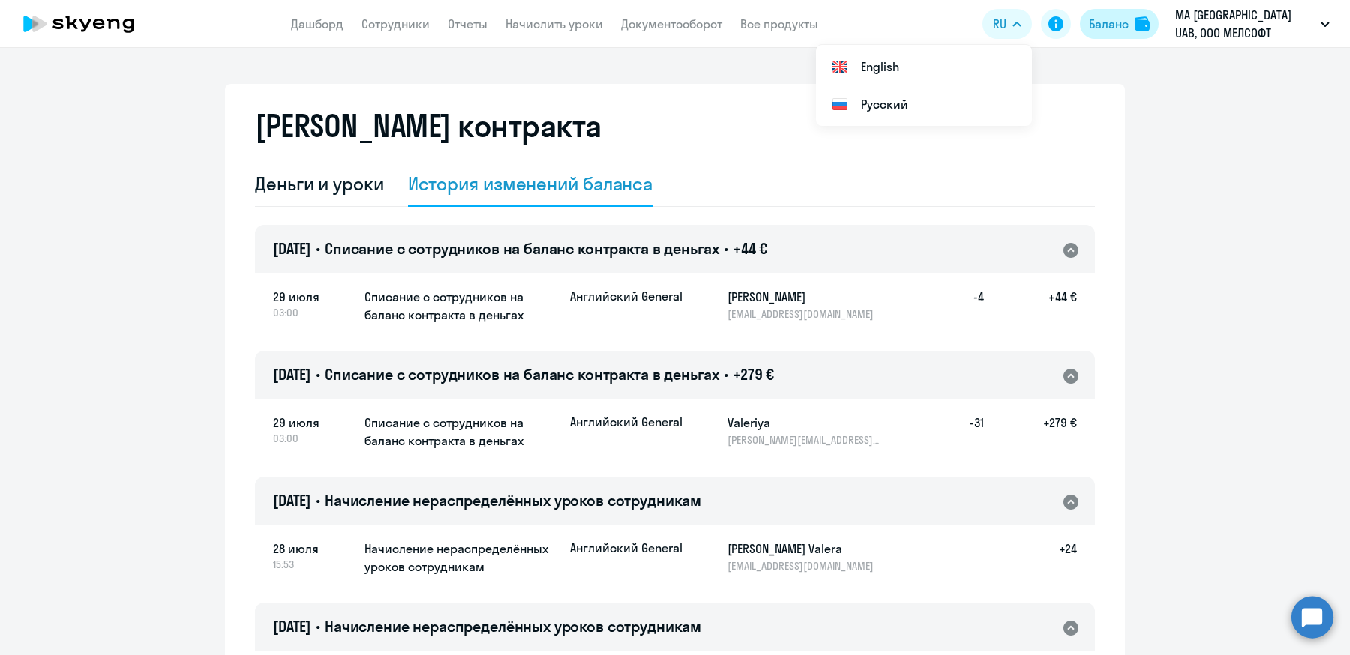
click at [1099, 11] on button "Баланс" at bounding box center [1119, 24] width 79 height 30
click at [1117, 31] on div "Баланс" at bounding box center [1109, 24] width 40 height 18
click at [337, 199] on div "Деньги и уроки" at bounding box center [319, 184] width 129 height 45
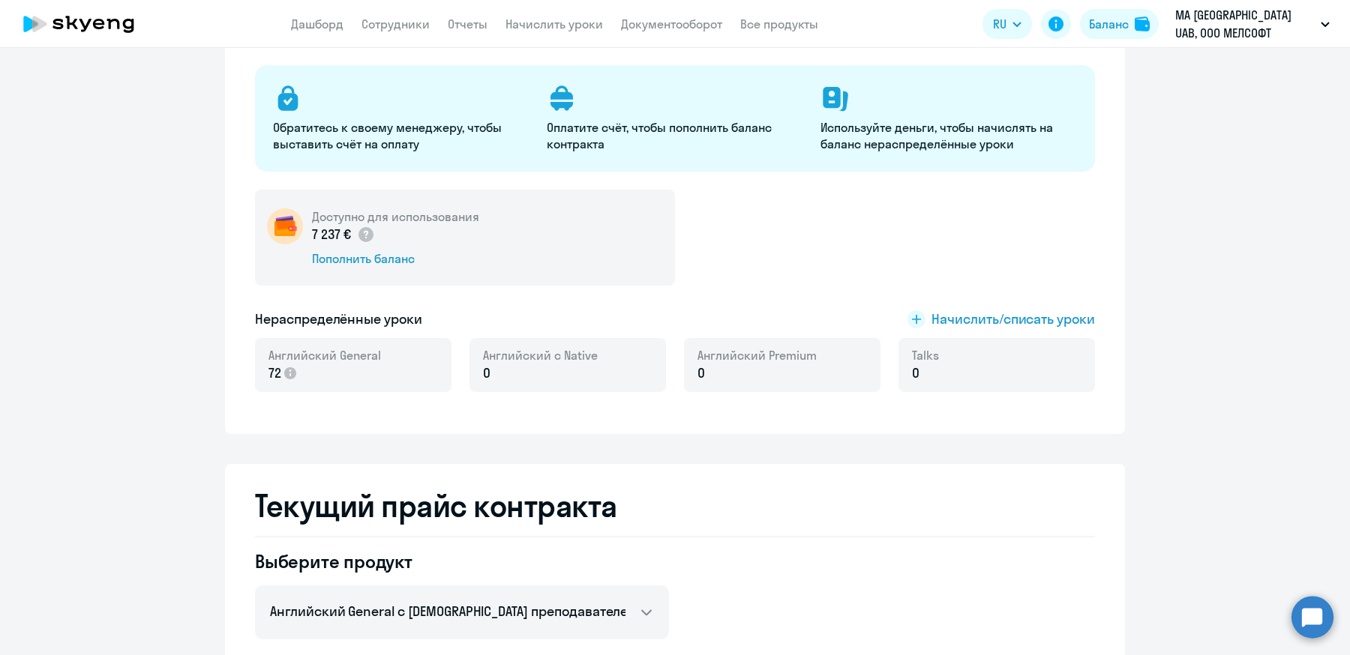
scroll to position [171, 0]
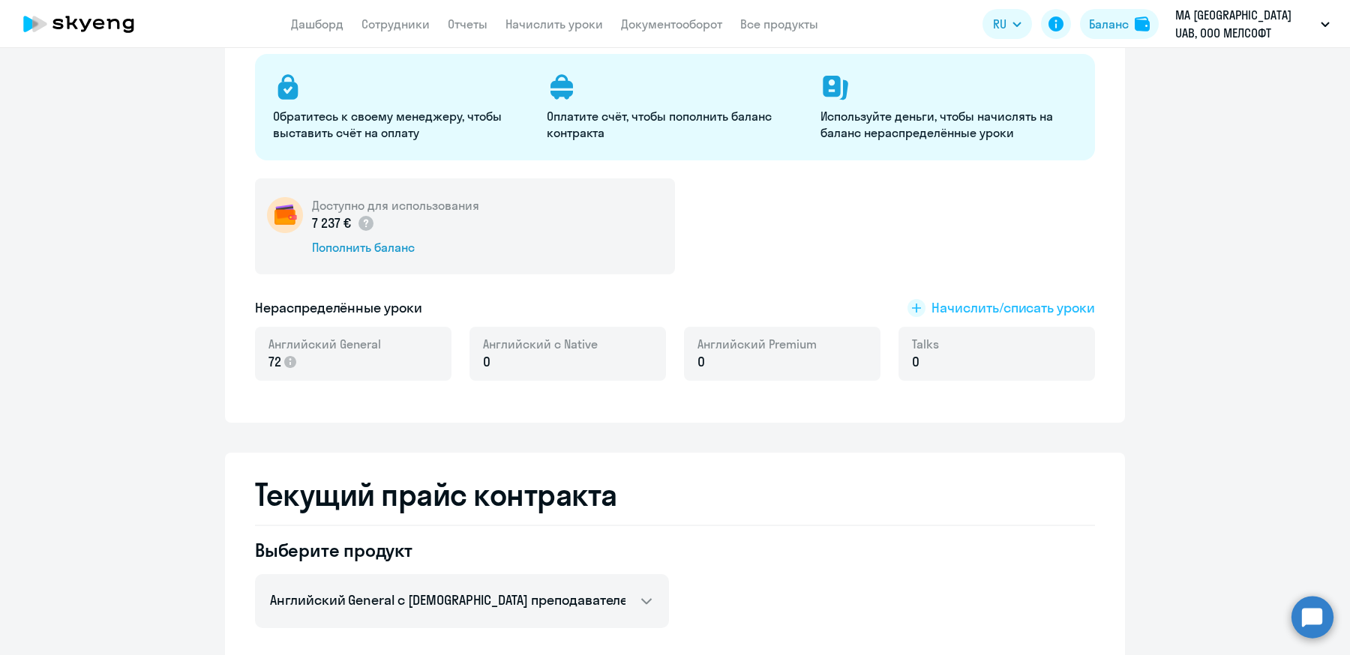
click at [988, 306] on span "Начислить/списать уроки" at bounding box center [1012, 307] width 163 height 19
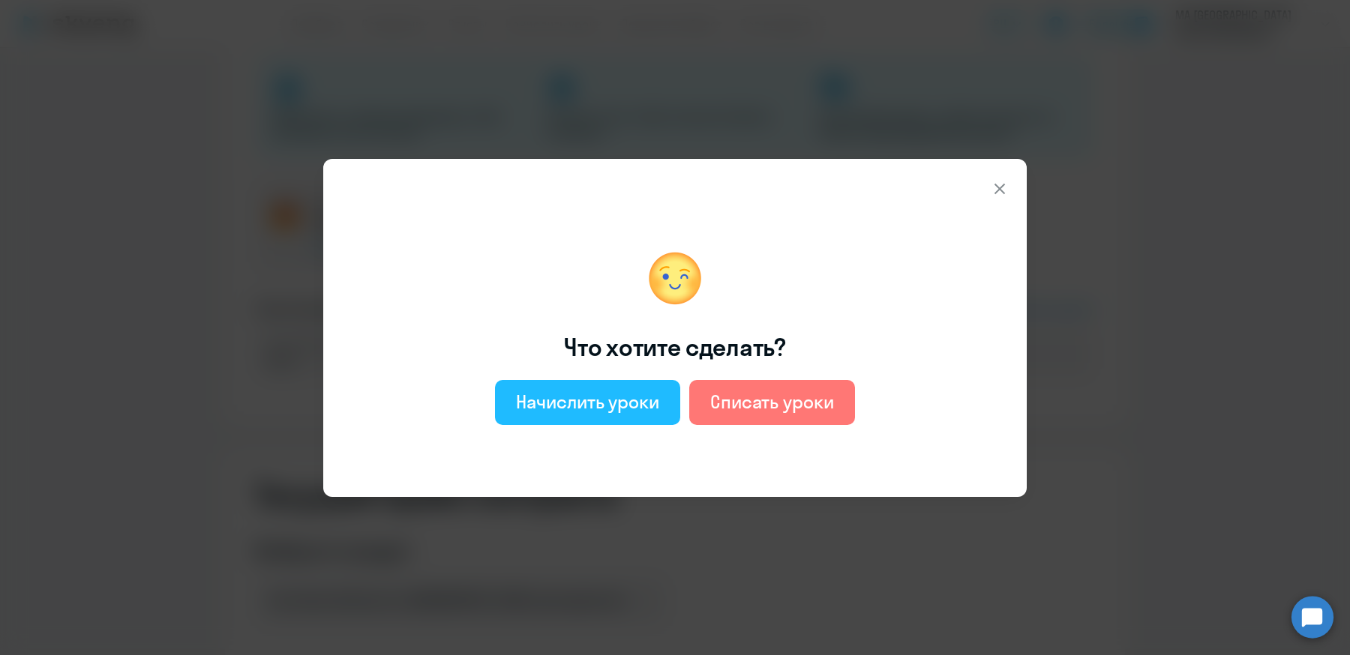
click at [607, 406] on div "Начислить уроки" at bounding box center [587, 402] width 143 height 24
select select "english_adult_not_native_speaker"
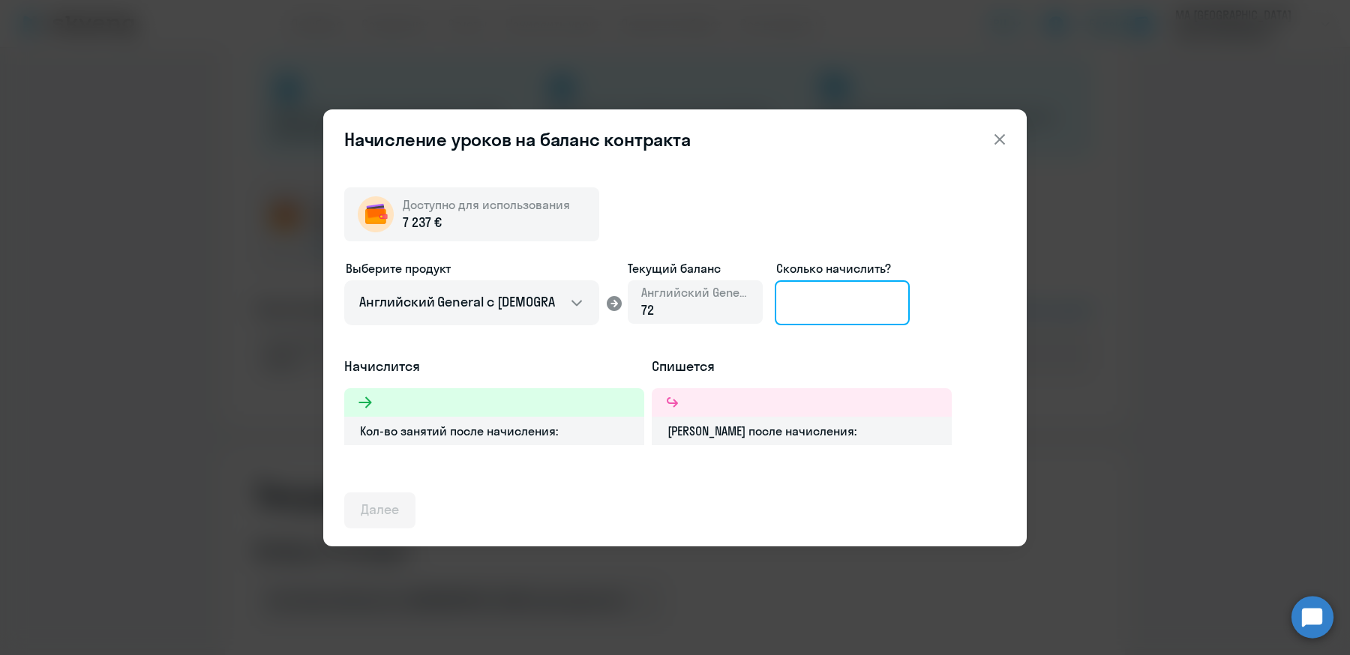
click at [786, 303] on input at bounding box center [842, 302] width 135 height 45
type input "240"
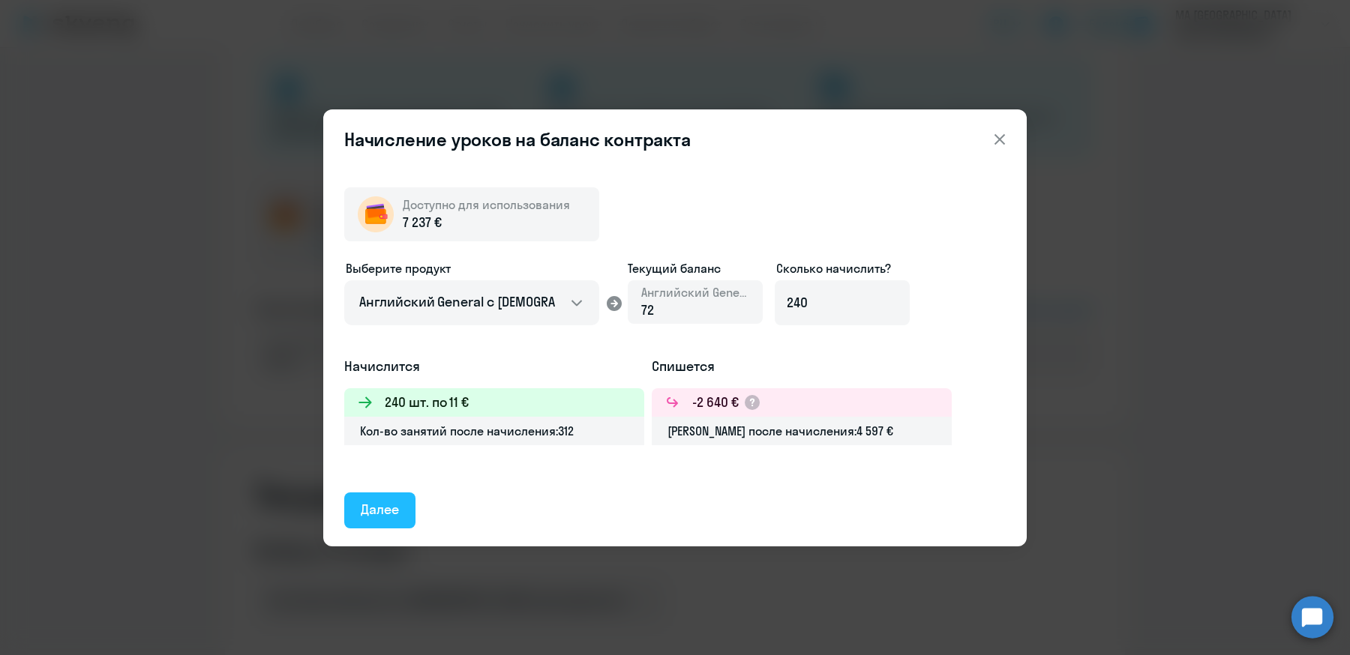
click at [371, 513] on div "Далее" at bounding box center [380, 509] width 38 height 19
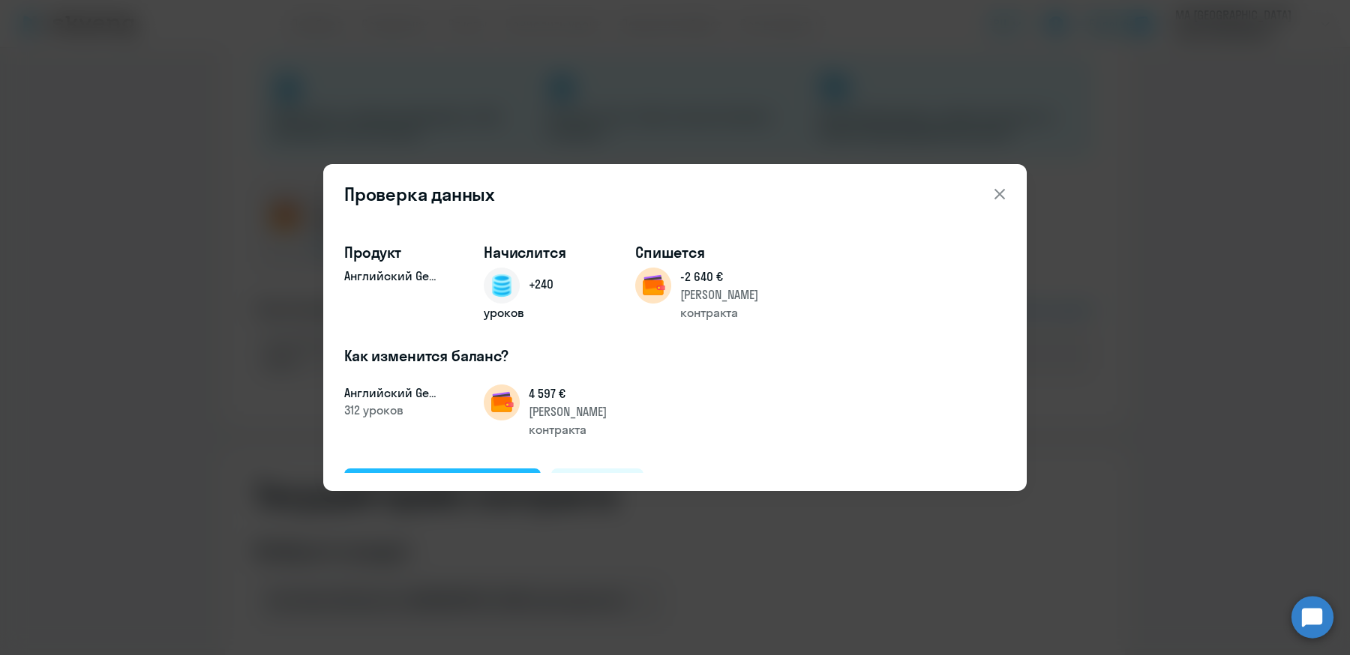
click at [433, 476] on div "Подтвердить и начислить" at bounding box center [442, 485] width 163 height 19
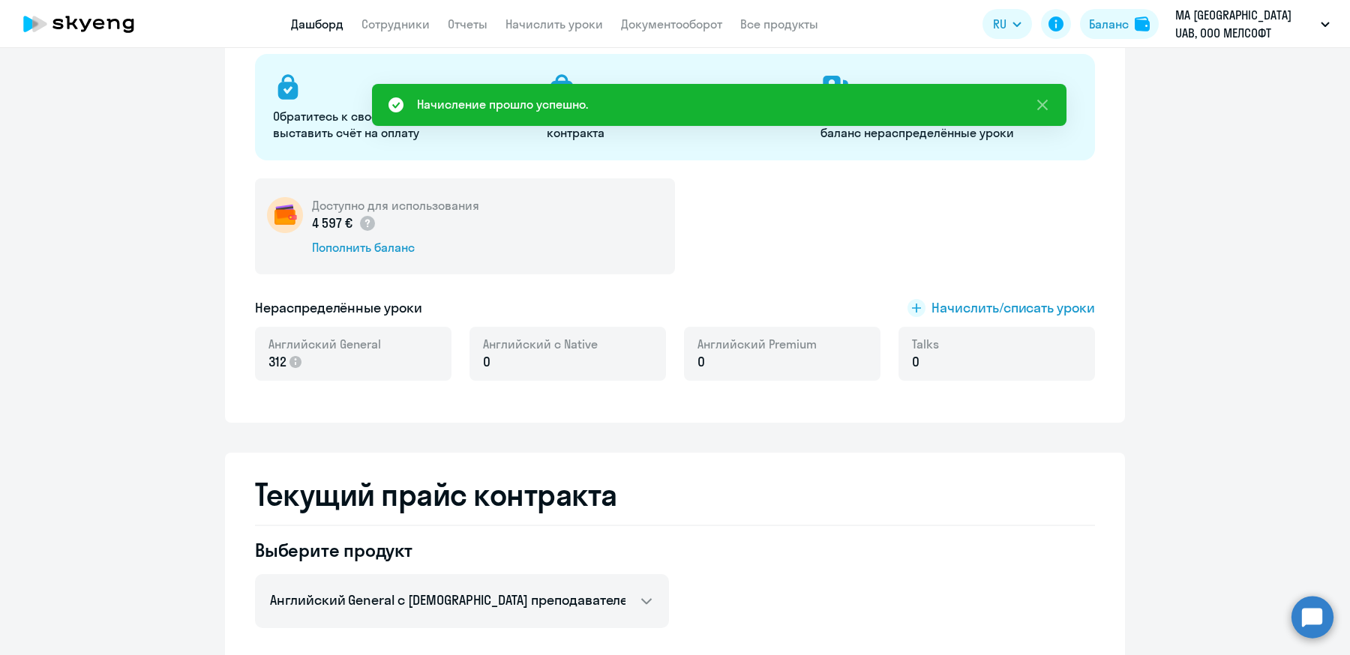
click at [319, 25] on link "Дашборд" at bounding box center [317, 23] width 52 height 15
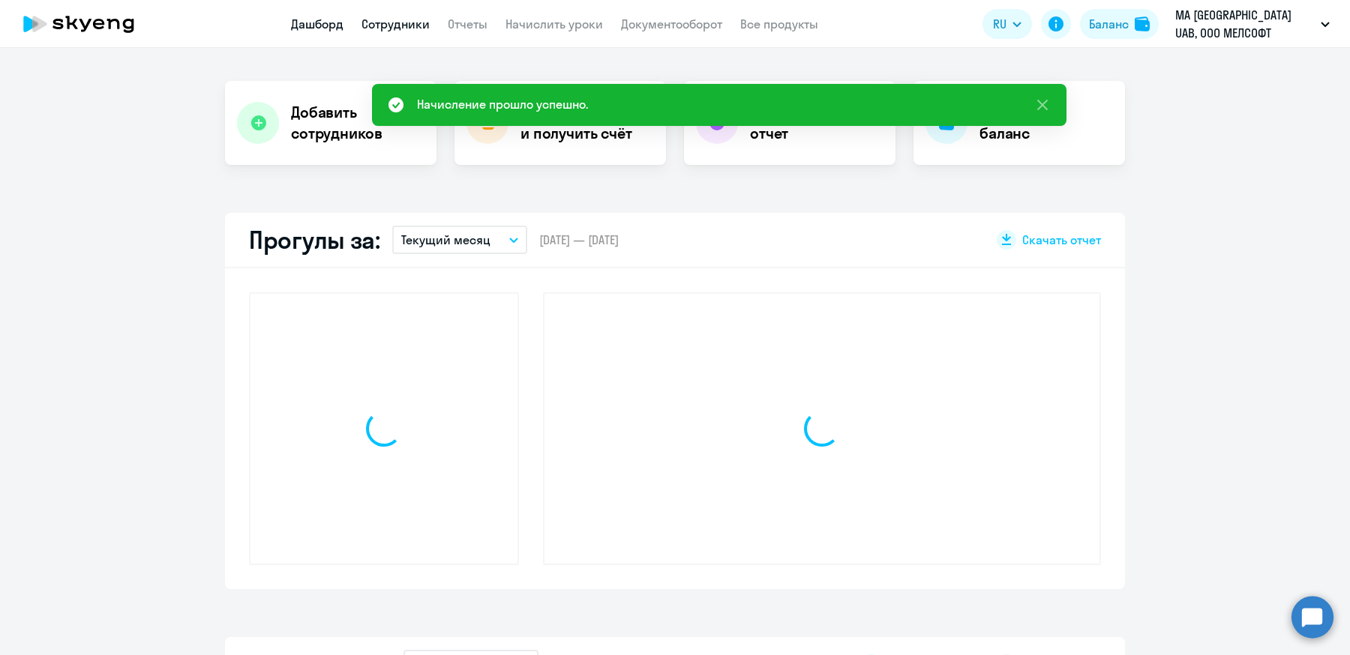
scroll to position [276, 0]
click at [401, 25] on link "Сотрудники" at bounding box center [395, 23] width 68 height 15
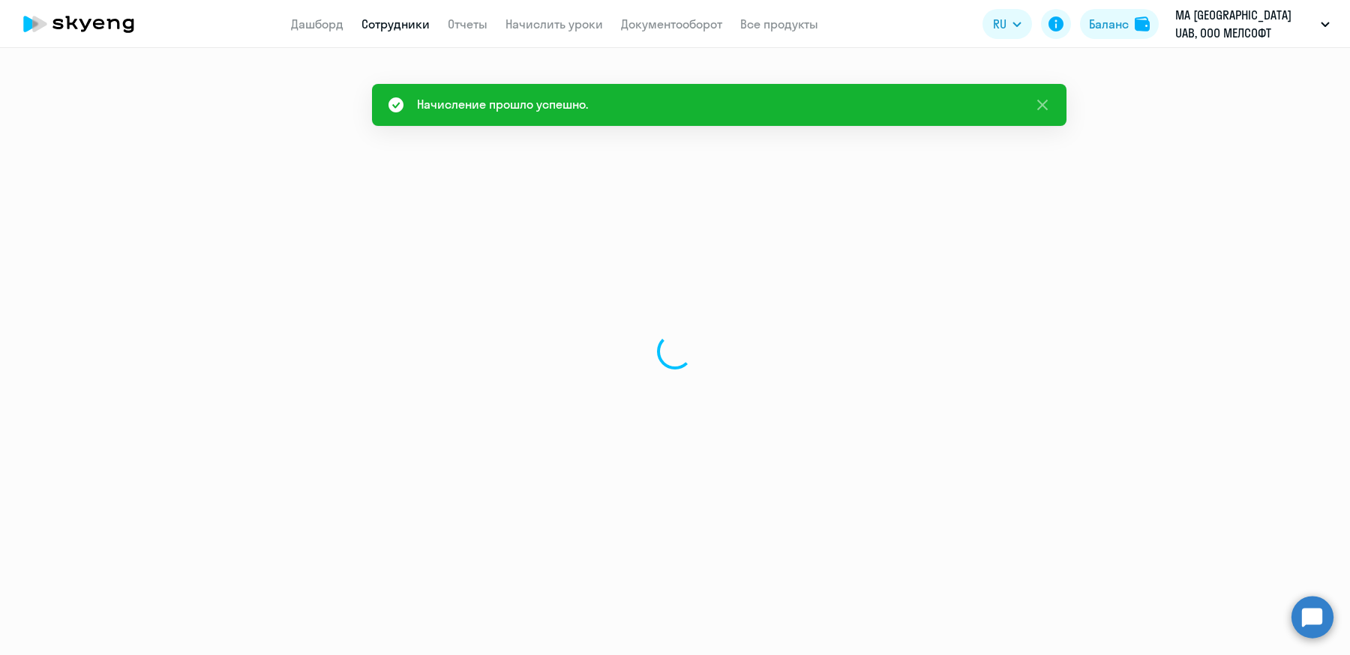
select select "30"
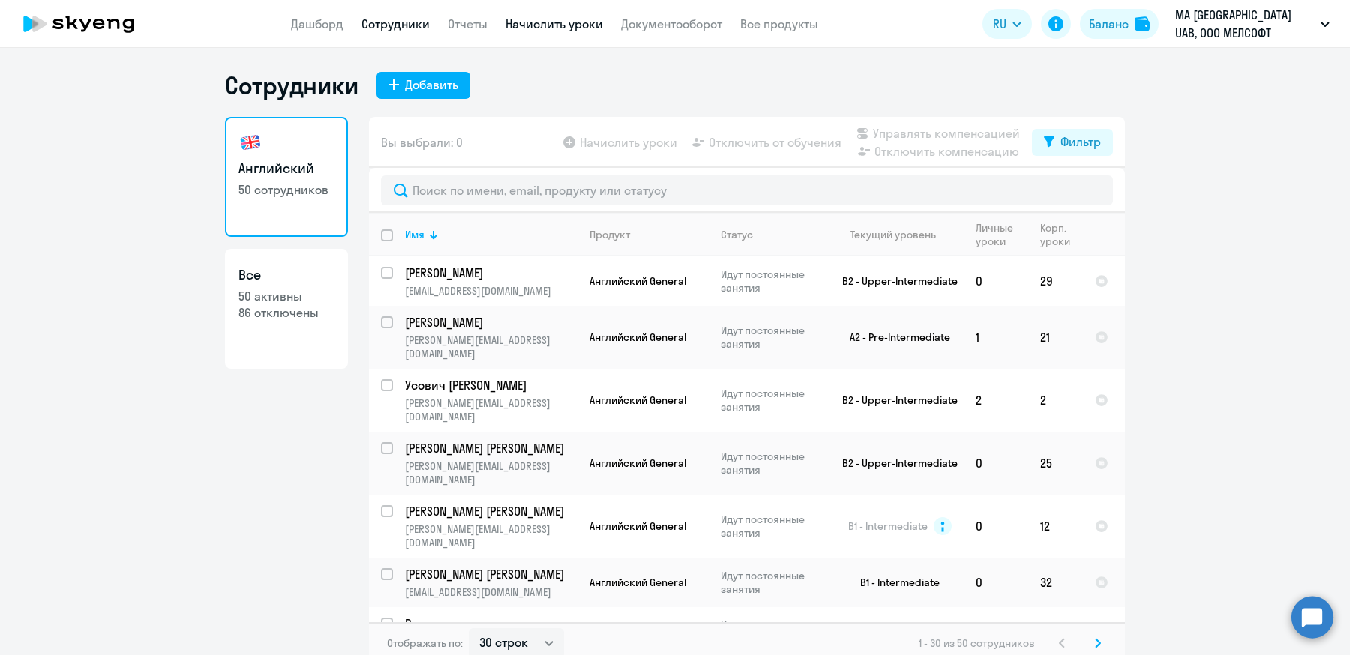
click at [548, 29] on link "Начислить уроки" at bounding box center [553, 23] width 97 height 15
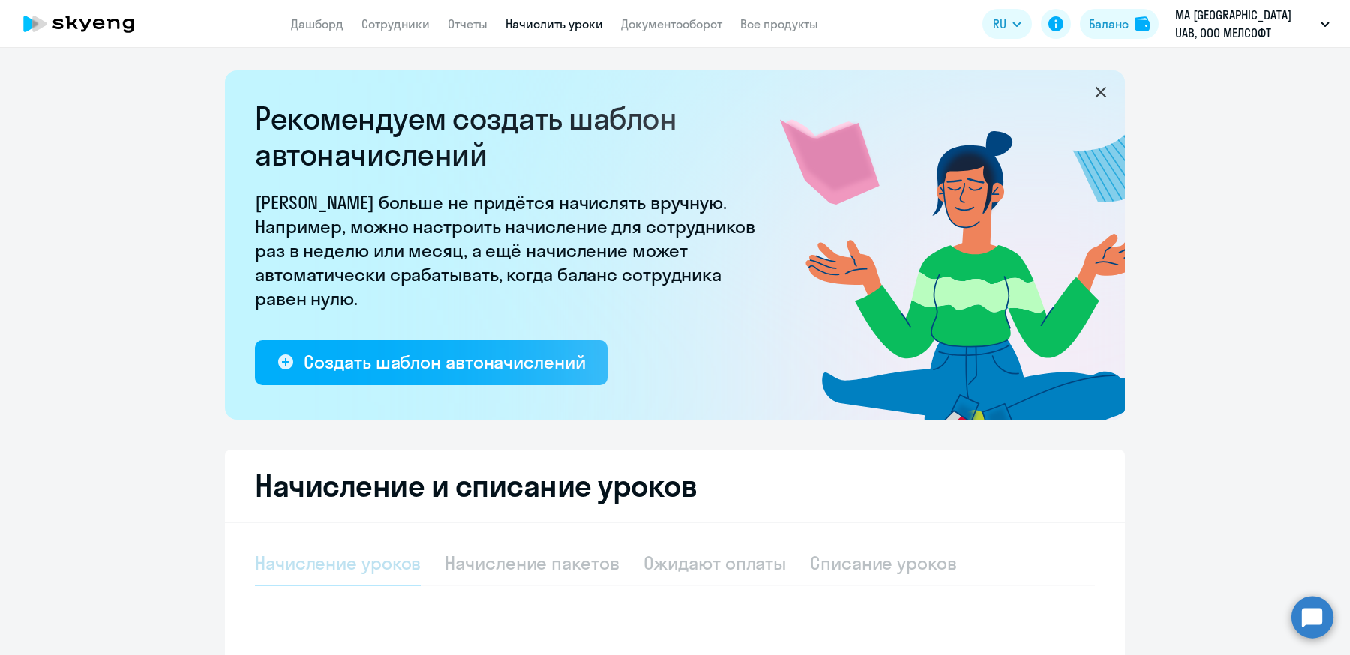
select select "10"
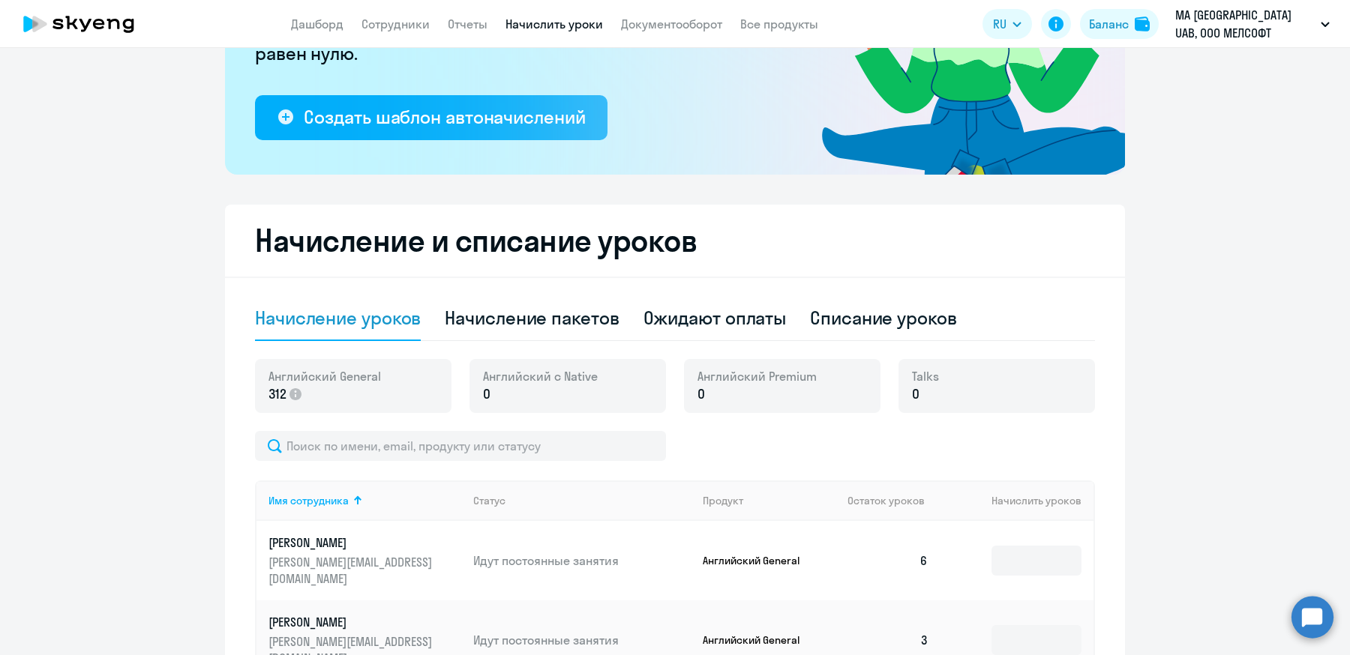
scroll to position [52, 0]
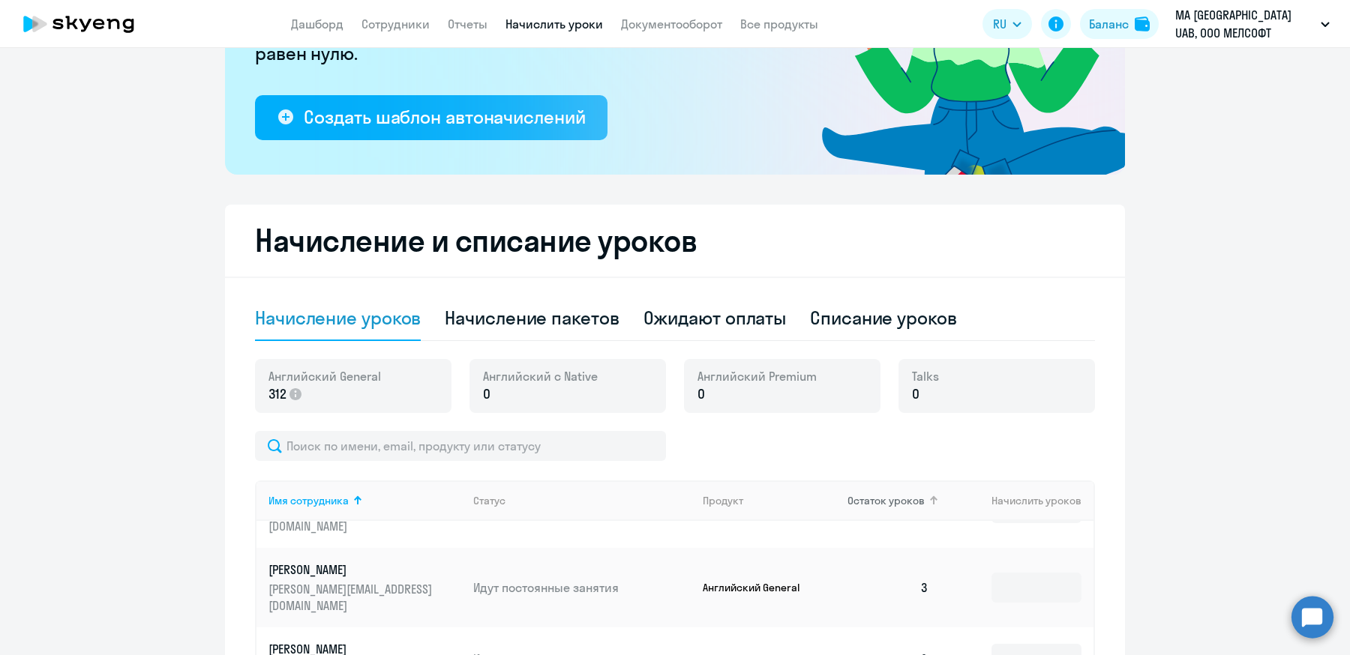
click at [901, 494] on span "Остаток уроков" at bounding box center [885, 500] width 77 height 13
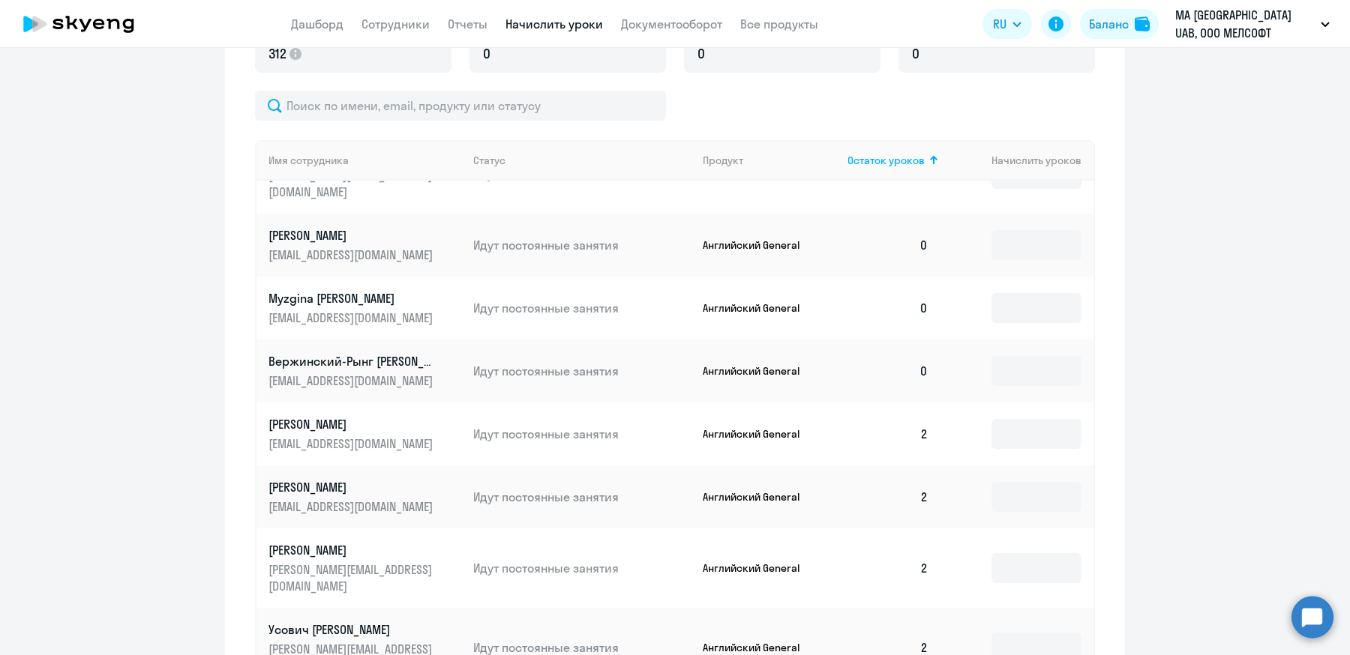
scroll to position [0, 0]
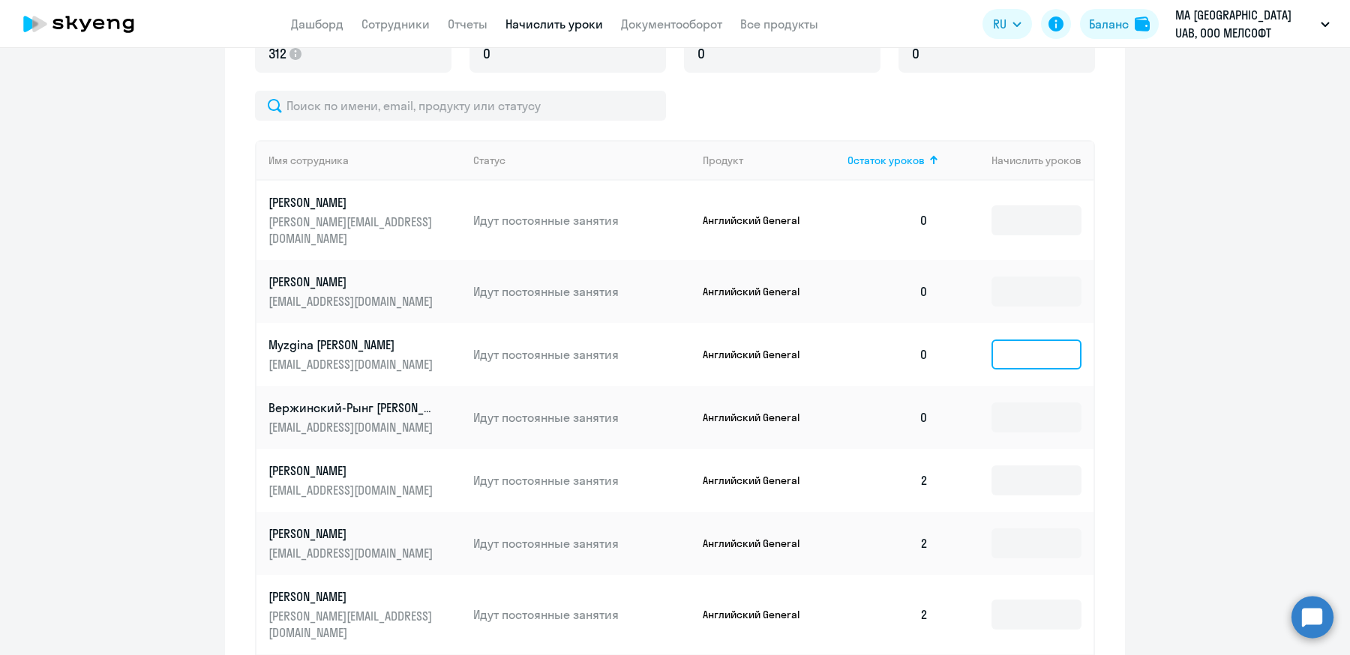
click at [1033, 360] on input at bounding box center [1036, 355] width 90 height 30
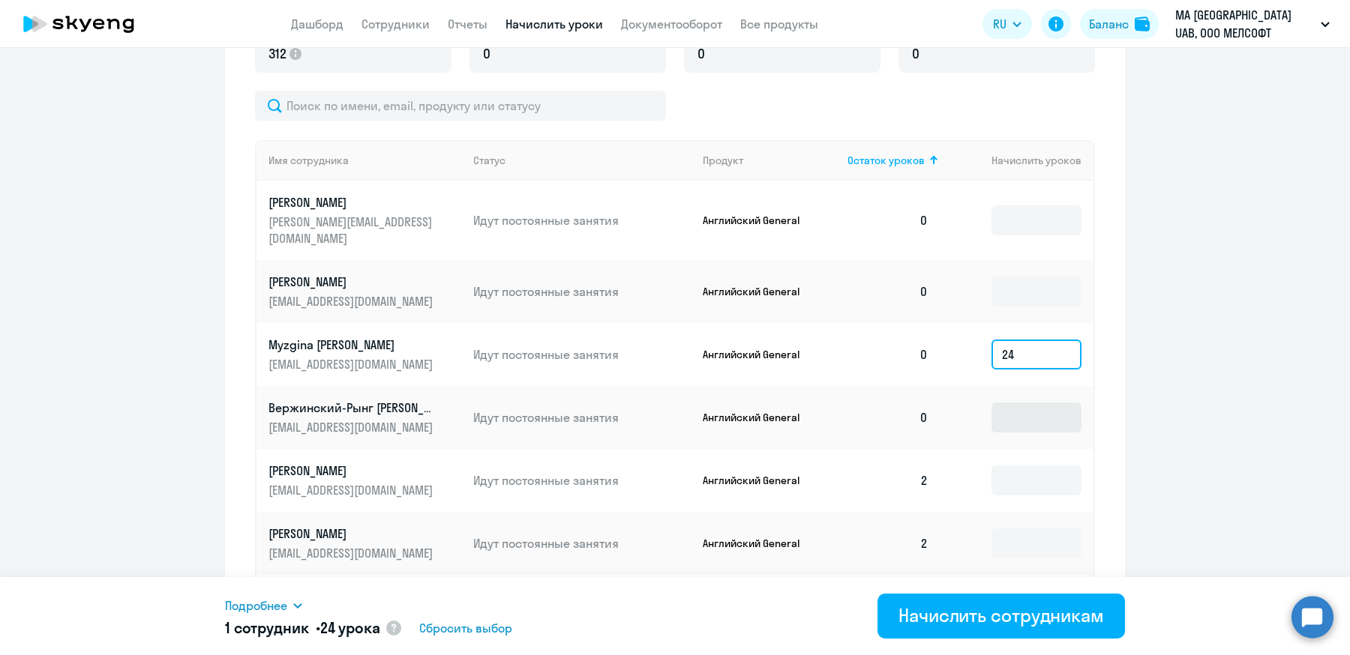
type input "24"
click at [1063, 433] on input at bounding box center [1036, 418] width 90 height 30
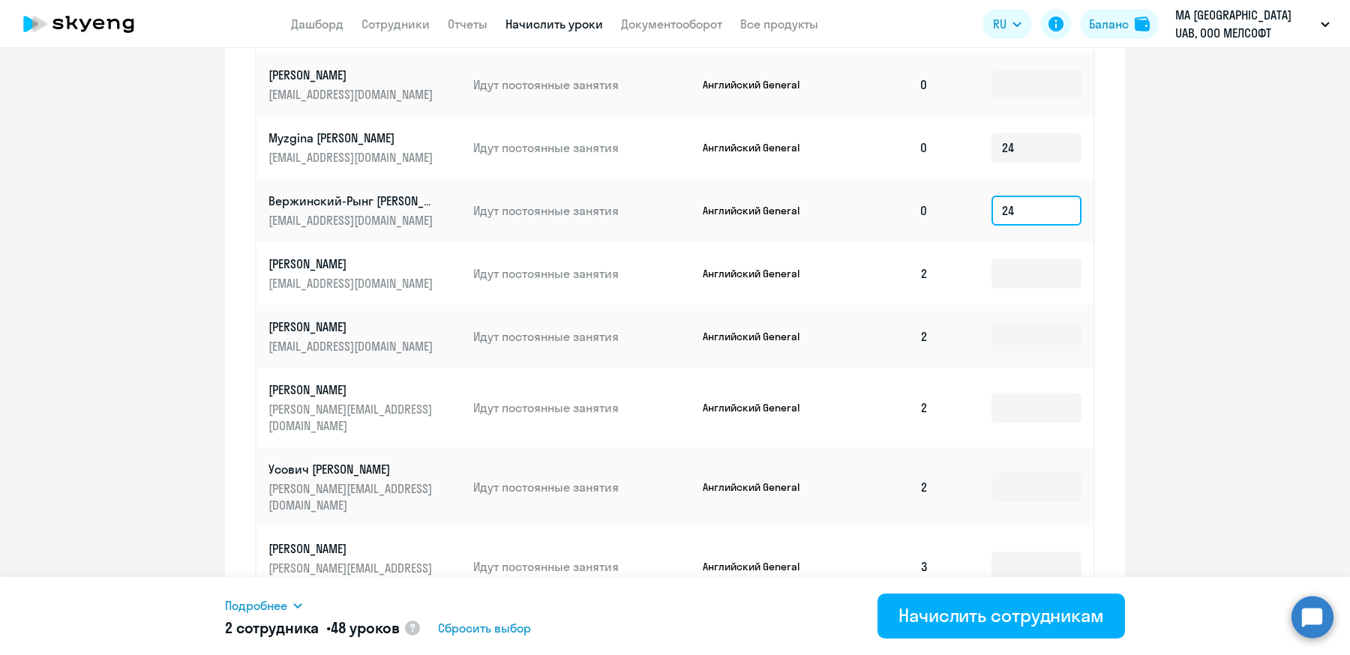
scroll to position [745, 0]
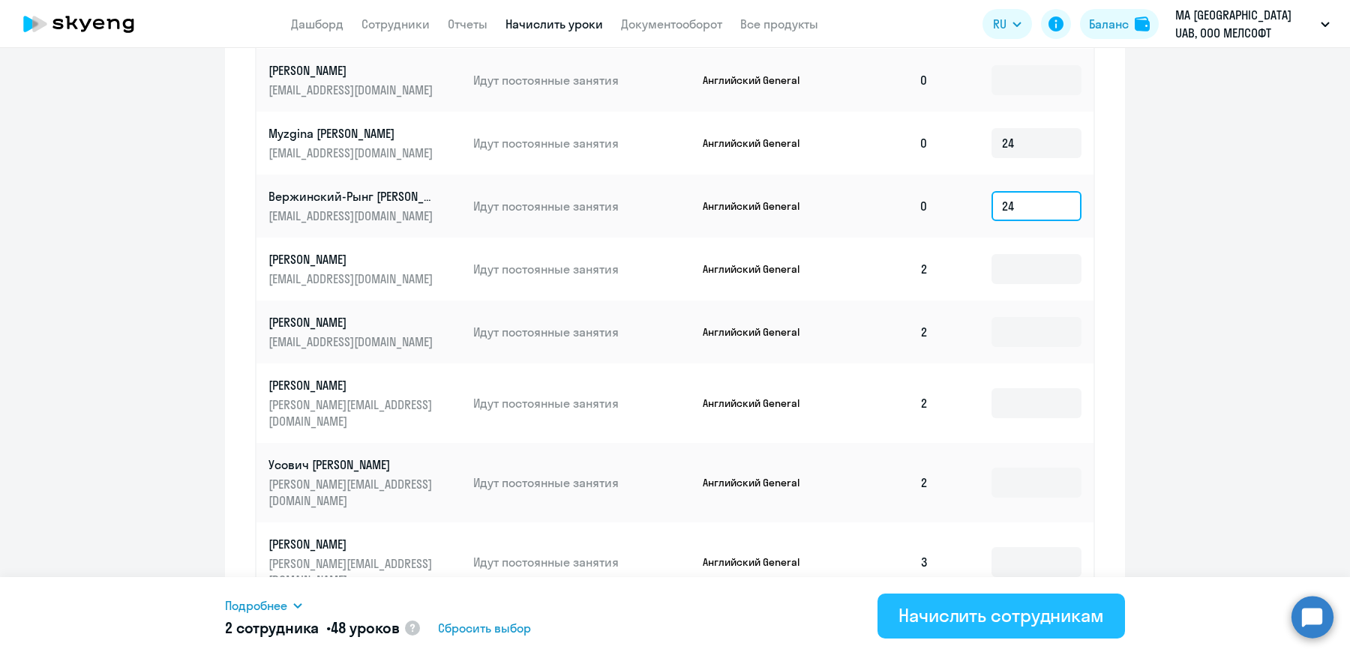
type input "24"
click at [960, 613] on div "Начислить сотрудникам" at bounding box center [1000, 616] width 205 height 24
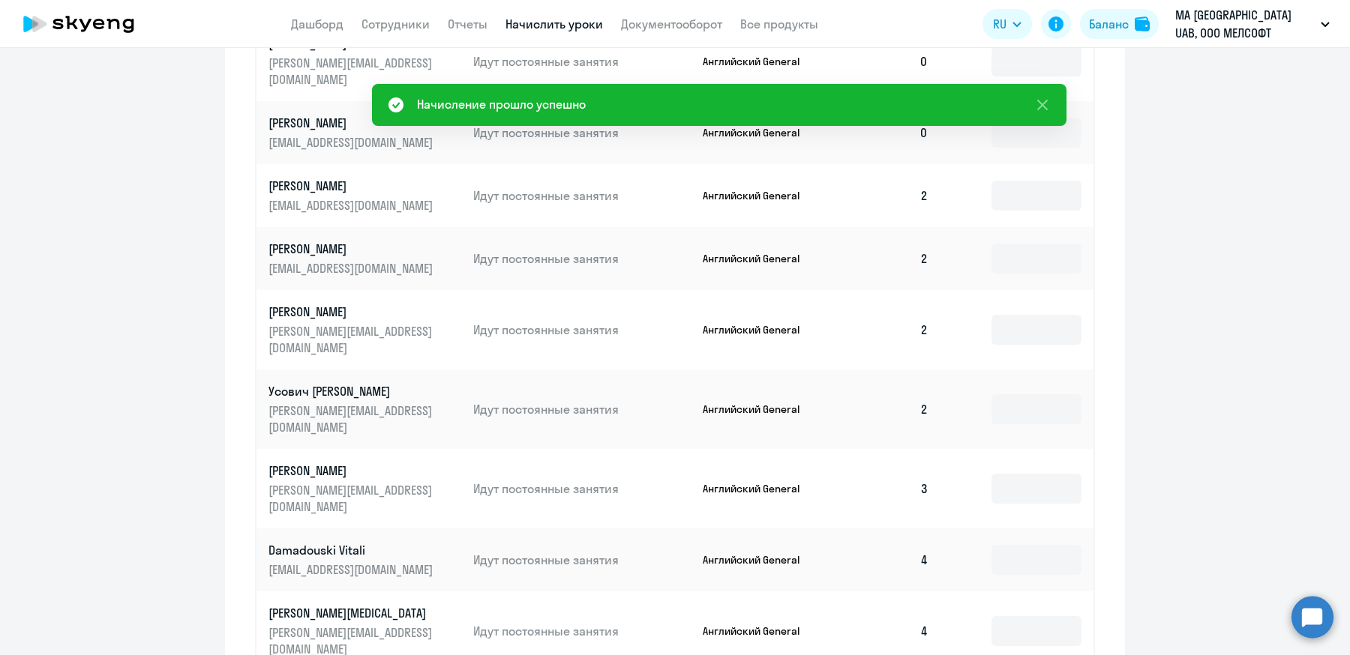
scroll to position [0, 0]
click at [1104, 30] on div "Баланс" at bounding box center [1109, 24] width 40 height 18
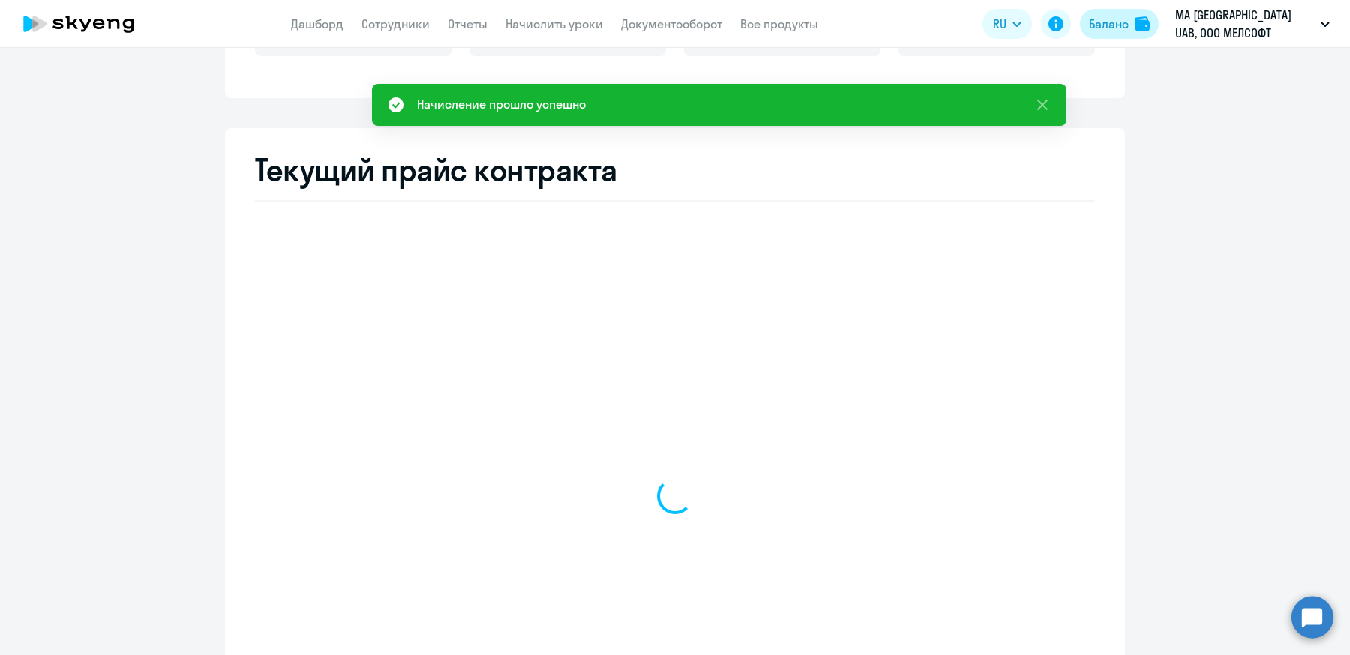
scroll to position [496, 0]
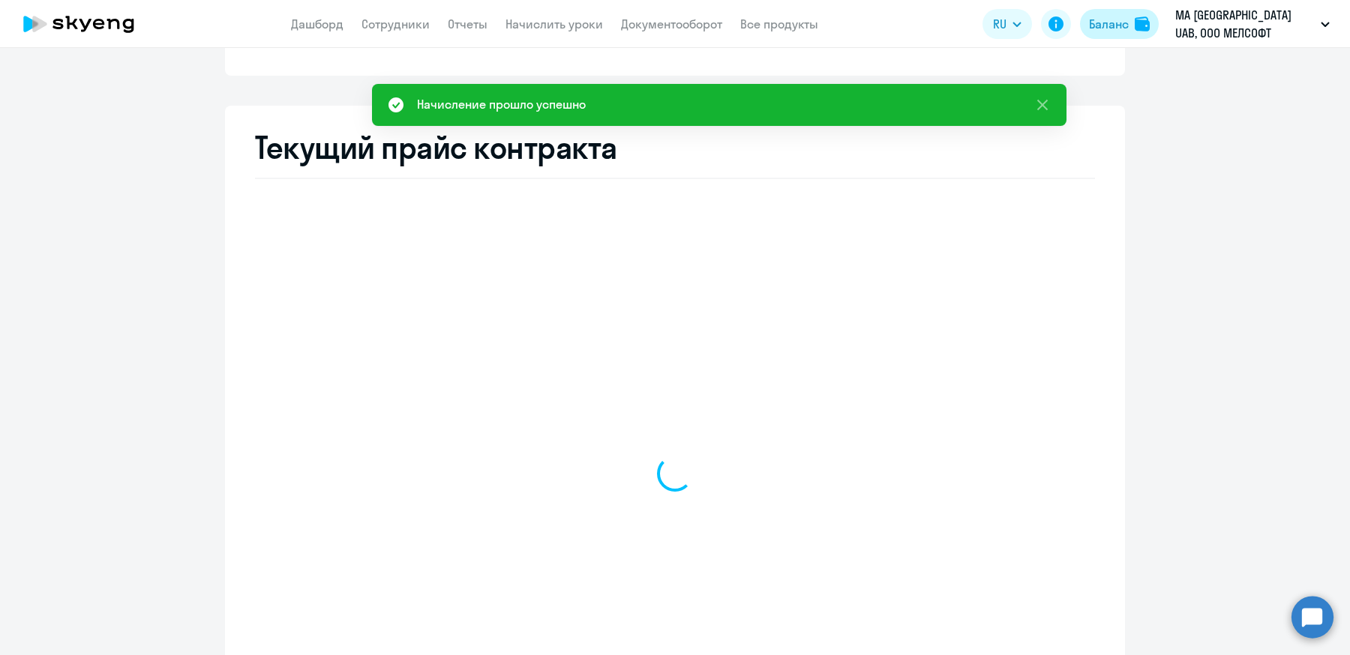
select select "english_adult_not_native_speaker"
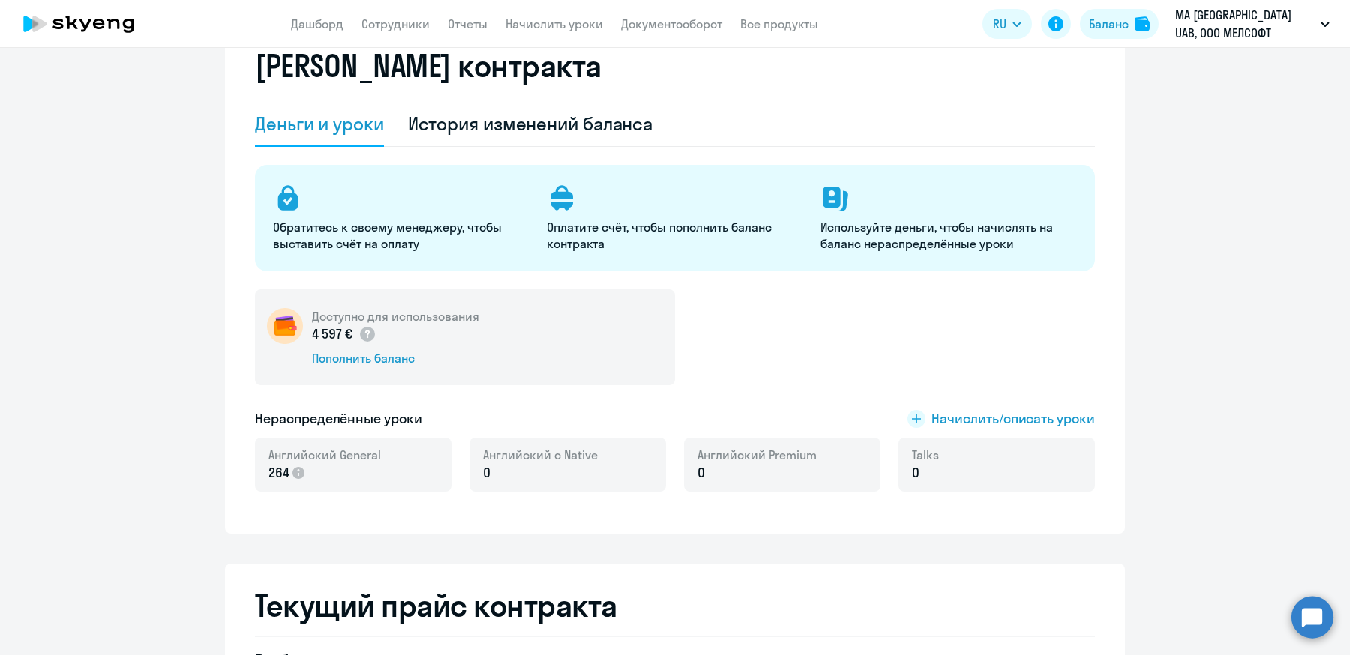
scroll to position [0, 0]
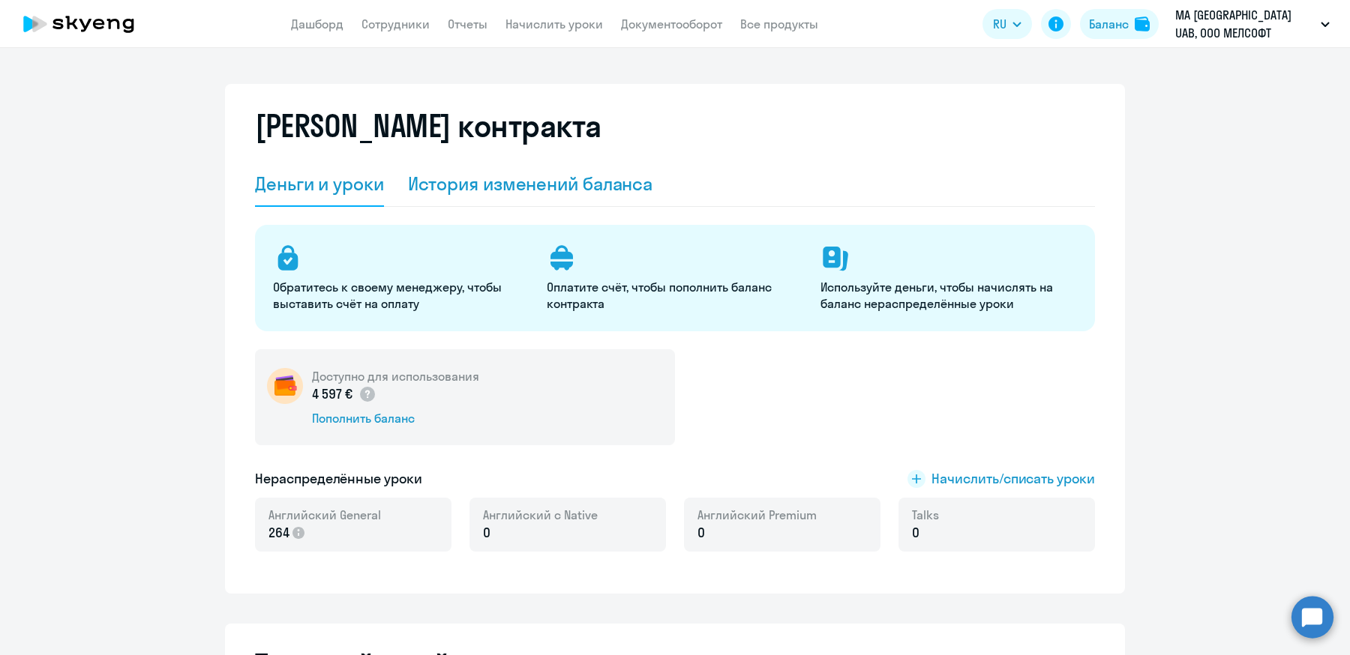
click at [502, 186] on div "История изменений баланса" at bounding box center [530, 184] width 245 height 24
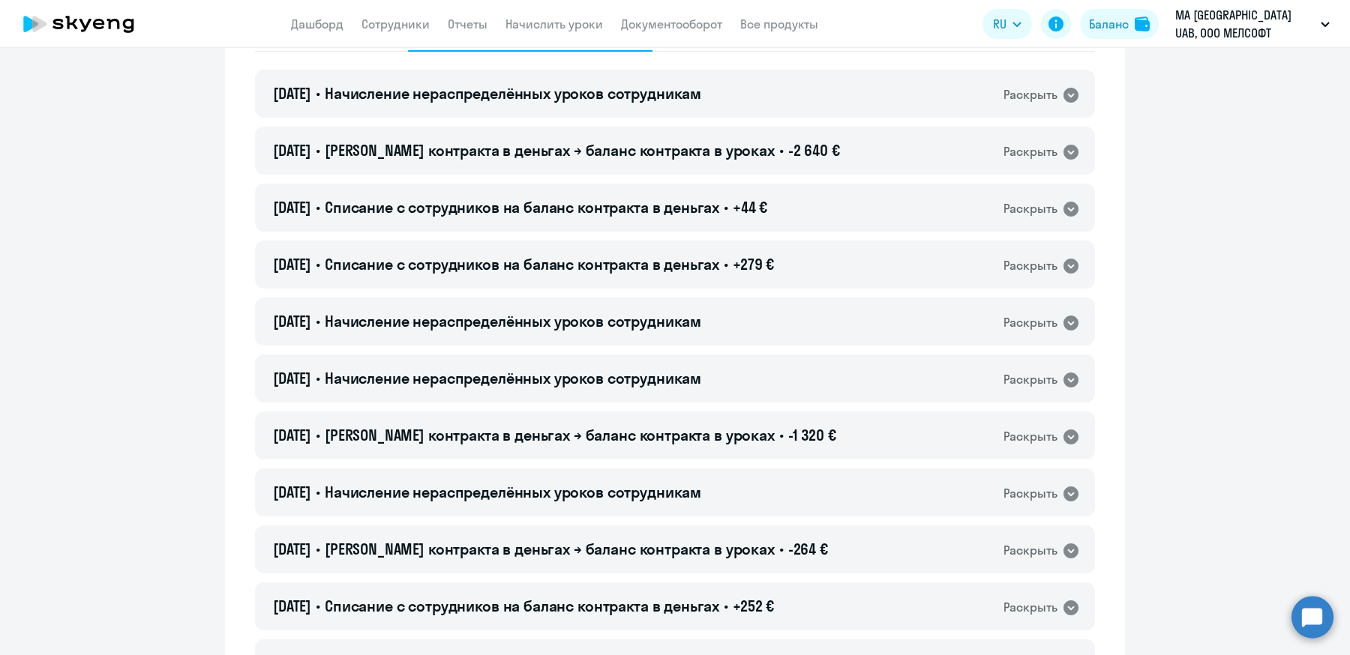
scroll to position [140, 0]
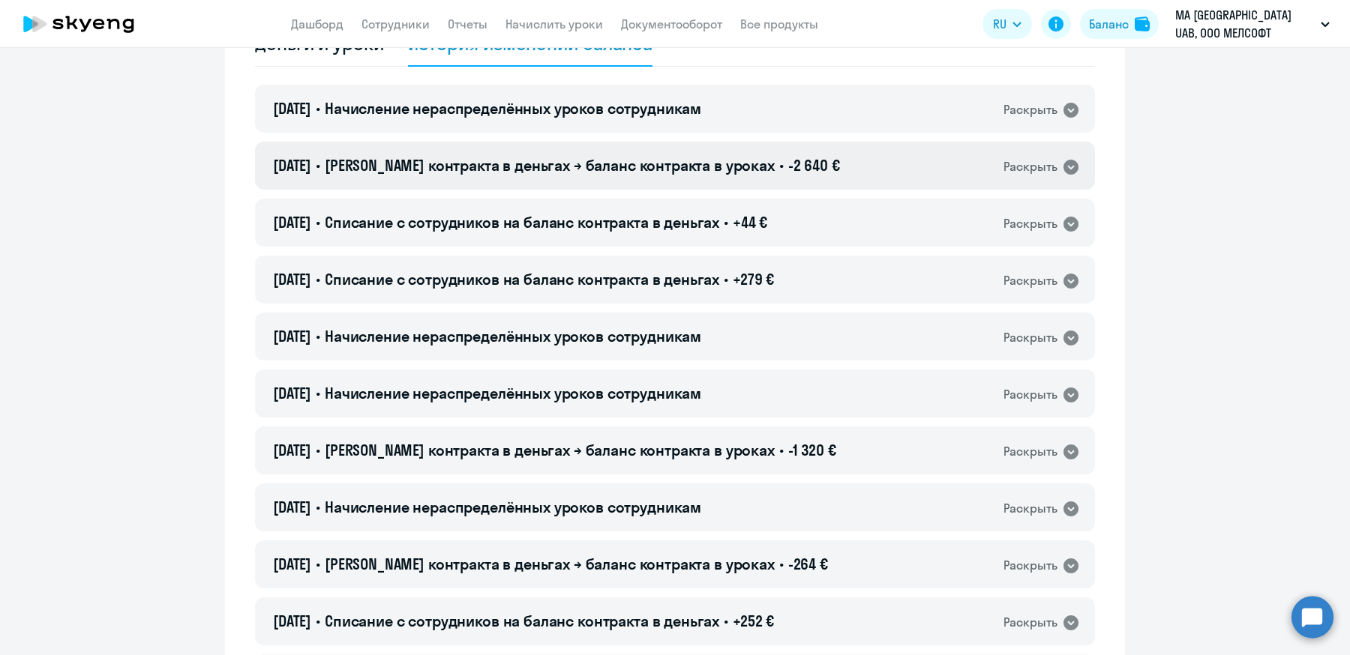
click at [597, 164] on span "Баланс контракта в деньгах → баланс контракта в уроках" at bounding box center [550, 165] width 450 height 19
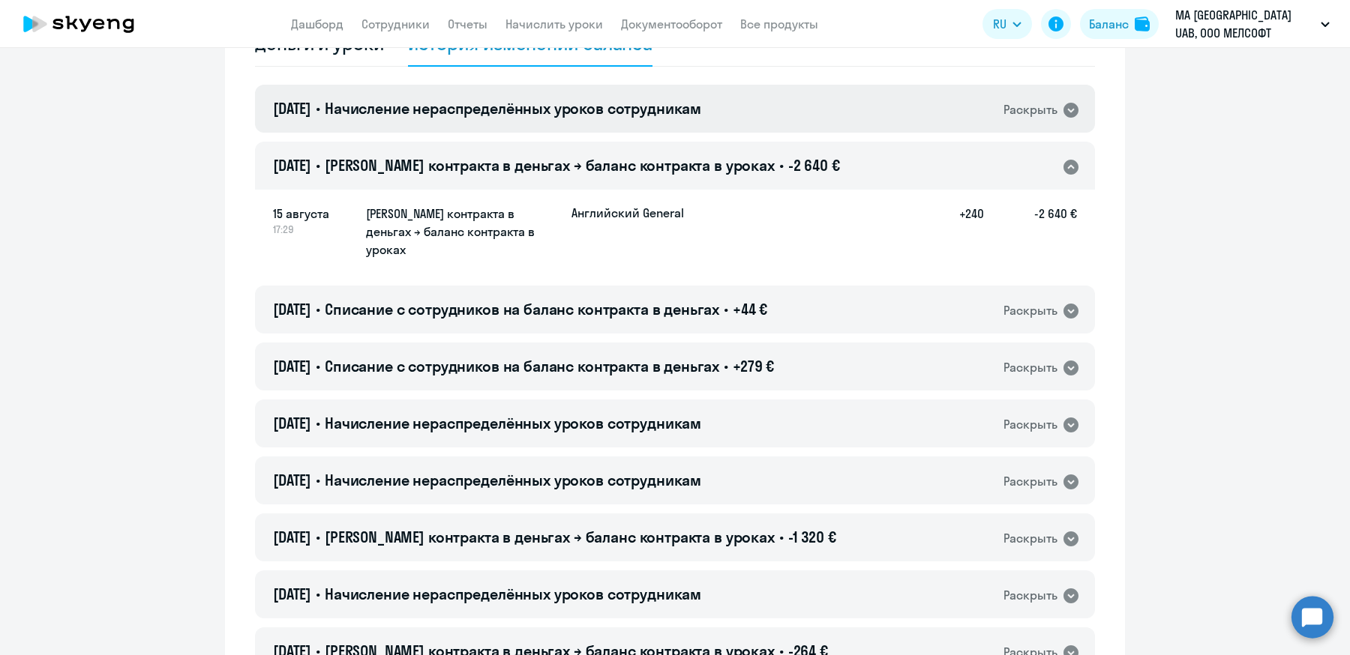
click at [845, 100] on div "15.08.2025 • Начисление нераспределённых уроков сотрудникам Раскрыть" at bounding box center [675, 109] width 840 height 48
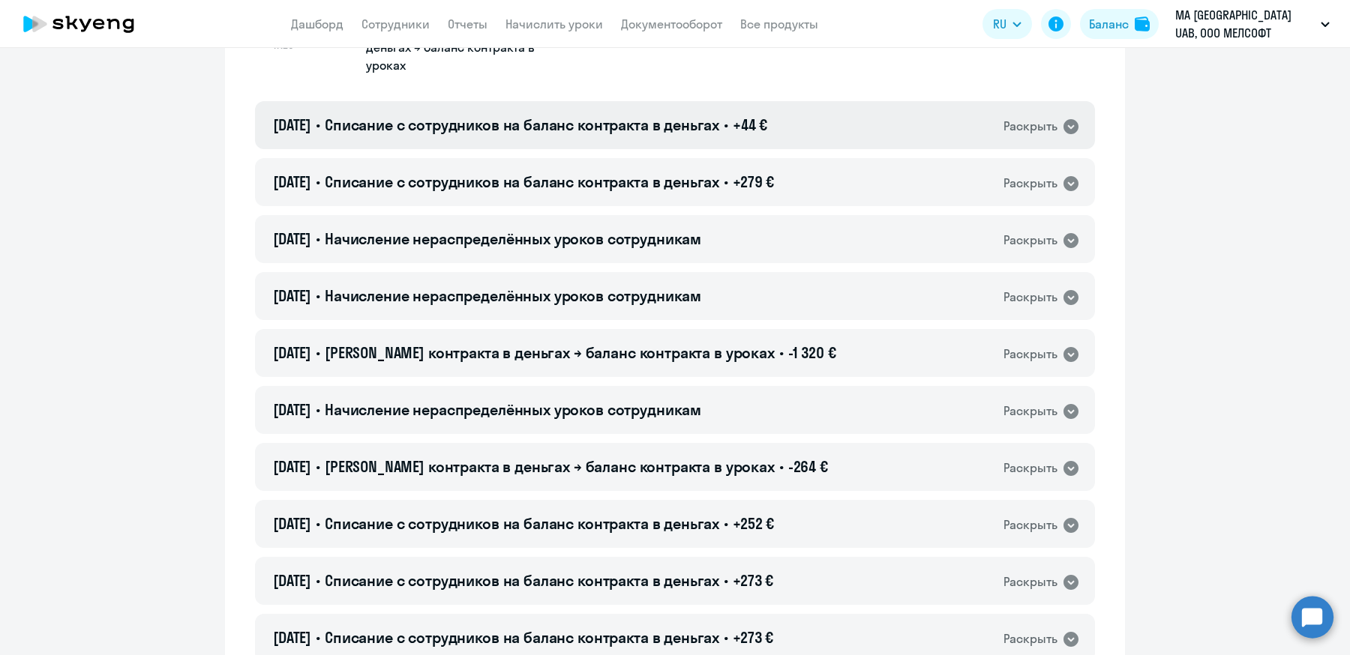
scroll to position [439, 0]
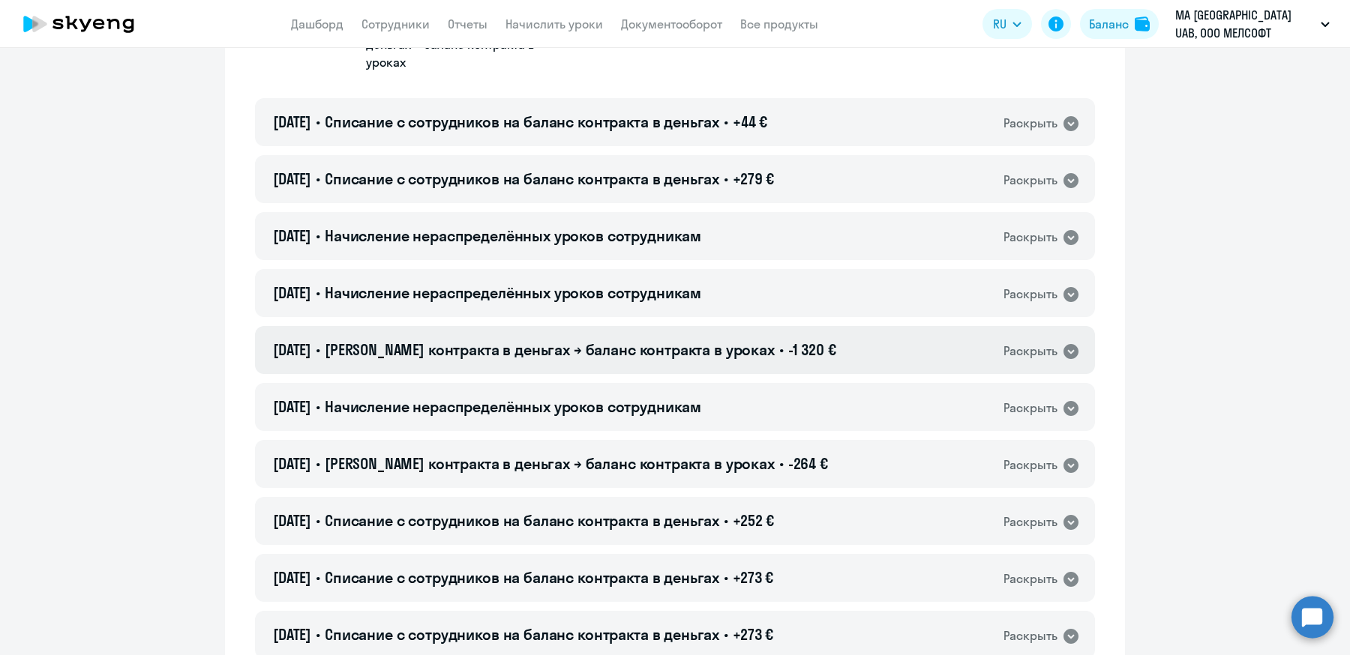
click at [643, 340] on span "Баланс контракта в деньгах → баланс контракта в уроках" at bounding box center [550, 349] width 450 height 19
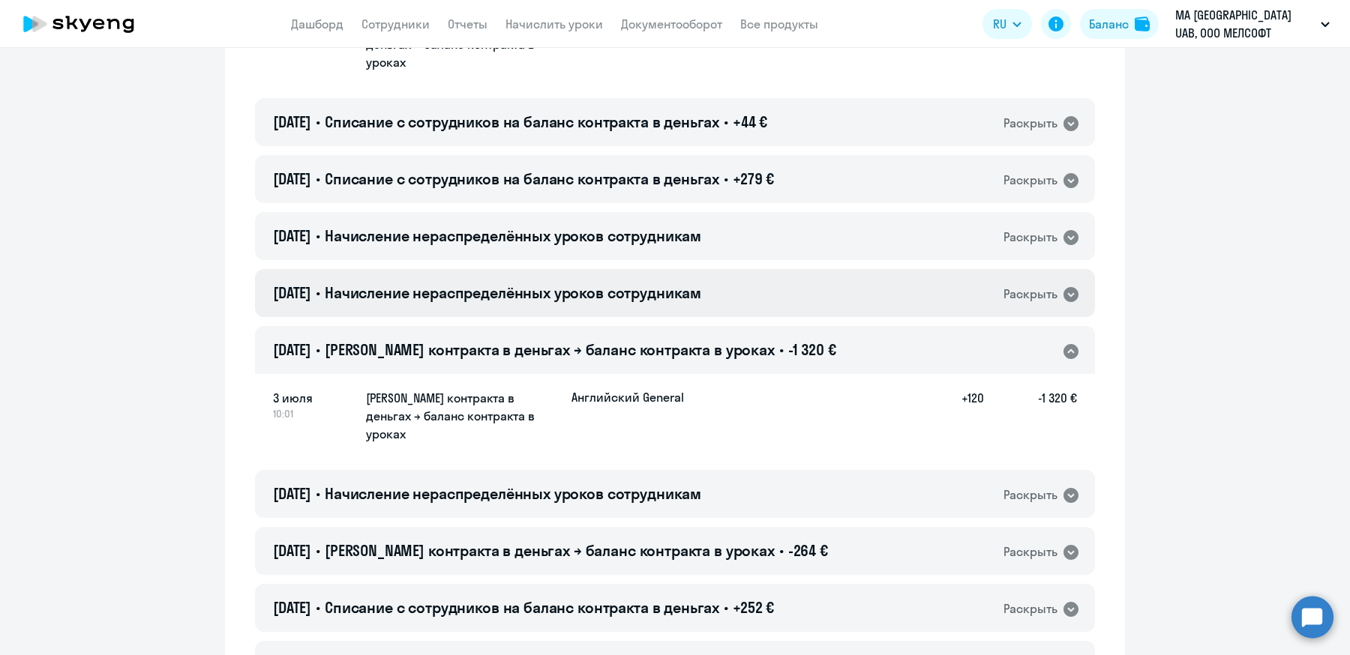
click at [710, 286] on div "07.07.2025 • Начисление нераспределённых уроков сотрудникам Раскрыть" at bounding box center [675, 293] width 840 height 48
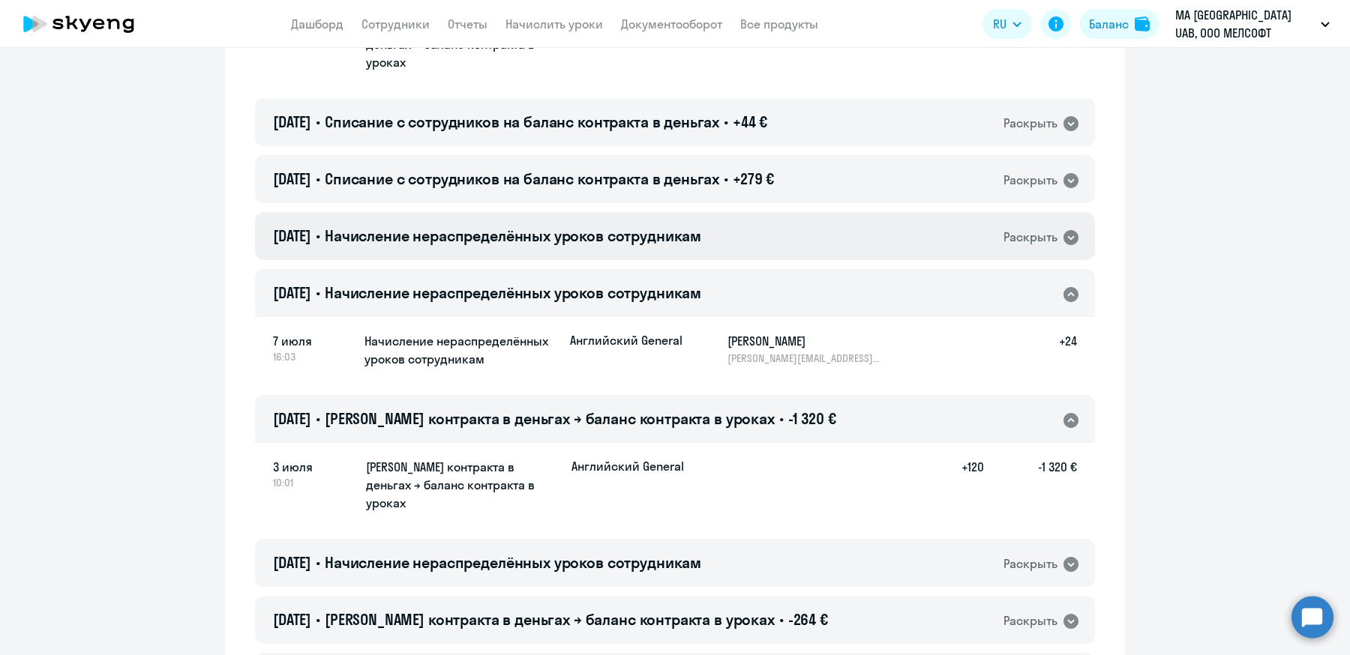
click at [745, 221] on div "28.07.2025 • Начисление нераспределённых уроков сотрудникам Раскрыть" at bounding box center [675, 236] width 840 height 48
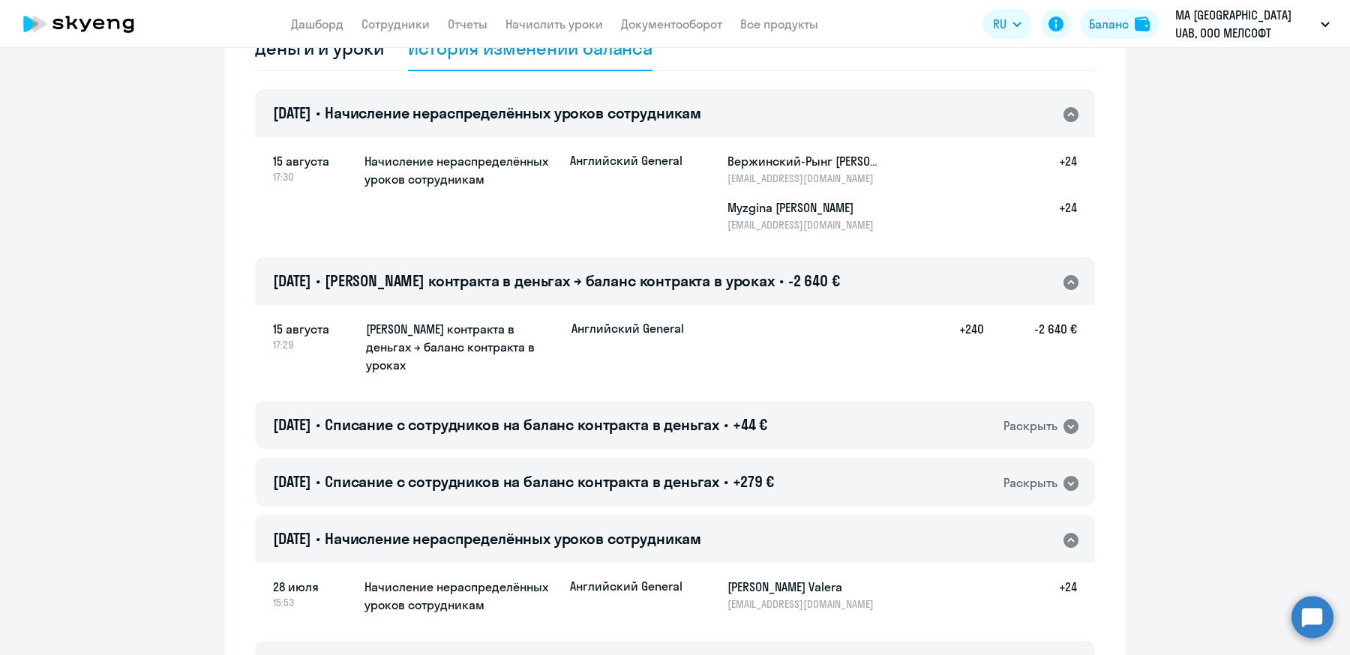
scroll to position [141, 0]
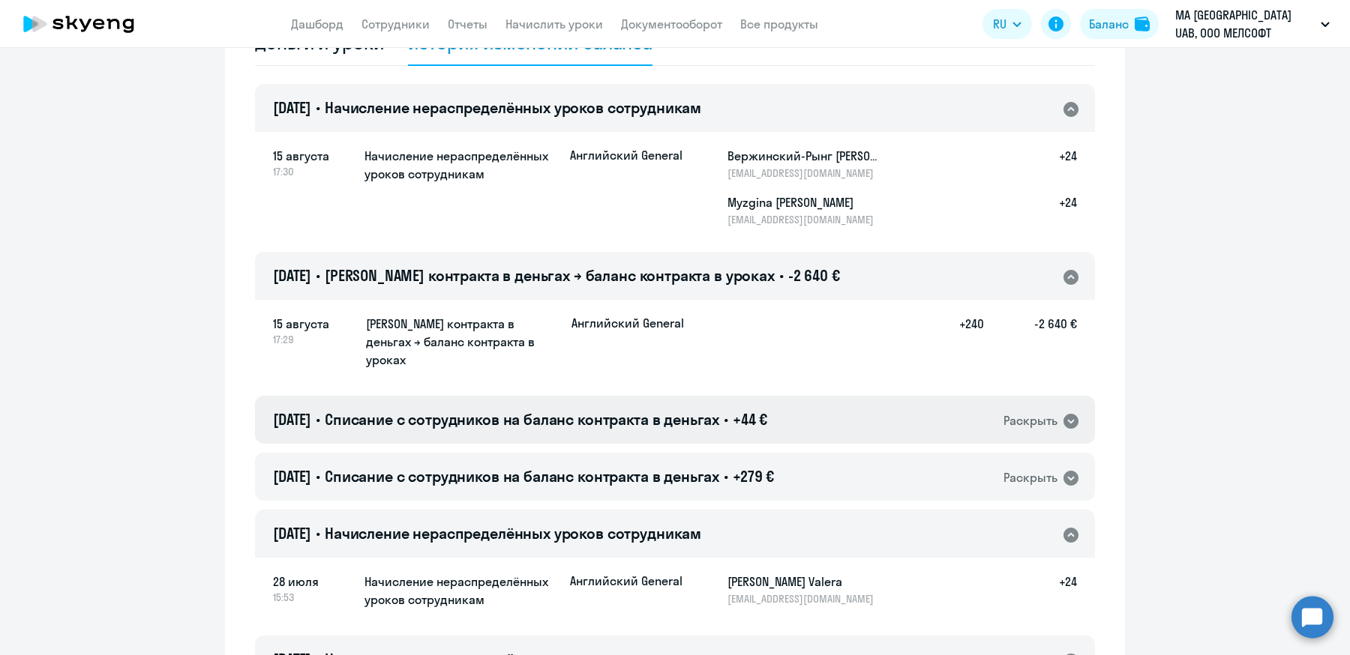
click at [679, 410] on span "Списание с сотрудников на баланс контракта в деньгах" at bounding box center [522, 419] width 394 height 19
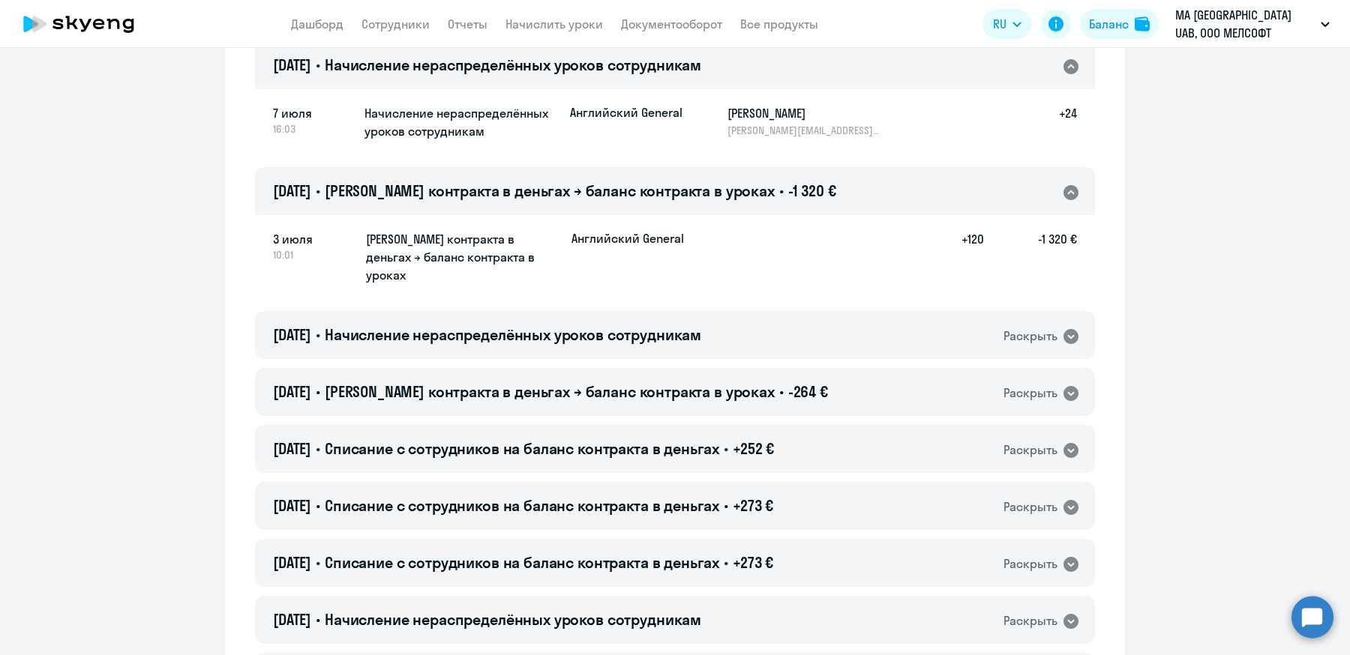
scroll to position [814, 0]
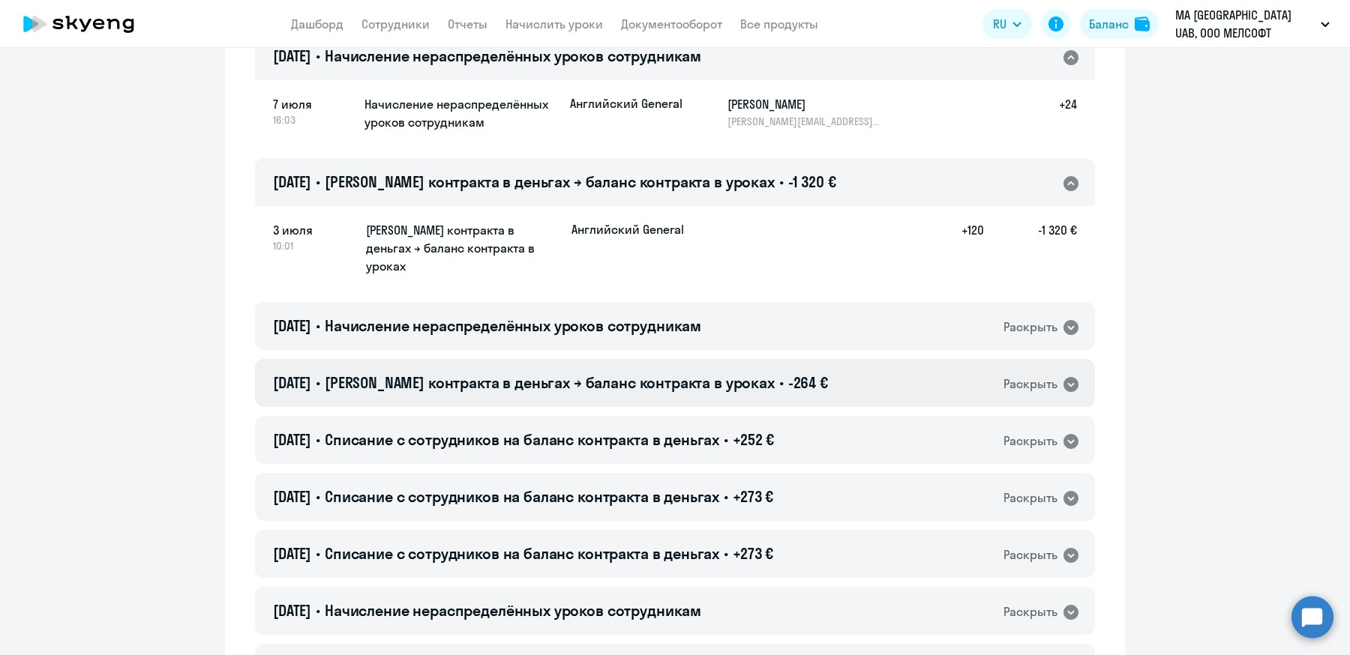
click at [701, 359] on div "23.06.2025 • Баланс контракта в деньгах → баланс контракта в уроках • -264 € Ра…" at bounding box center [675, 383] width 840 height 48
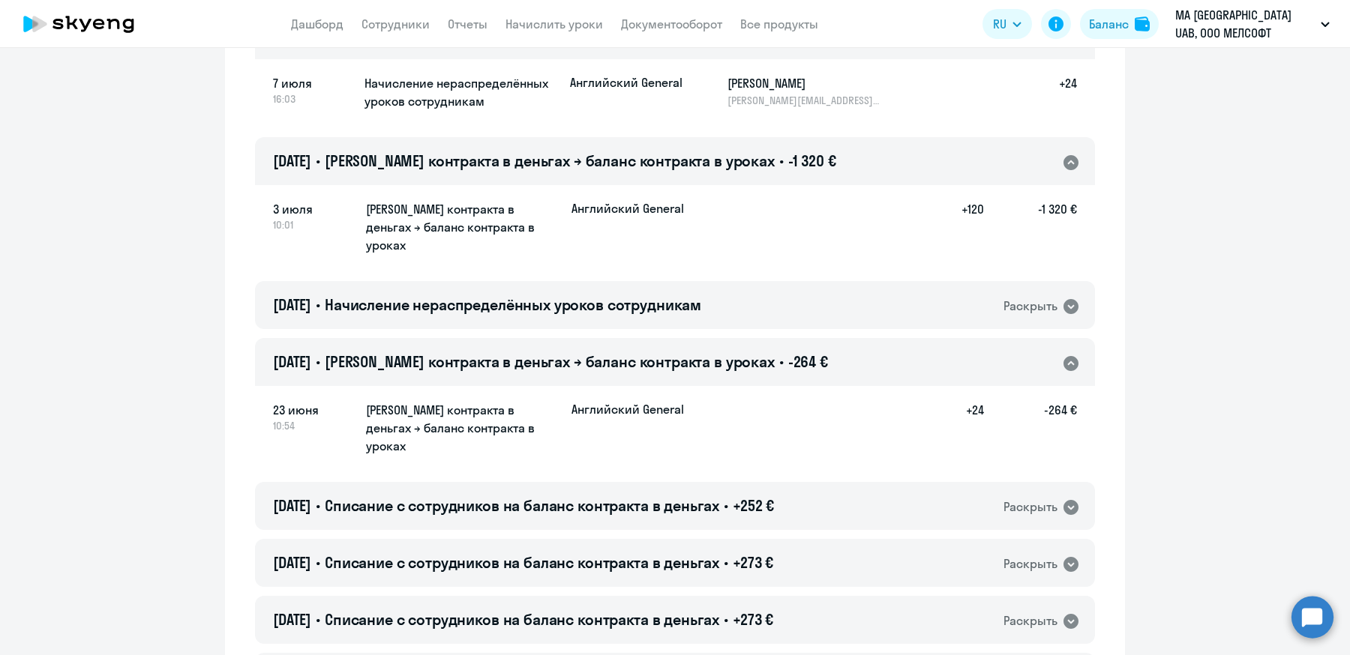
scroll to position [838, 0]
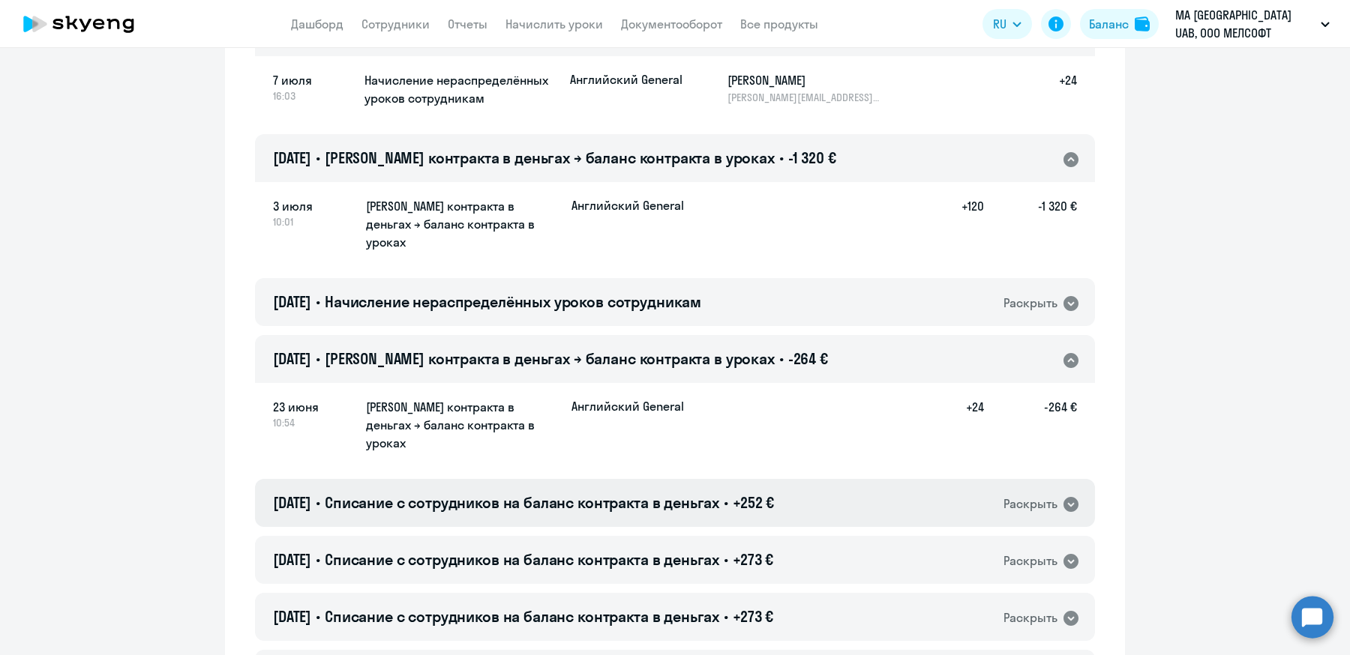
click at [671, 493] on span "Списание с сотрудников на баланс контракта в деньгах" at bounding box center [522, 502] width 394 height 19
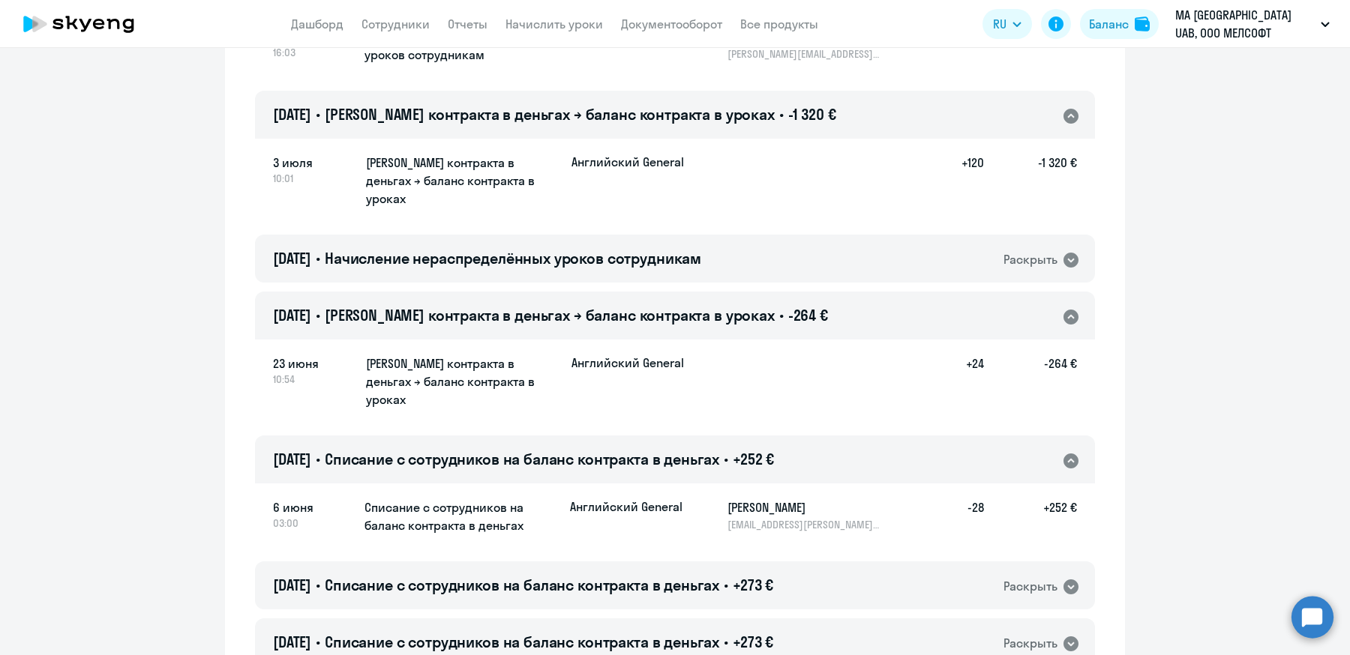
scroll to position [932, 0]
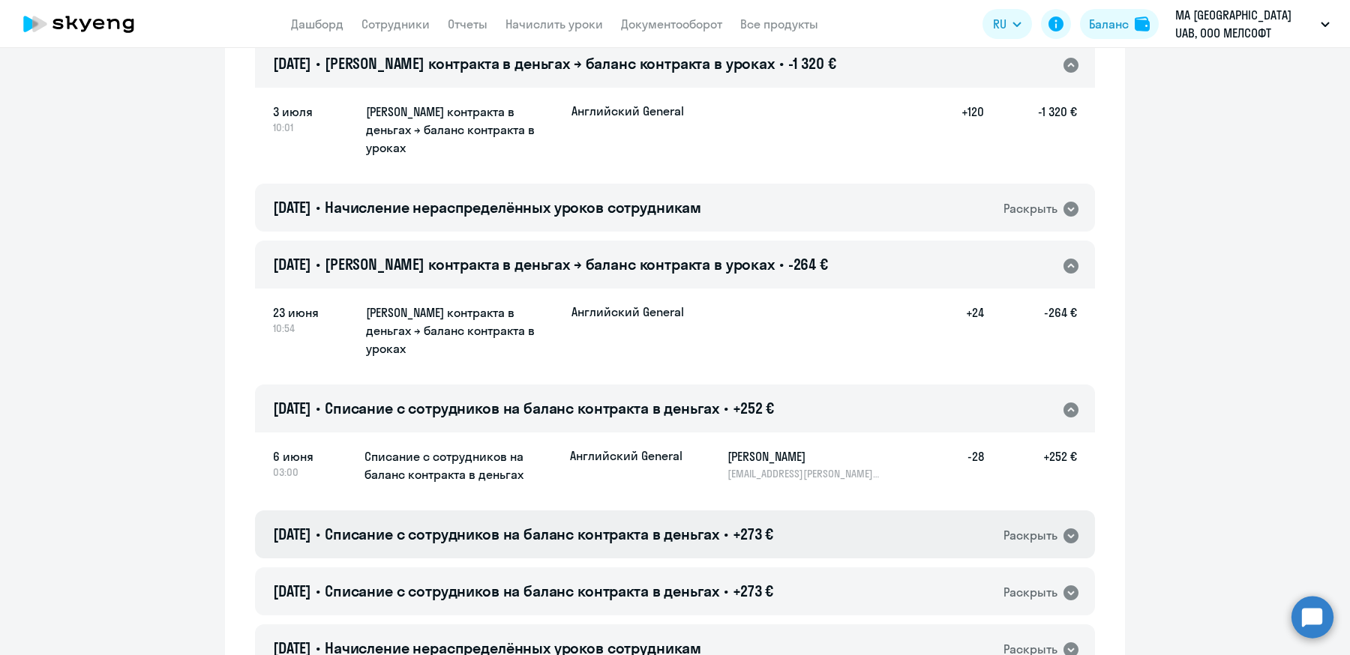
click at [647, 525] on span "Списание с сотрудников на баланс контракта в деньгах" at bounding box center [522, 534] width 394 height 19
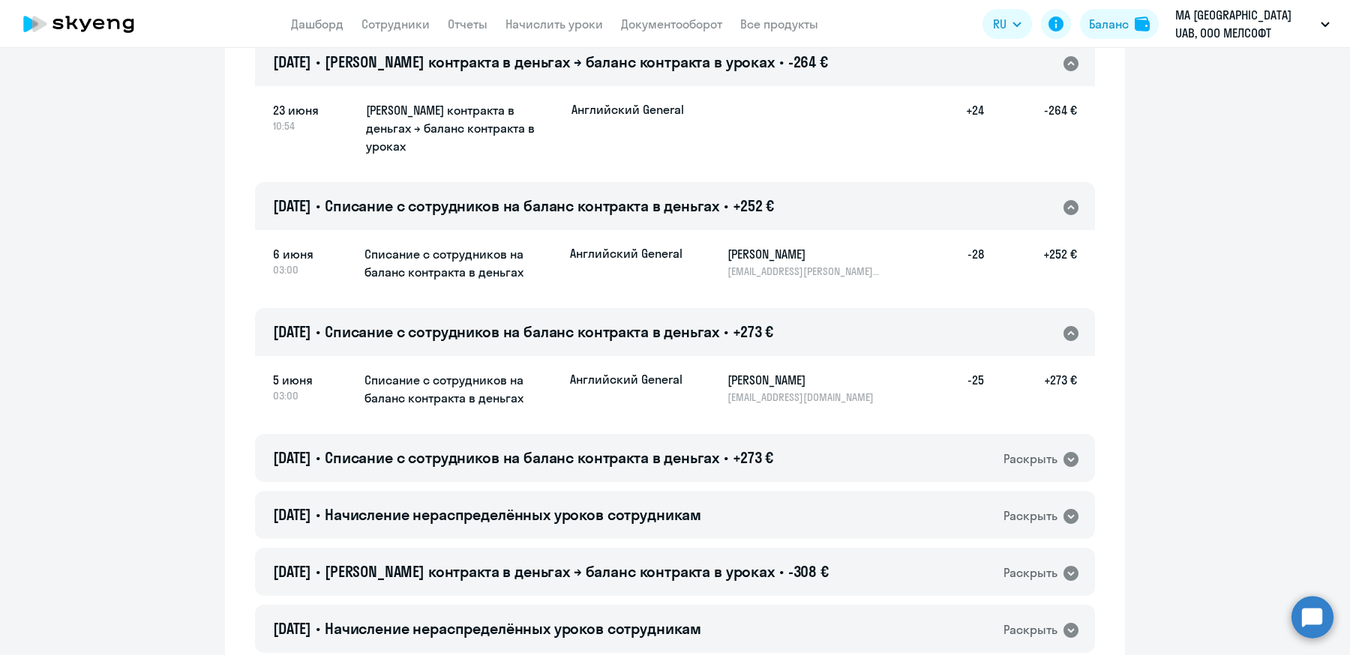
scroll to position [1136, 0]
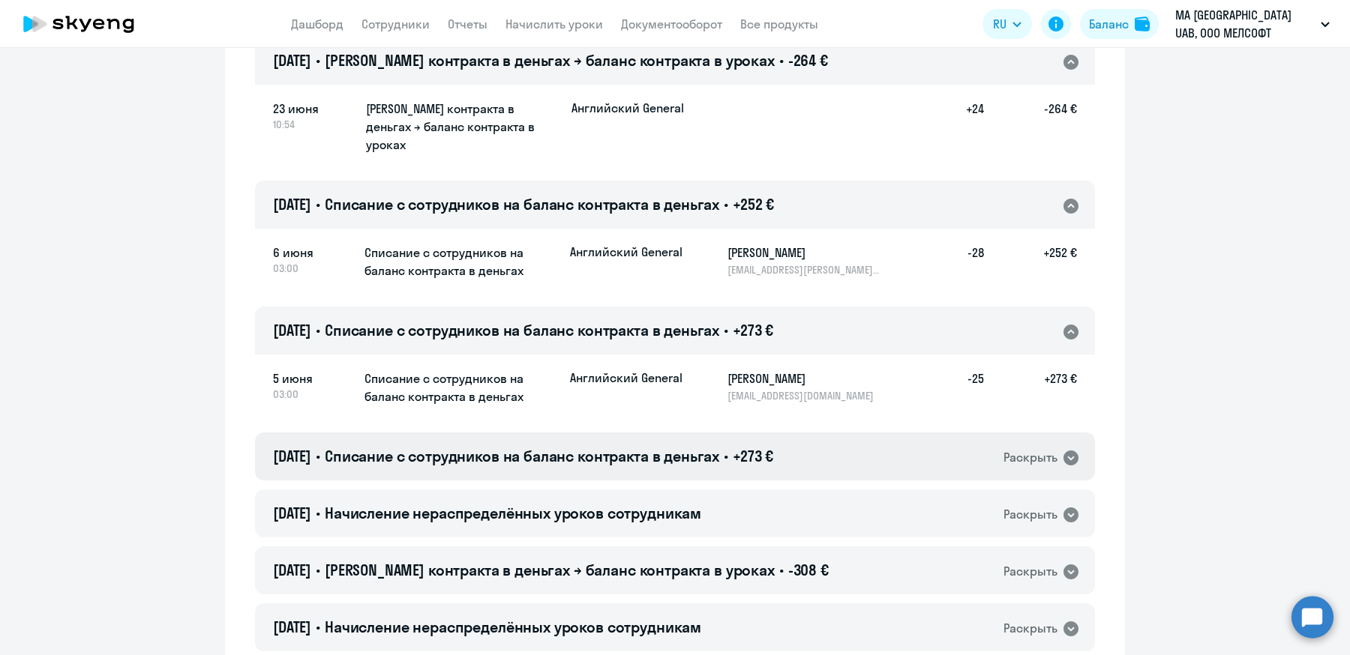
click at [703, 447] on span "Списание с сотрудников на баланс контракта в деньгах" at bounding box center [522, 456] width 394 height 19
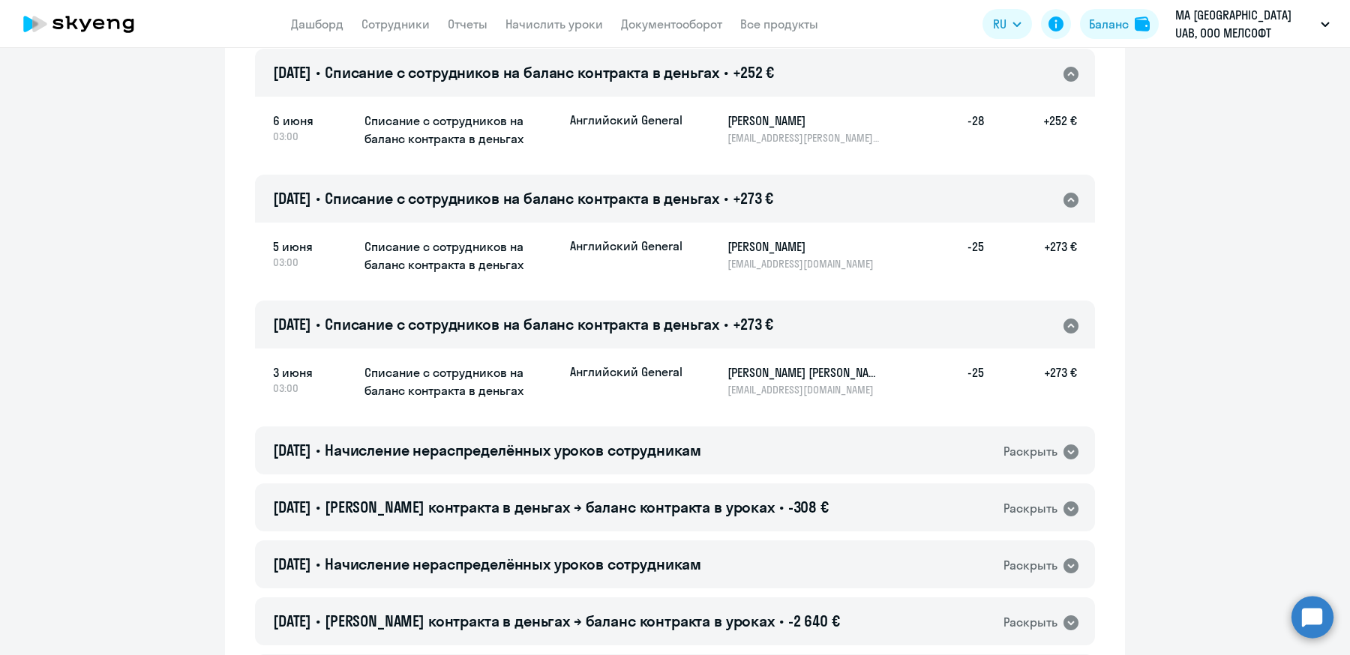
scroll to position [1281, 0]
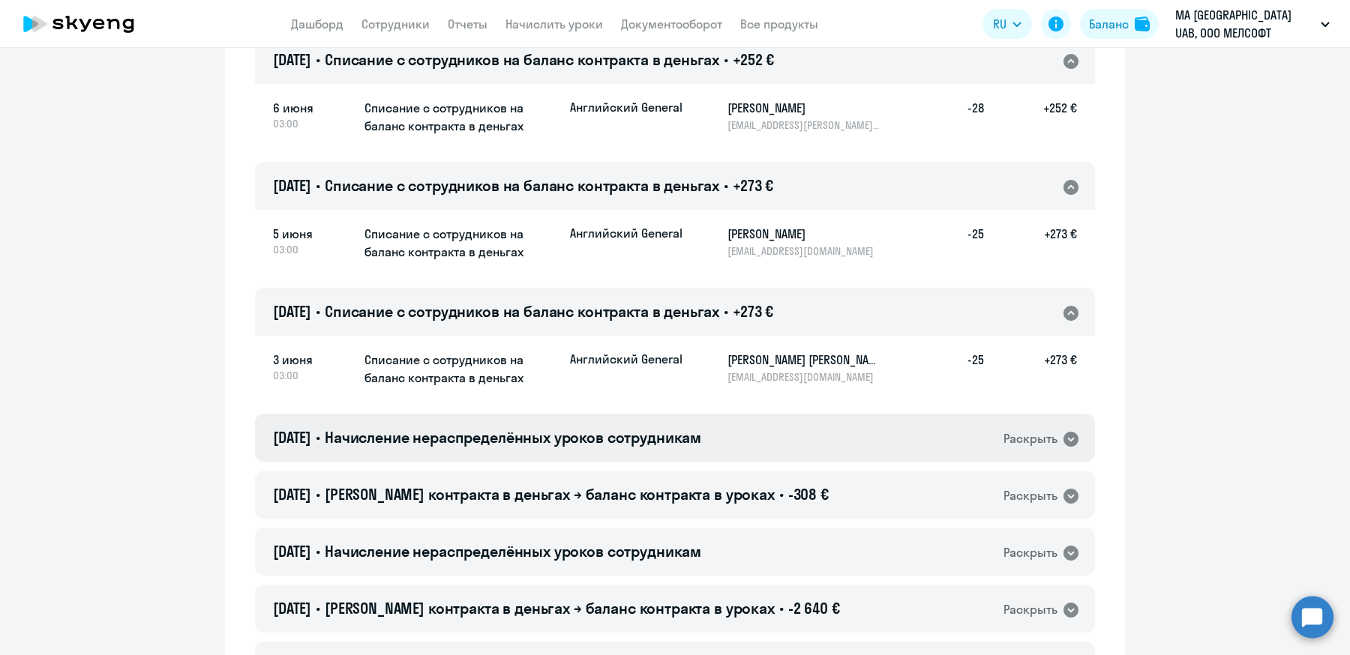
click at [703, 414] on div "02.06.2025 • Начисление нераспределённых уроков сотрудникам Раскрыть" at bounding box center [675, 438] width 840 height 48
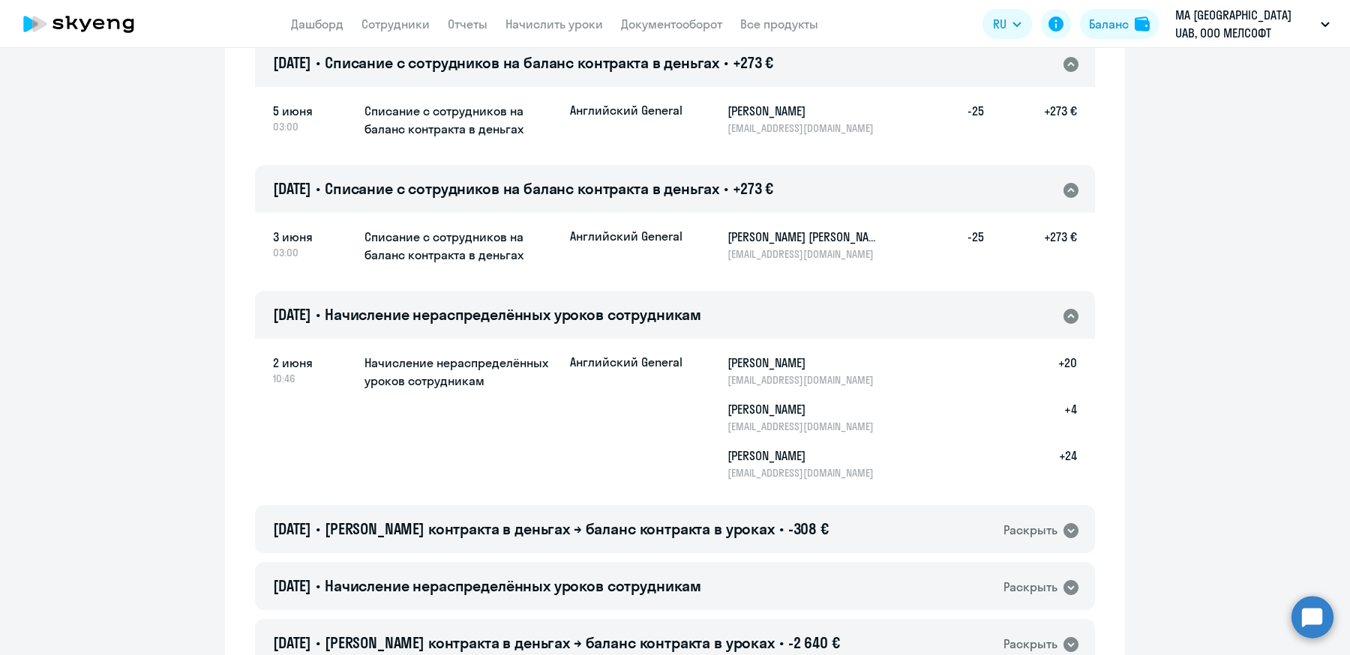
scroll to position [1468, 0]
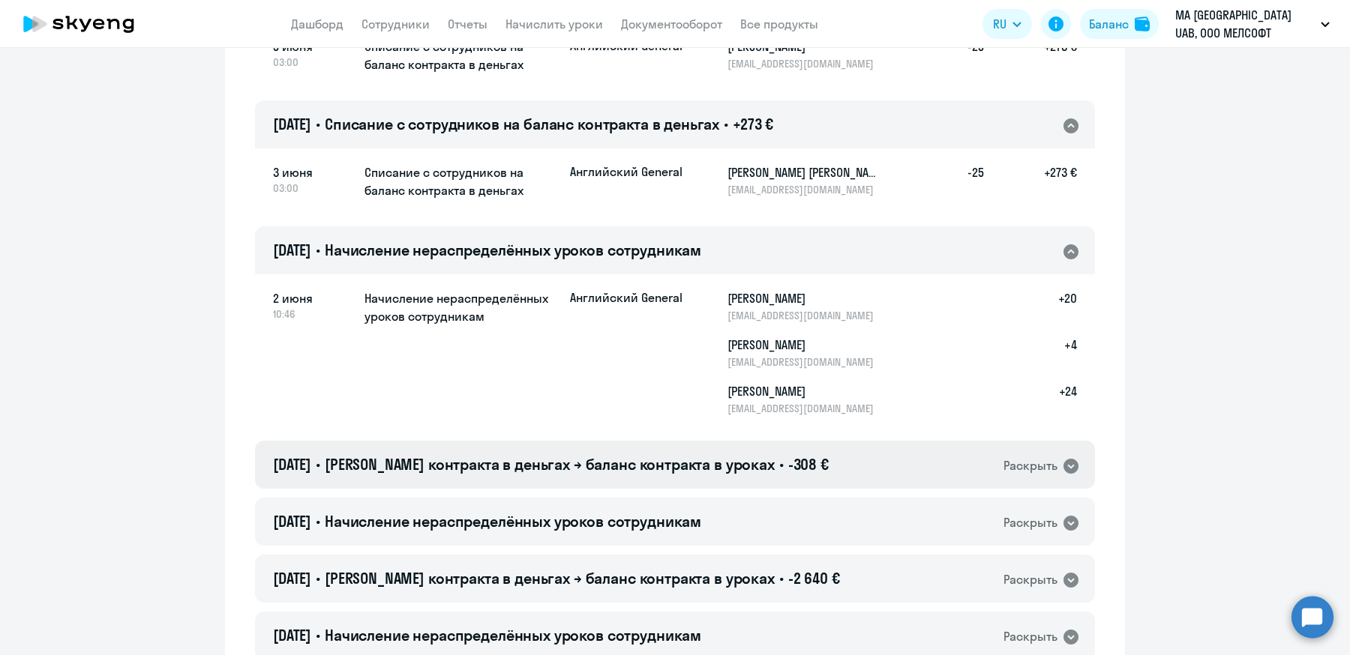
click at [691, 455] on span "Баланс контракта в деньгах → баланс контракта в уроках" at bounding box center [550, 464] width 450 height 19
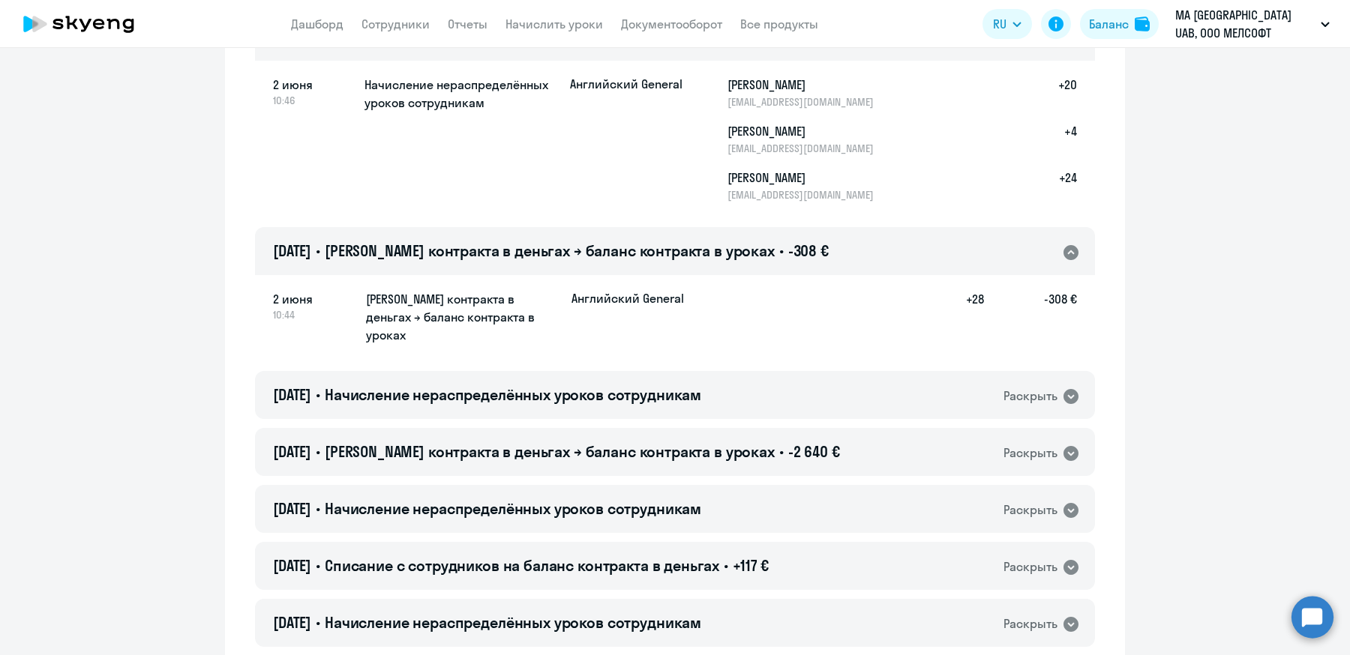
scroll to position [1722, 0]
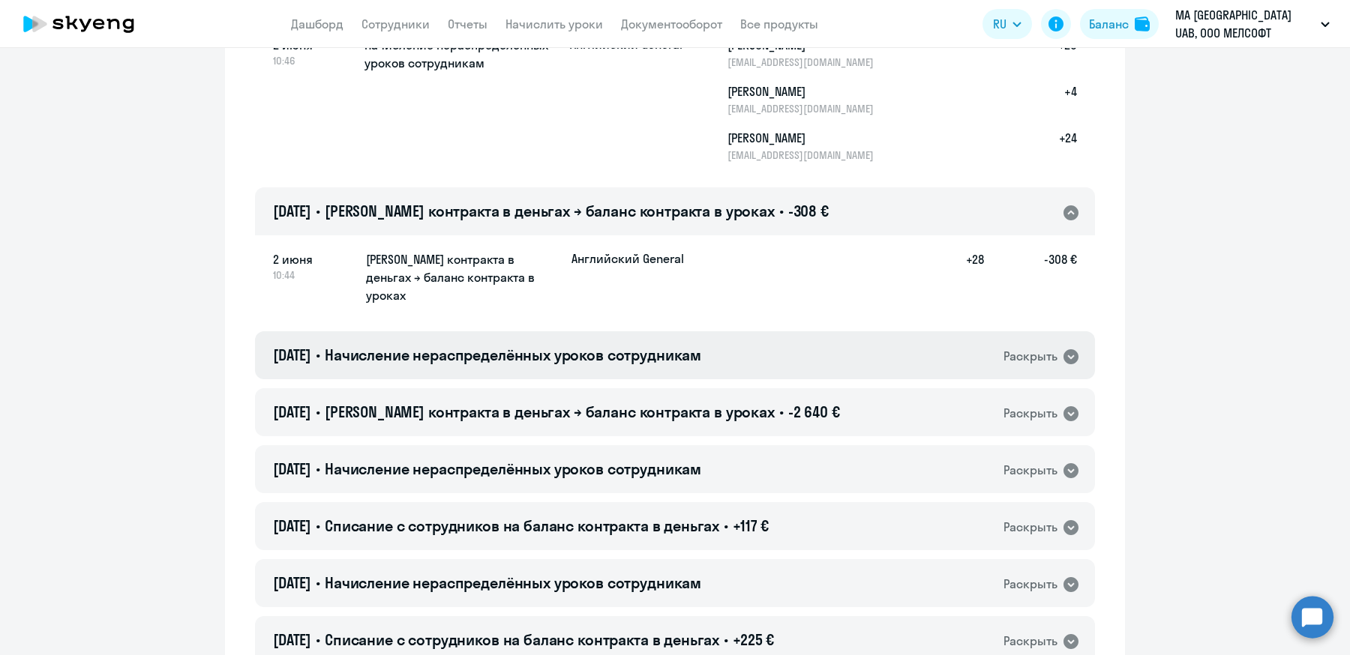
click at [701, 346] on span "Начисление нераспределённых уроков сотрудникам" at bounding box center [513, 355] width 376 height 19
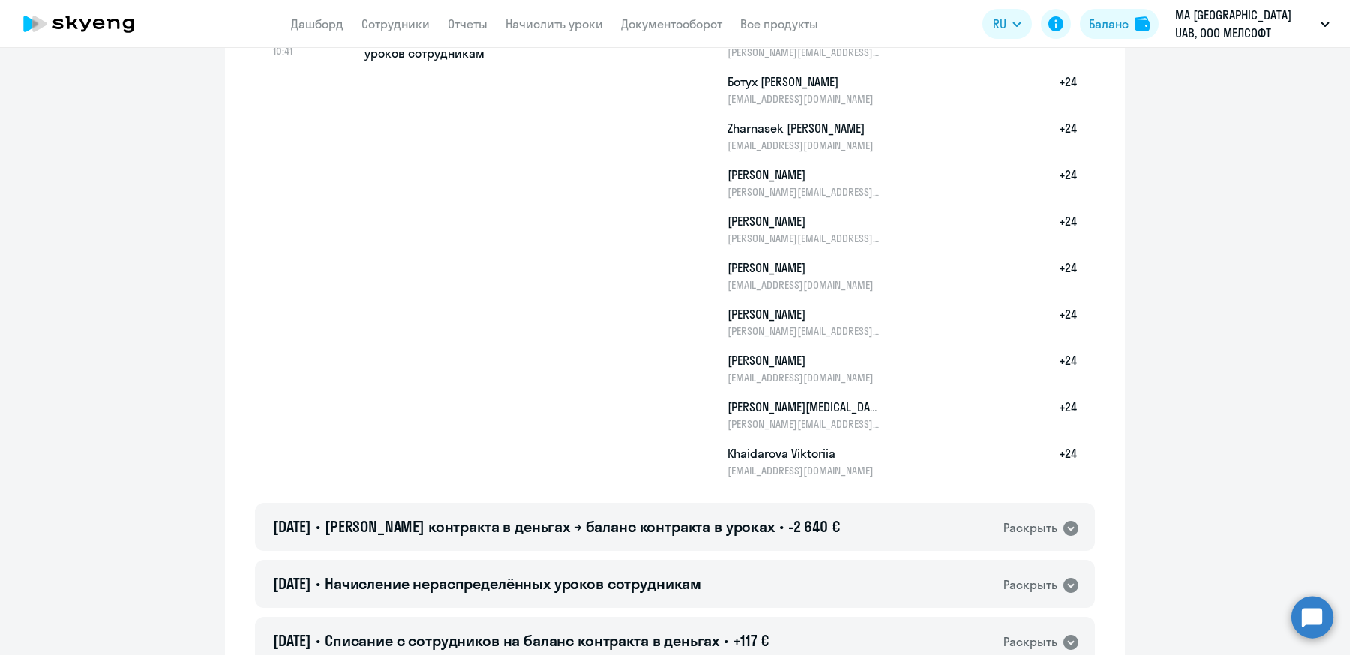
scroll to position [2113, 0]
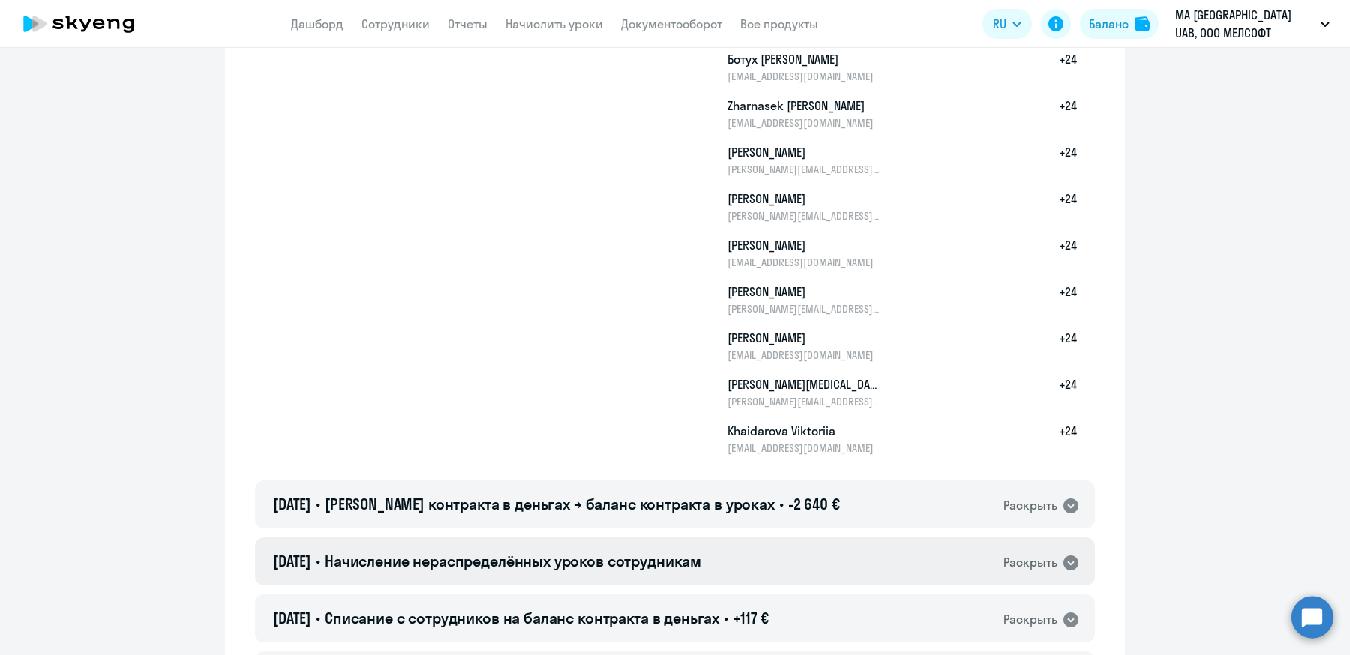
click at [785, 538] on div "02.06.2025 • Начисление нераспределённых уроков сотрудникам Раскрыть" at bounding box center [675, 562] width 840 height 48
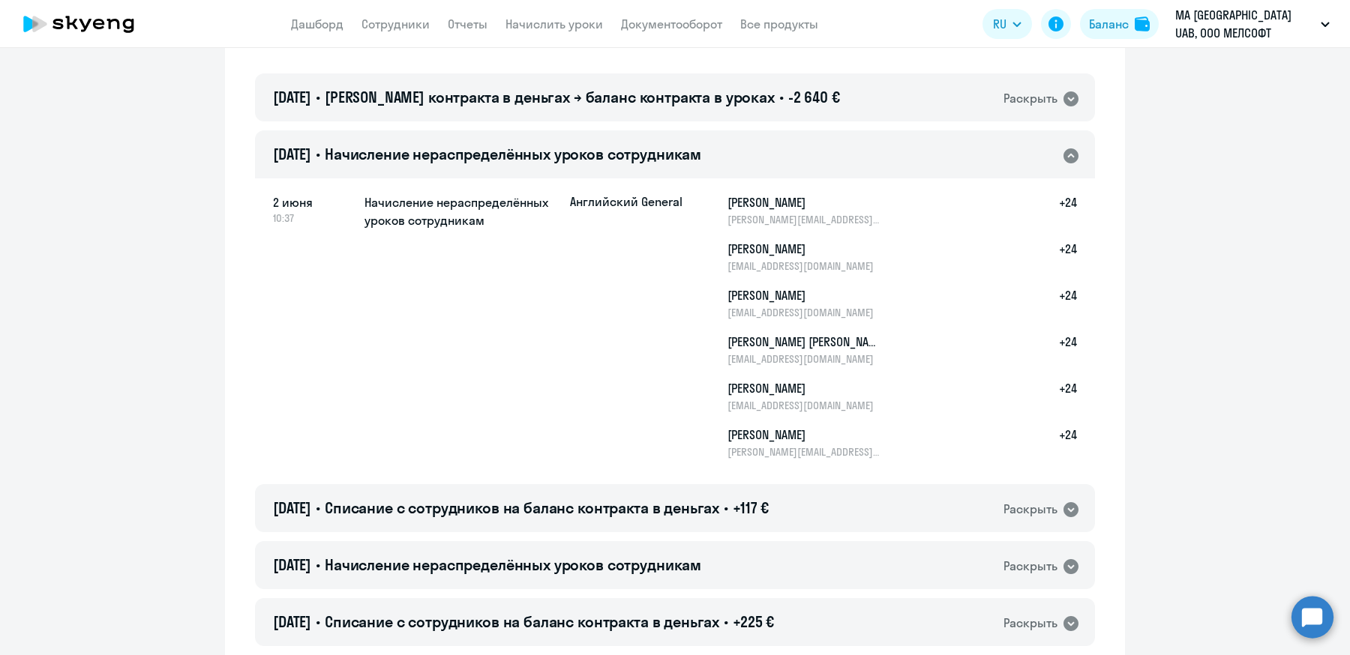
scroll to position [2525, 0]
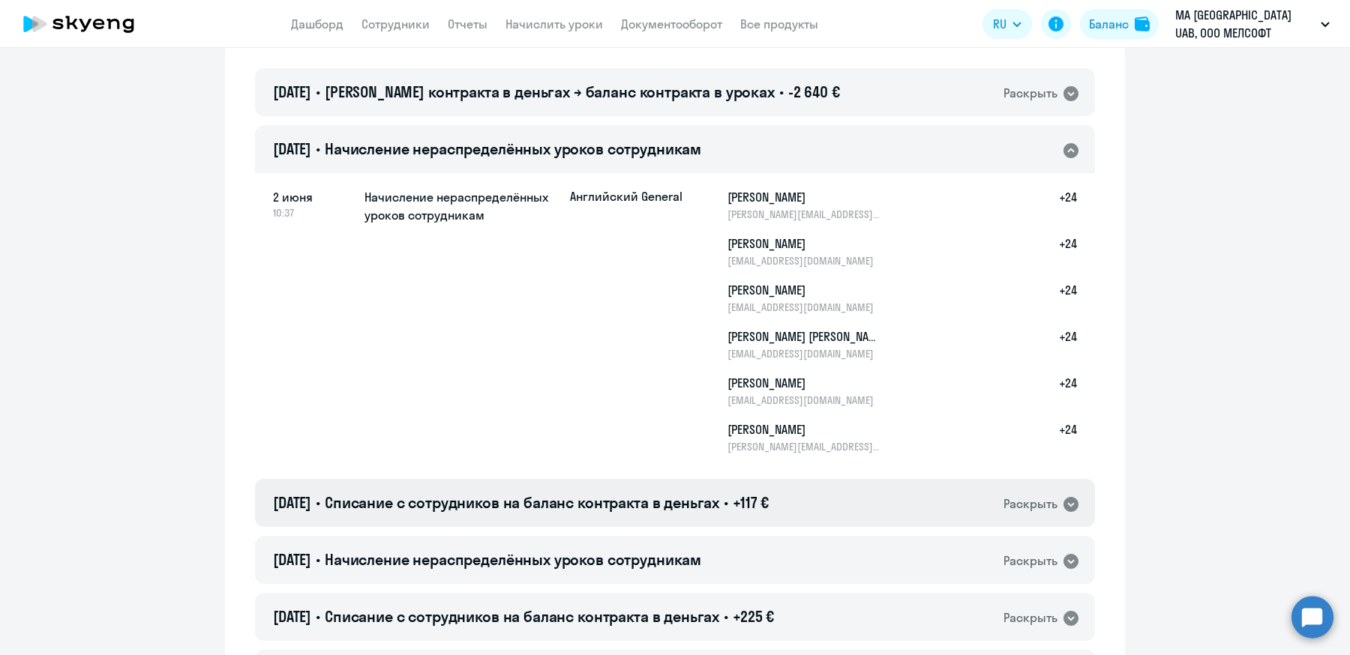
click at [769, 493] on span "+117 €" at bounding box center [751, 502] width 36 height 19
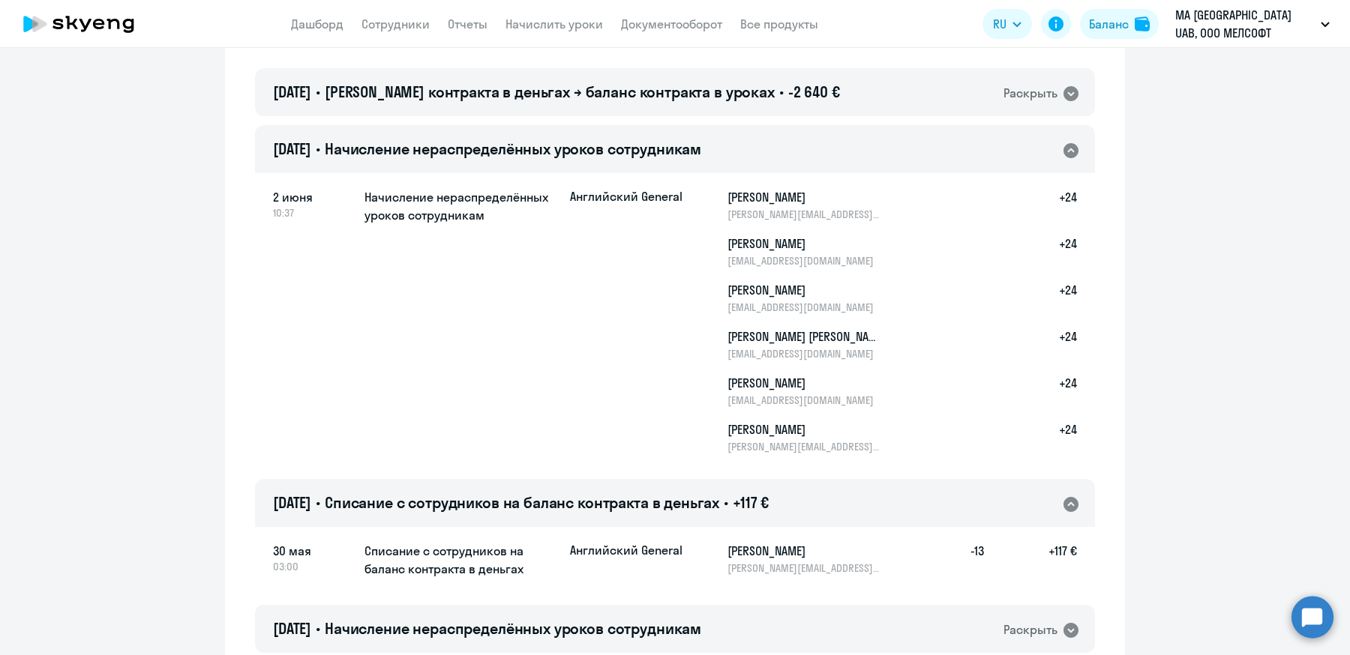
scroll to position [2563, 0]
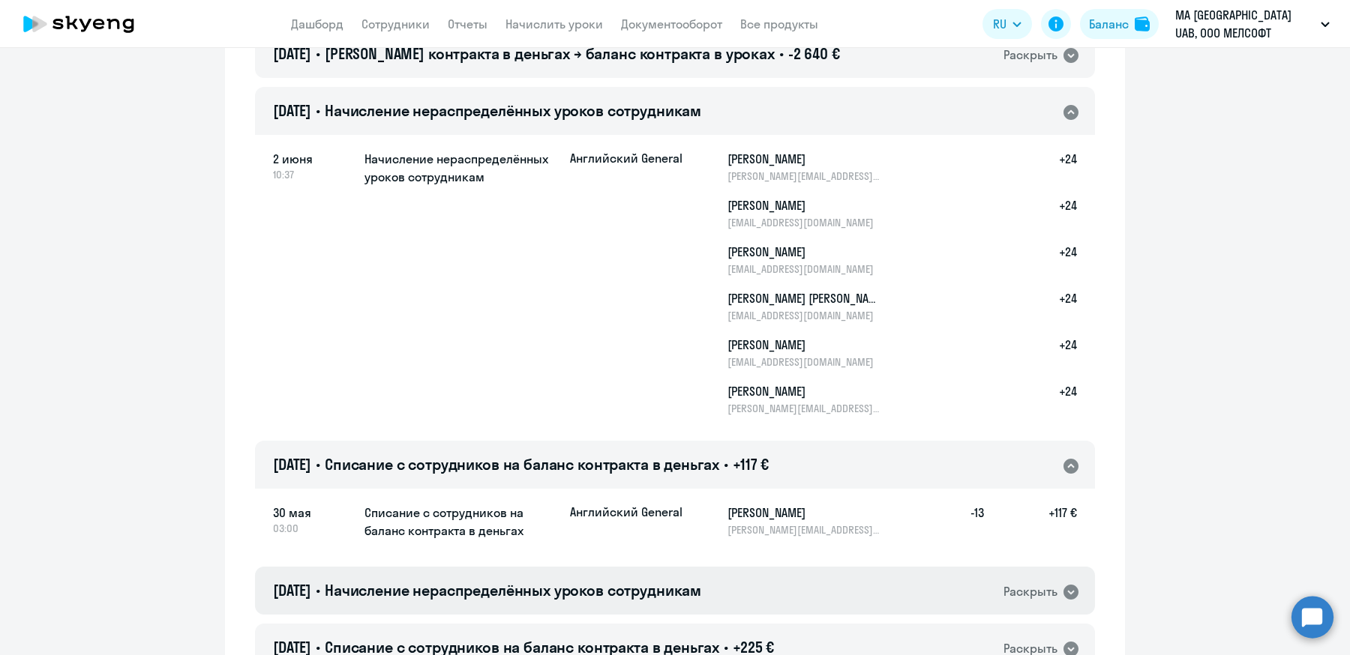
click at [736, 567] on div "29.05.2025 • Начисление нераспределённых уроков сотрудникам Раскрыть" at bounding box center [675, 591] width 840 height 48
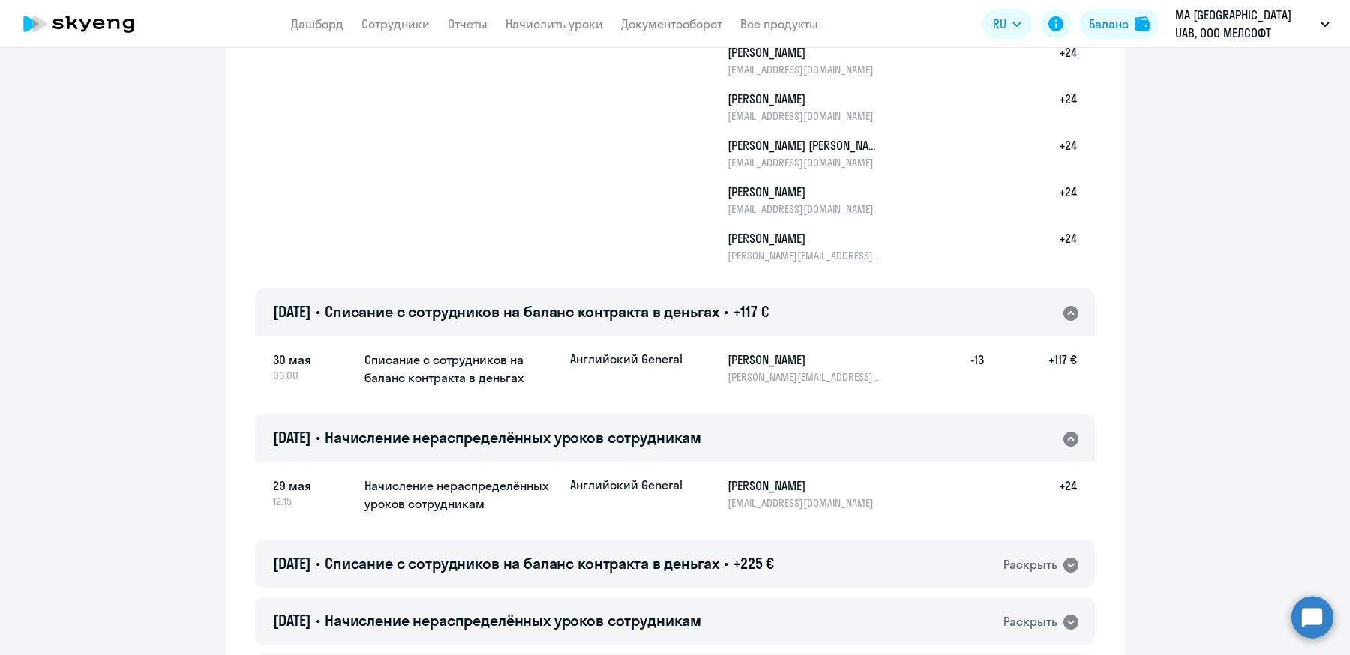
scroll to position [2748, 0]
